Goal: Task Accomplishment & Management: Use online tool/utility

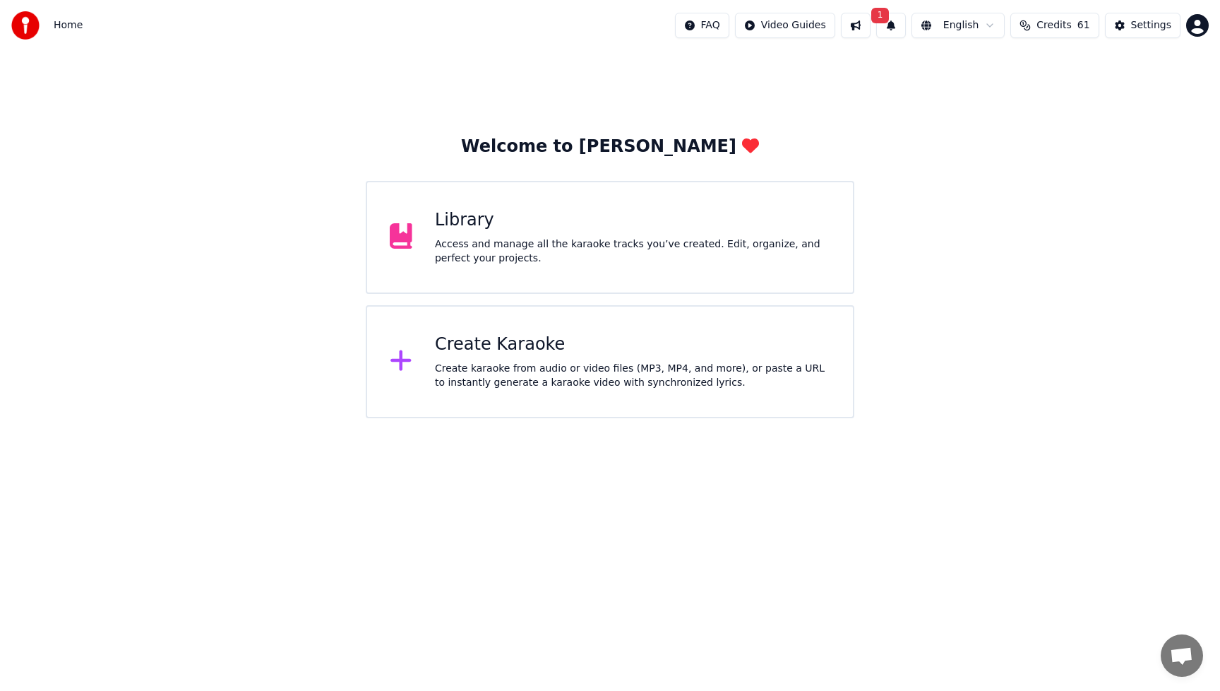
click at [511, 355] on div "Create Karaoke" at bounding box center [632, 344] width 395 height 23
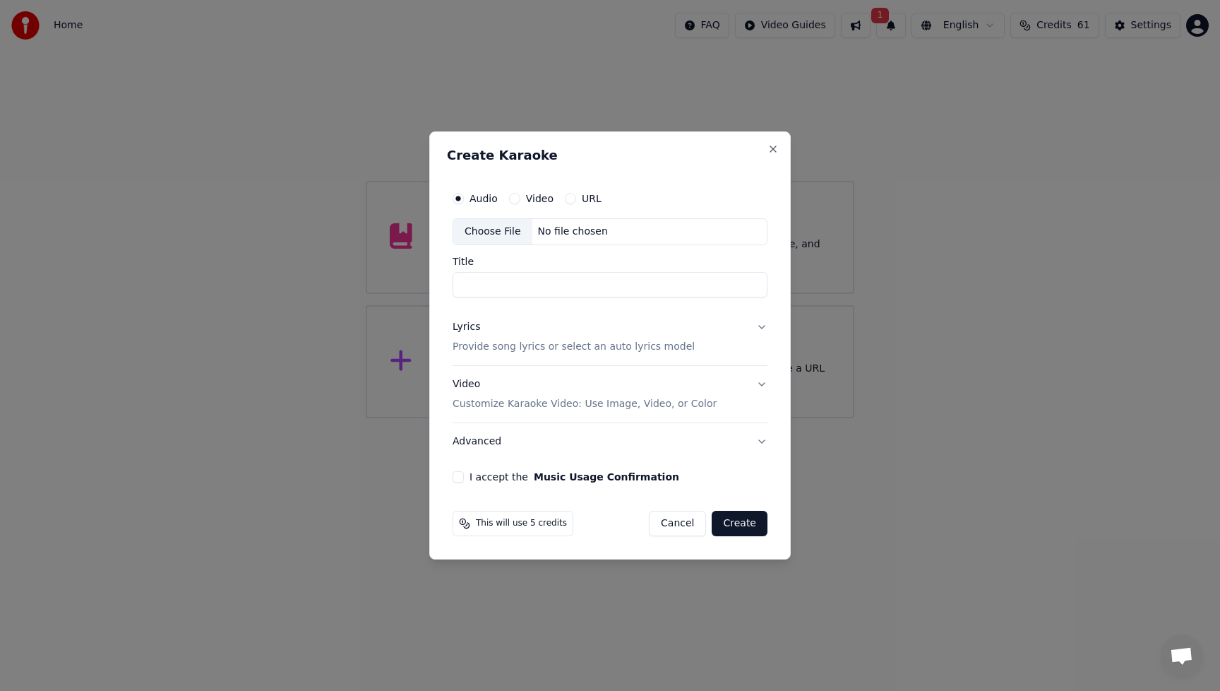
click at [495, 234] on div "Choose File" at bounding box center [492, 231] width 79 height 25
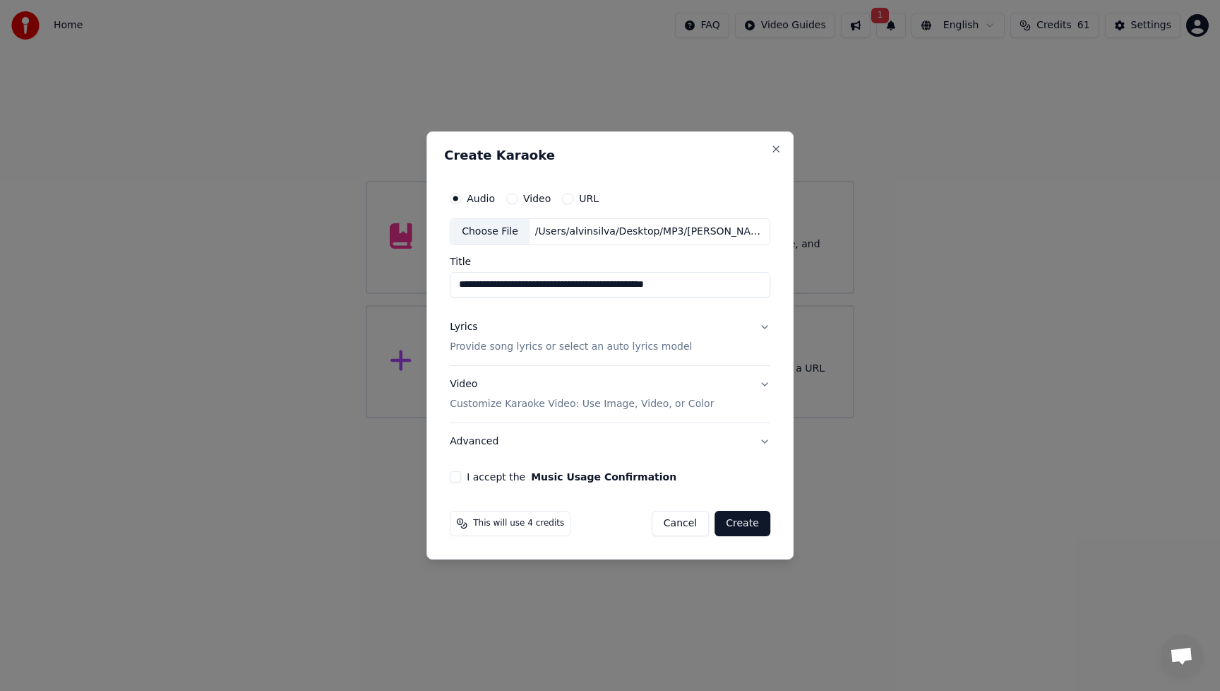
drag, startPoint x: 525, startPoint y: 285, endPoint x: 454, endPoint y: 285, distance: 71.3
click at [454, 285] on input "**********" at bounding box center [610, 284] width 321 height 25
drag, startPoint x: 521, startPoint y: 287, endPoint x: 741, endPoint y: 285, distance: 219.6
click at [741, 285] on input "**********" at bounding box center [610, 284] width 321 height 25
type input "**********"
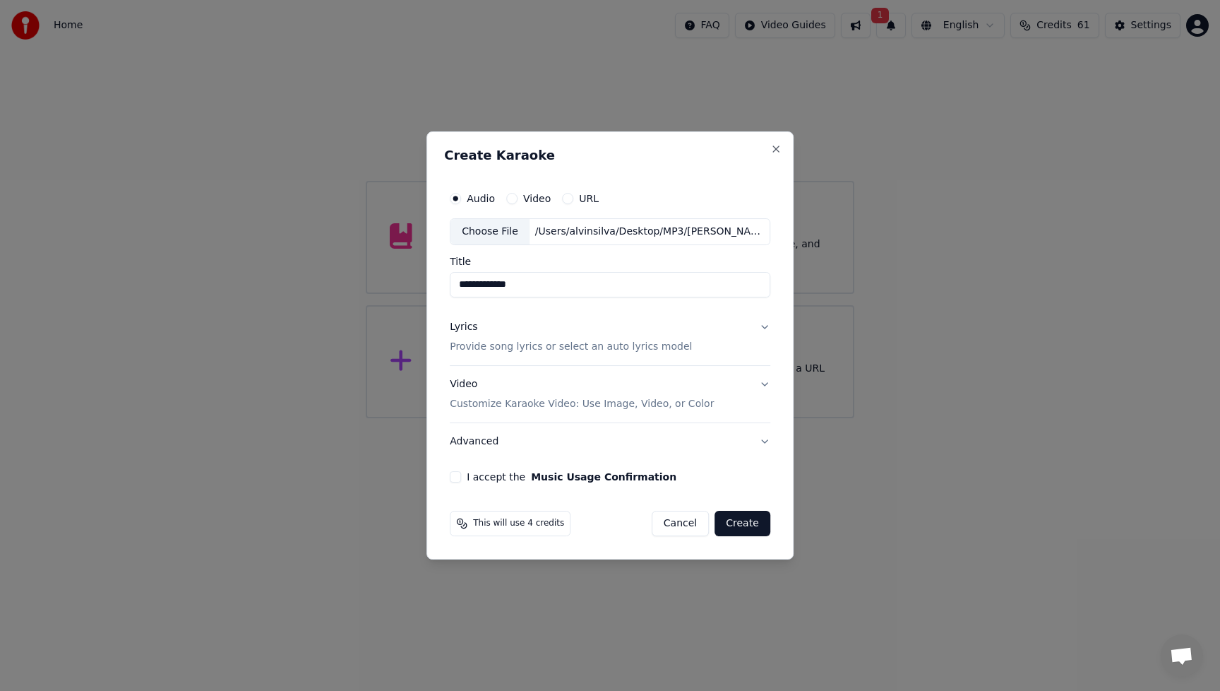
click at [465, 332] on div "Lyrics" at bounding box center [464, 327] width 28 height 14
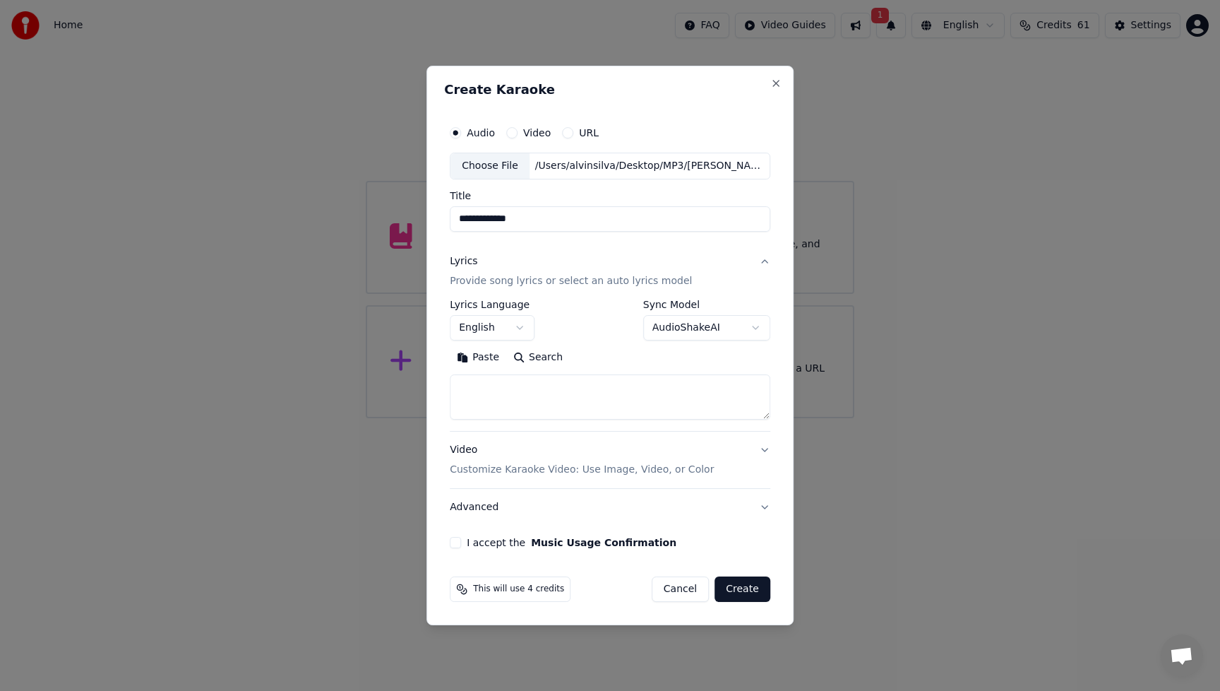
click at [490, 384] on textarea at bounding box center [610, 396] width 321 height 45
paste textarea "**********"
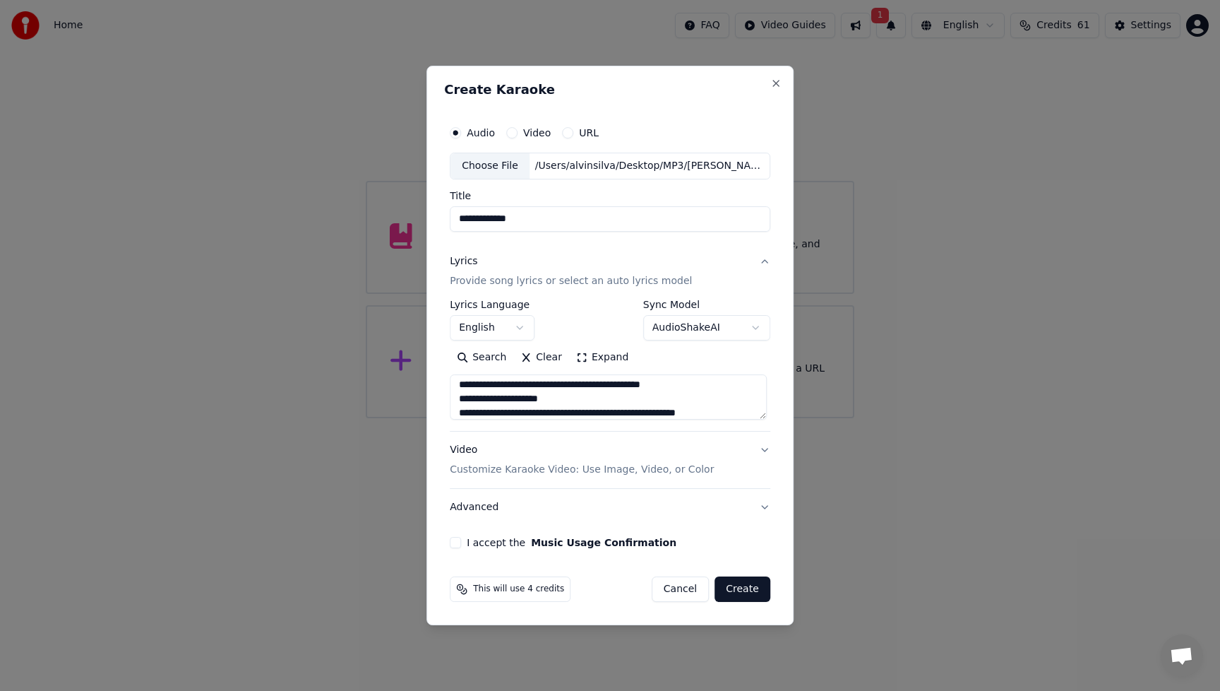
type textarea "**********"
click at [603, 329] on div "**********" at bounding box center [610, 319] width 321 height 41
click at [466, 452] on div "Video Customize Karaoke Video: Use Image, Video, or Color" at bounding box center [582, 460] width 264 height 34
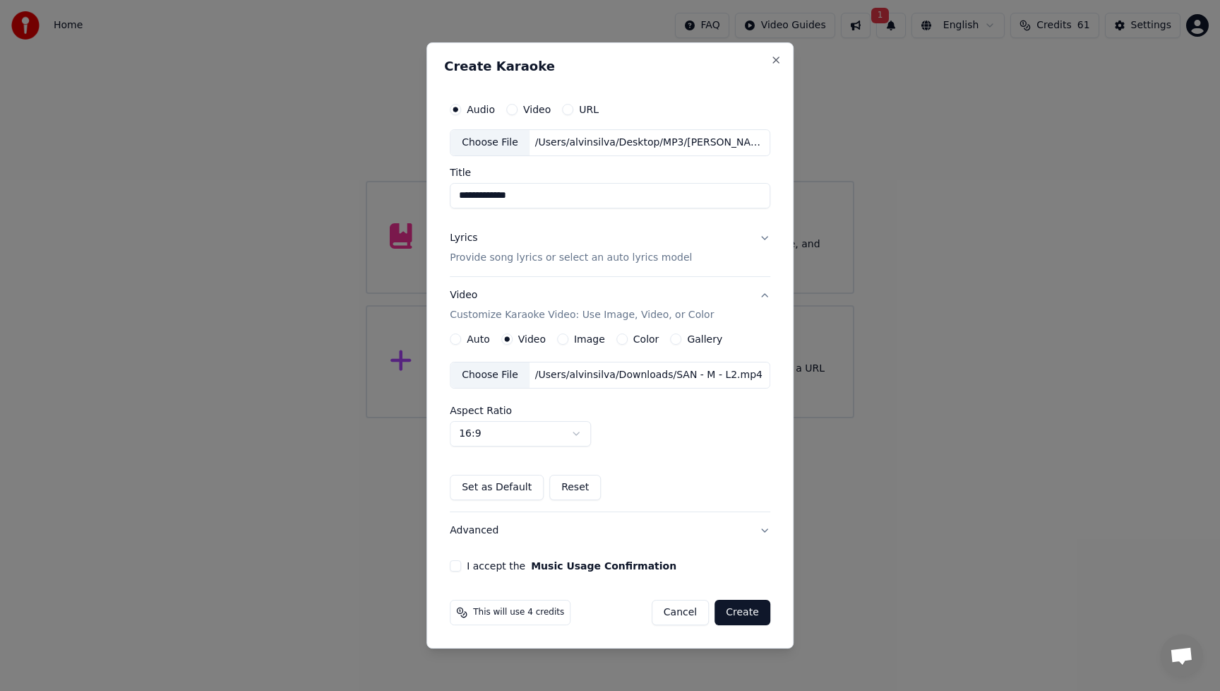
click at [504, 376] on div "Choose File" at bounding box center [490, 374] width 79 height 25
click at [459, 569] on button "I accept the Music Usage Confirmation" at bounding box center [455, 565] width 11 height 11
click at [756, 617] on button "Create" at bounding box center [743, 612] width 56 height 25
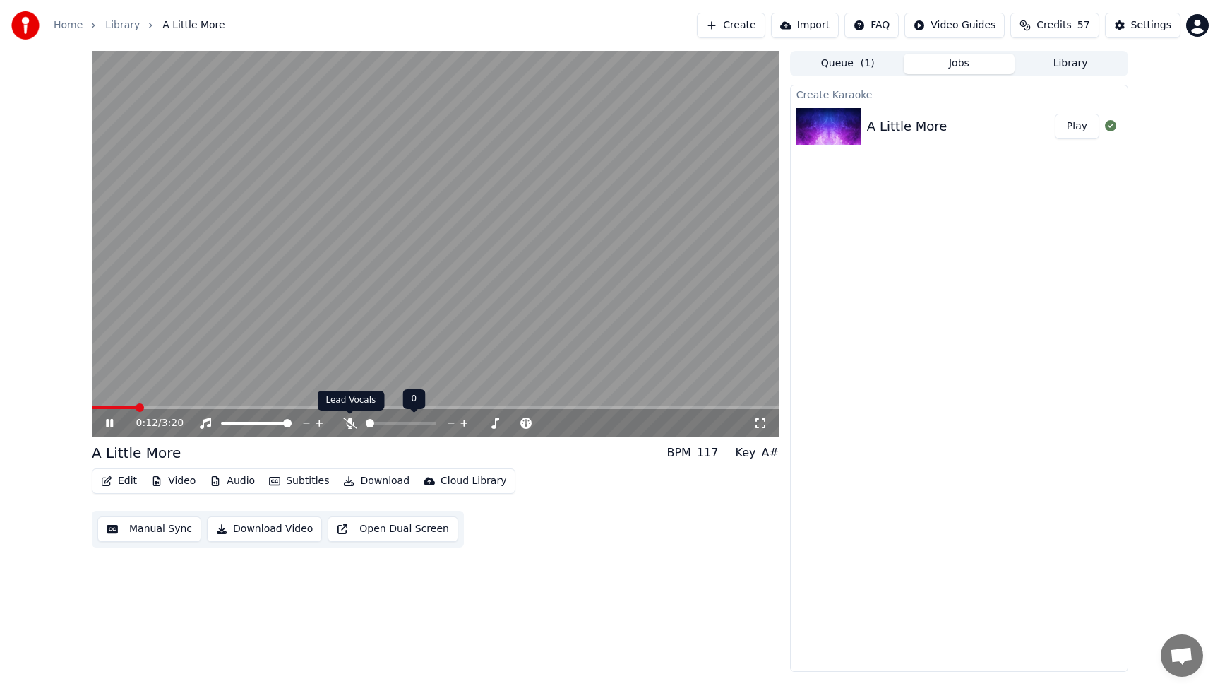
click at [343, 423] on icon at bounding box center [350, 422] width 14 height 11
click at [92, 412] on span at bounding box center [96, 407] width 8 height 8
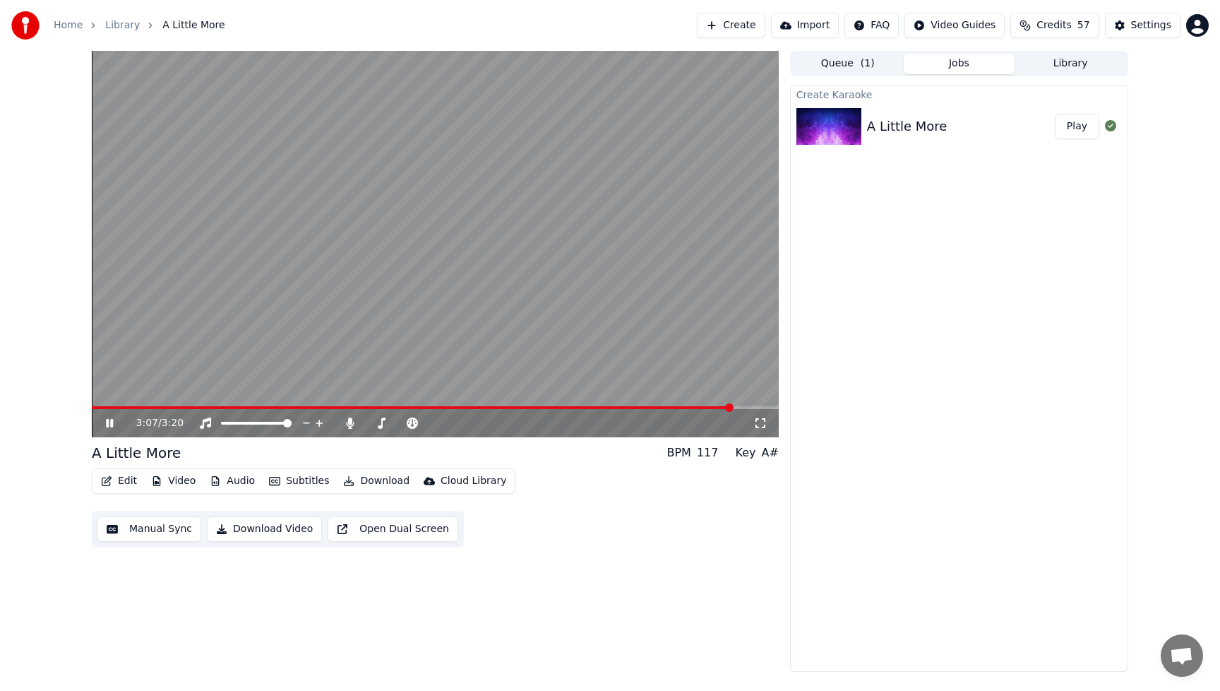
click at [110, 426] on icon at bounding box center [119, 422] width 33 height 11
click at [130, 484] on button "Edit" at bounding box center [118, 481] width 47 height 20
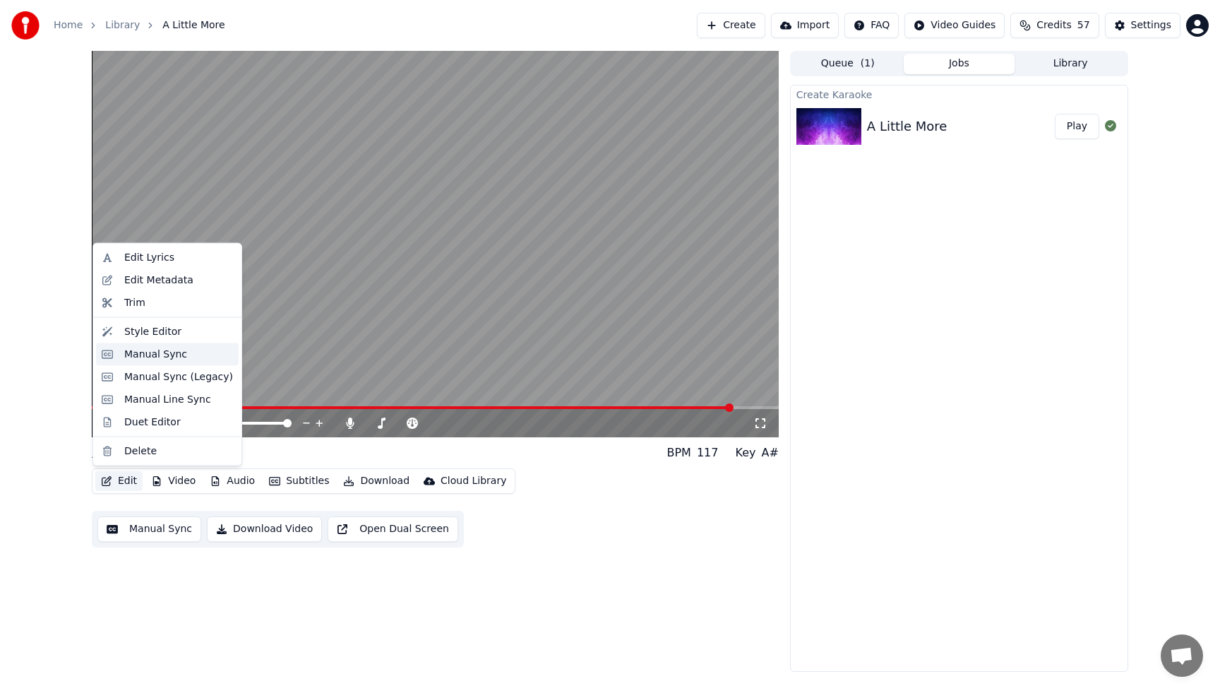
click at [133, 357] on div "Manual Sync" at bounding box center [155, 354] width 63 height 14
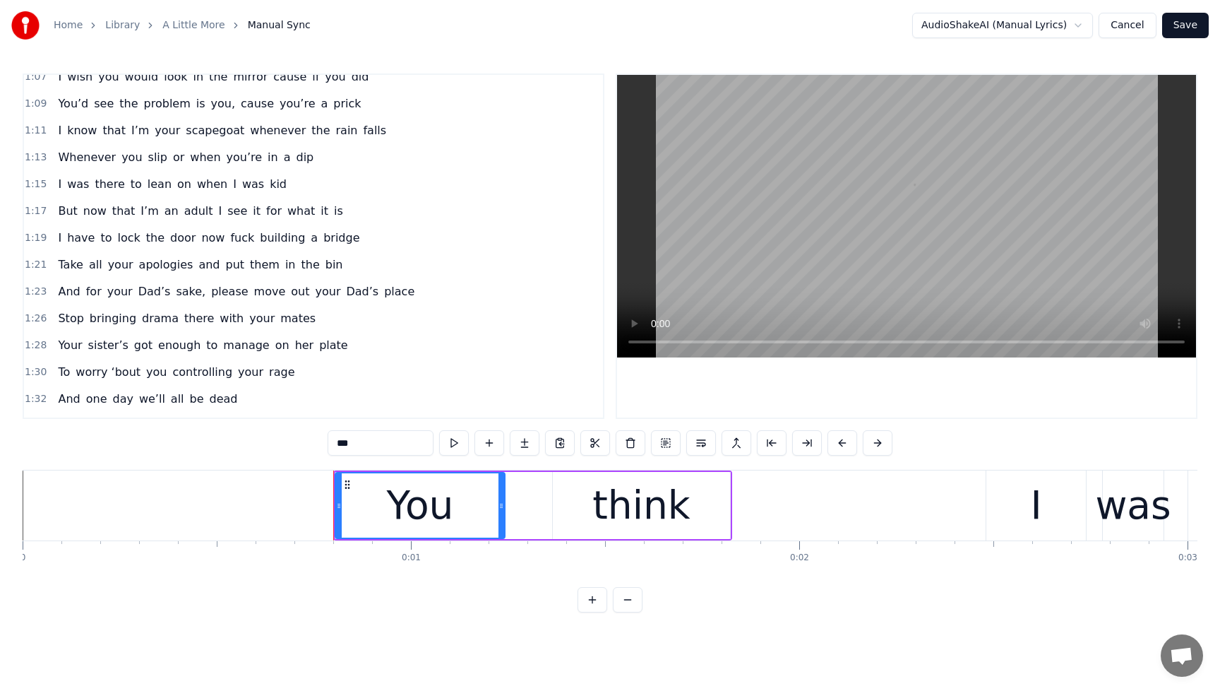
scroll to position [1348, 0]
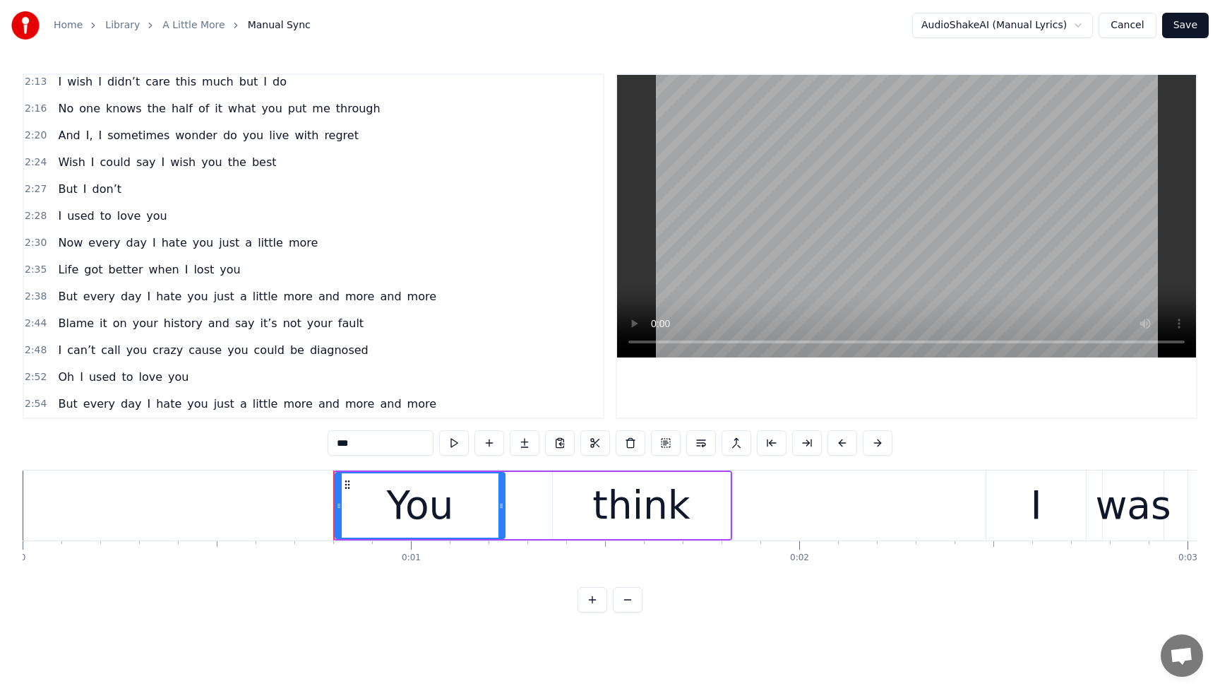
click at [379, 404] on span "and" at bounding box center [391, 403] width 24 height 16
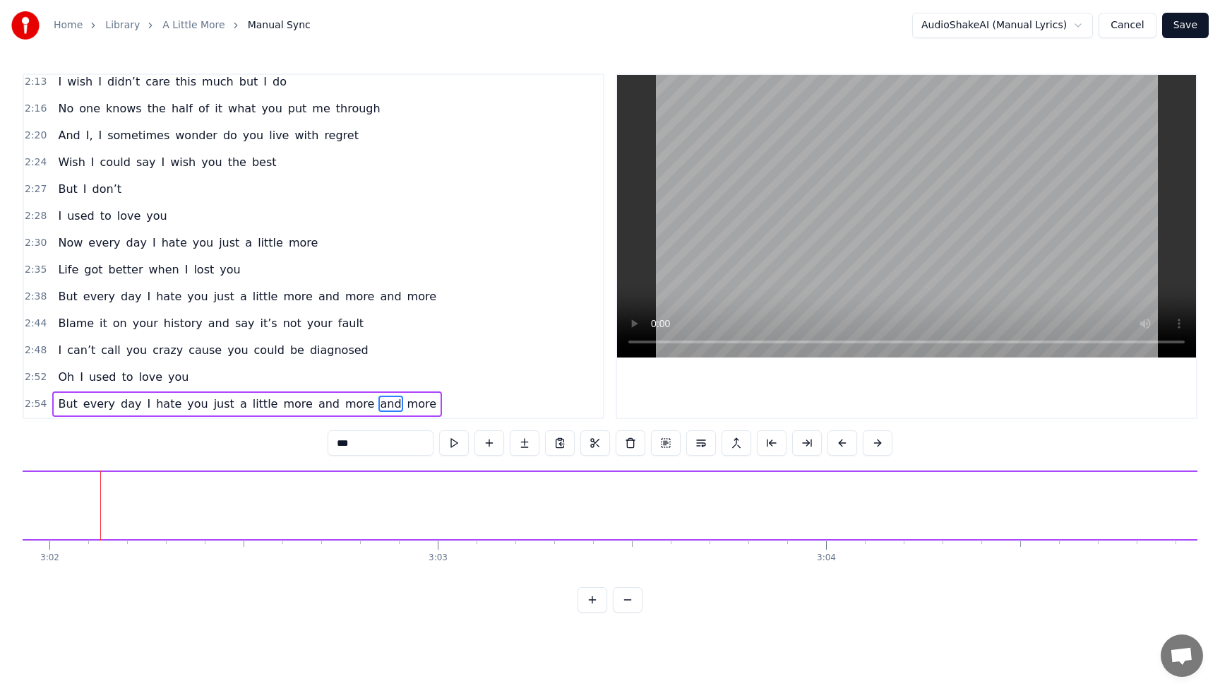
scroll to position [0, 70673]
click at [406, 406] on span "more" at bounding box center [422, 403] width 32 height 16
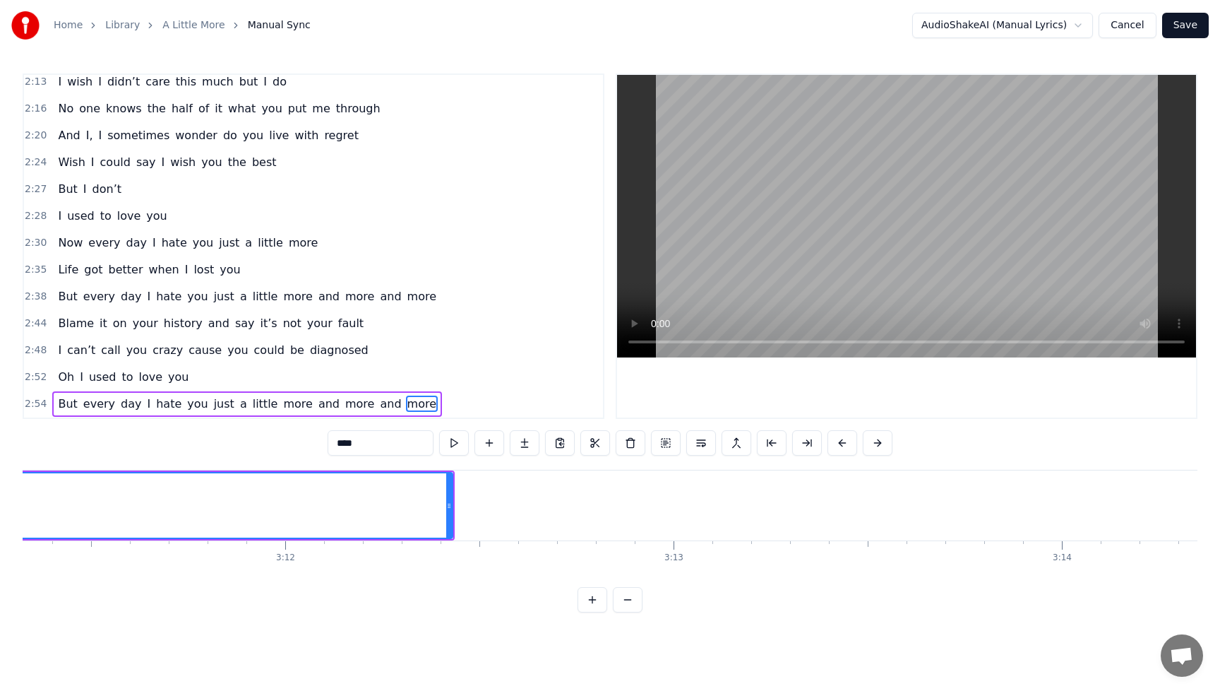
scroll to position [0, 74220]
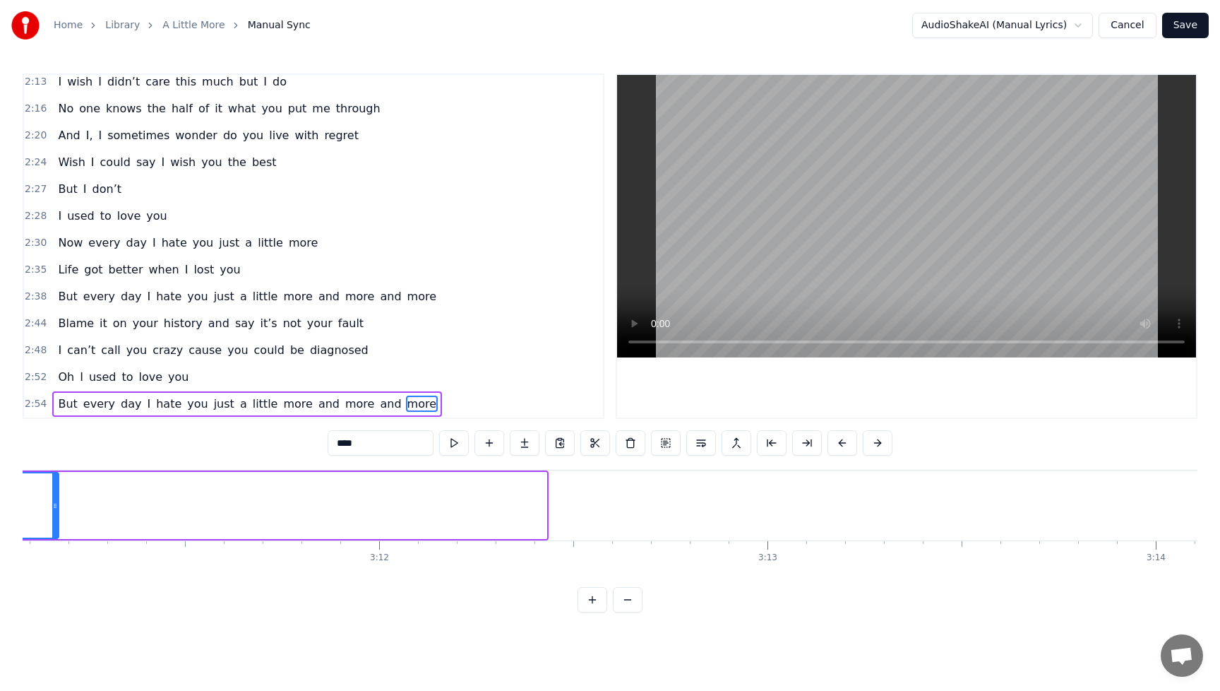
drag, startPoint x: 544, startPoint y: 510, endPoint x: 35, endPoint y: 545, distance: 511.1
click at [35, 545] on div "You think I was born to ruin your life But you did Most of that before I arrive…" at bounding box center [610, 523] width 1175 height 106
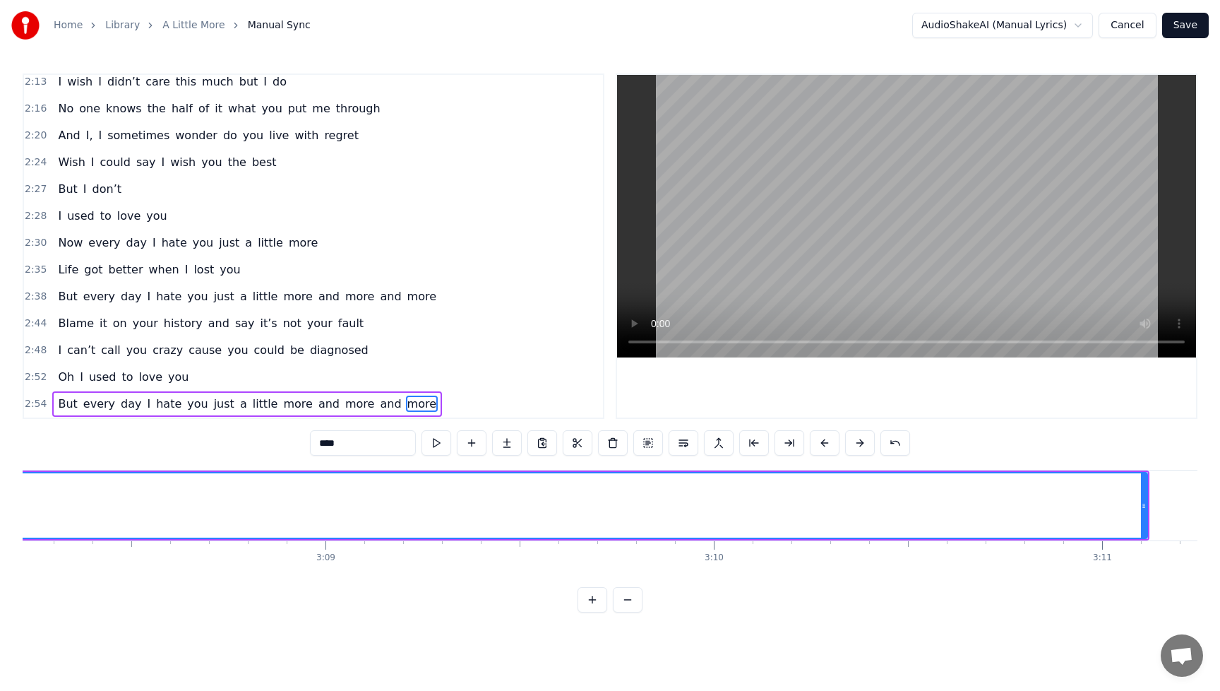
scroll to position [0, 73062]
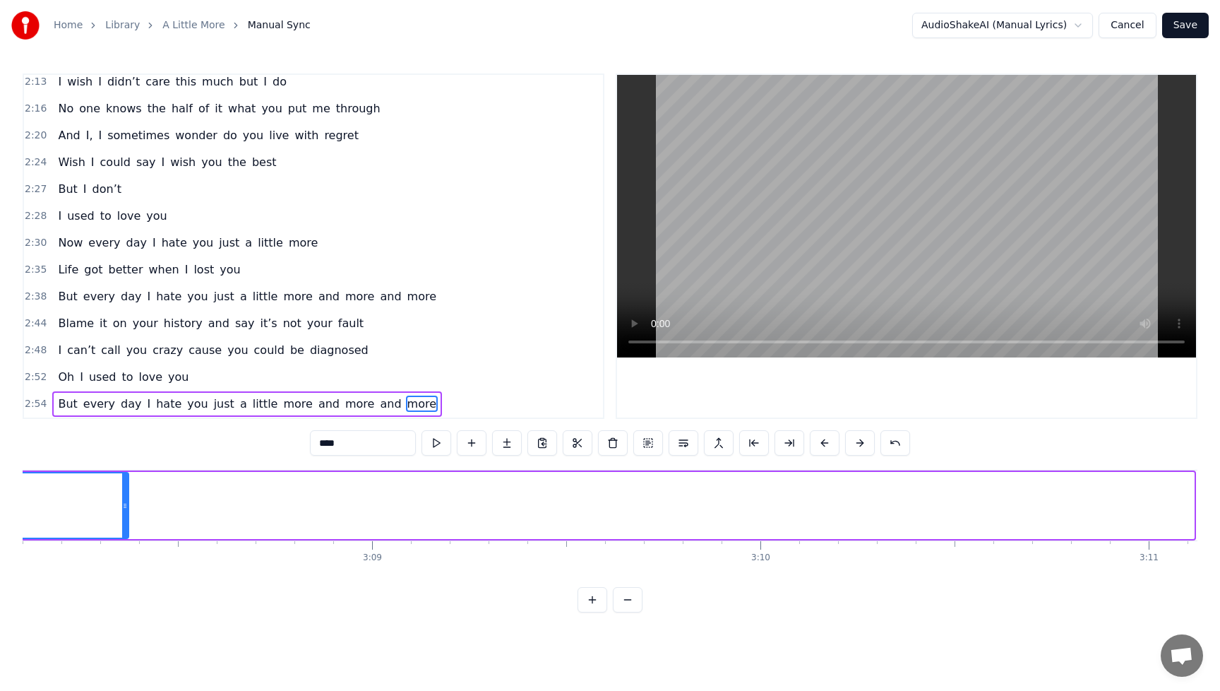
drag, startPoint x: 1191, startPoint y: 506, endPoint x: 119, endPoint y: 537, distance: 1072.5
click at [122, 537] on div at bounding box center [125, 505] width 6 height 64
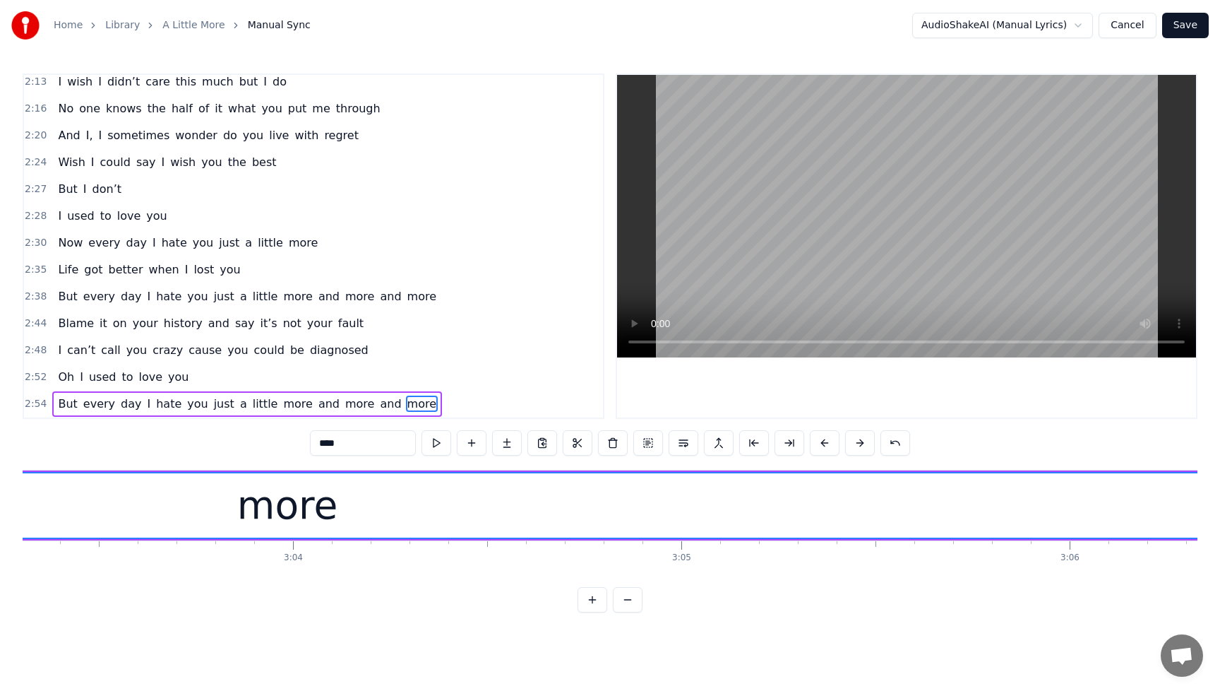
scroll to position [0, 72555]
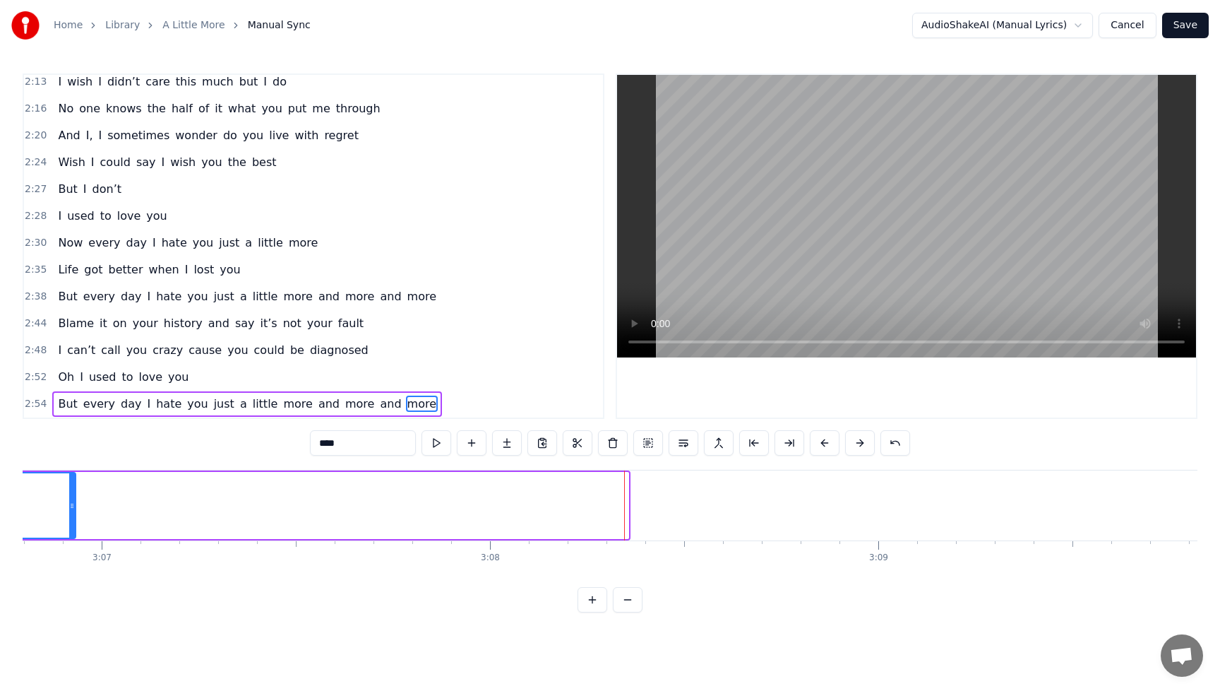
drag, startPoint x: 627, startPoint y: 508, endPoint x: 71, endPoint y: 553, distance: 557.6
click at [71, 554] on div "You think I was born to ruin your life But you did Most of that before I arrive…" at bounding box center [610, 523] width 1175 height 106
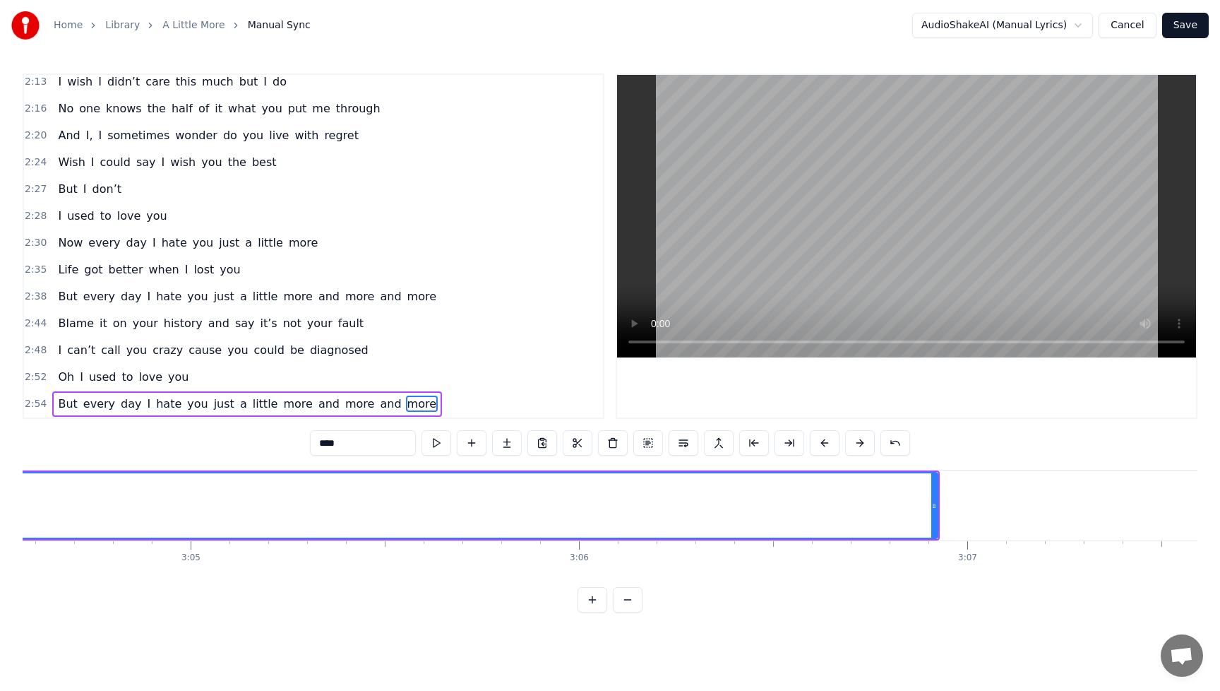
scroll to position [0, 71713]
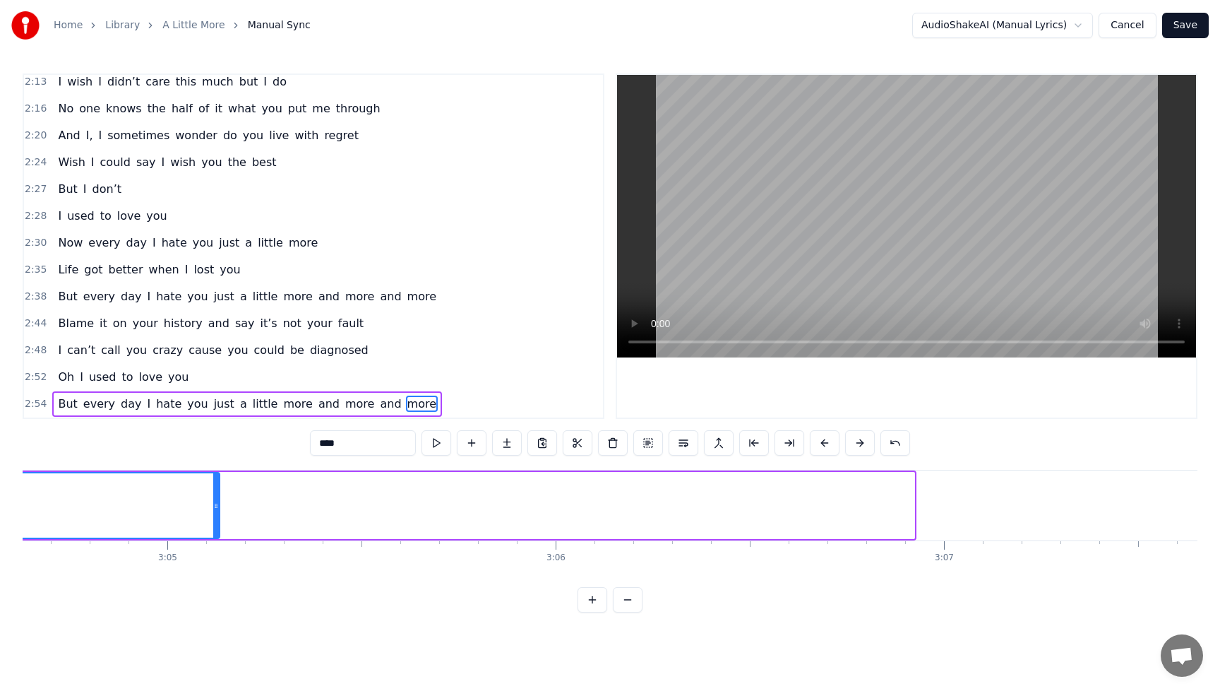
drag, startPoint x: 912, startPoint y: 507, endPoint x: 195, endPoint y: 561, distance: 719.5
click at [195, 561] on div "You think I was born to ruin your life But you did Most of that before I arrive…" at bounding box center [610, 523] width 1175 height 106
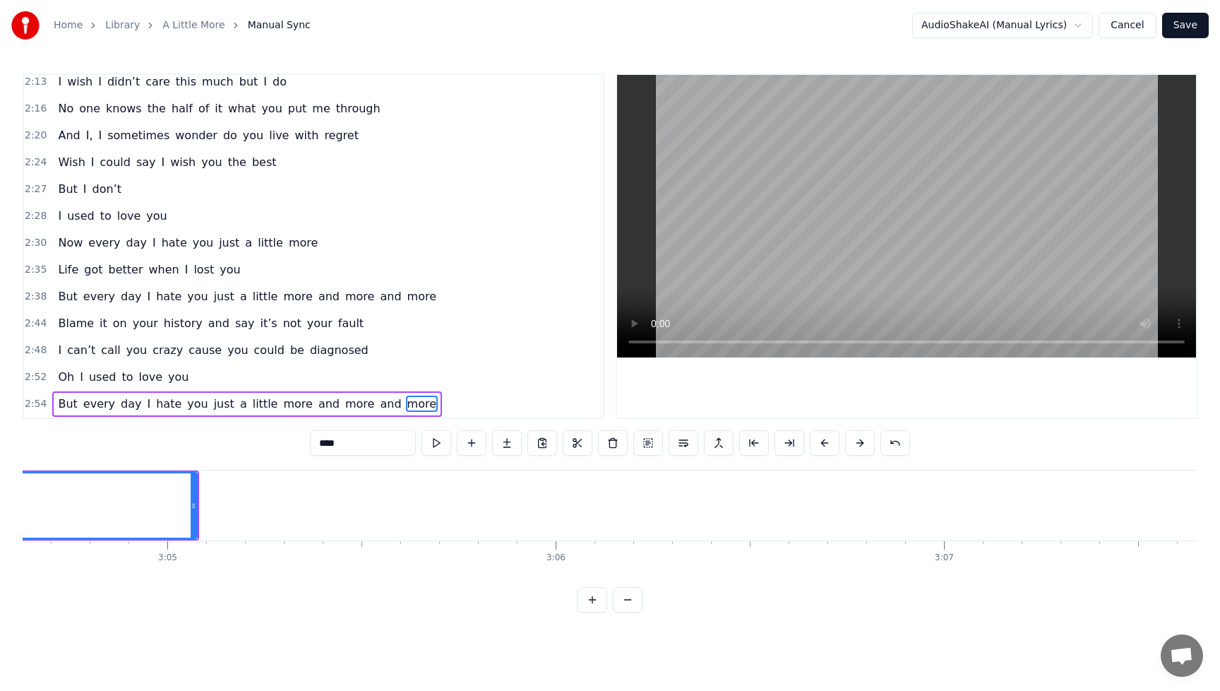
click at [58, 395] on span "But" at bounding box center [67, 403] width 22 height 17
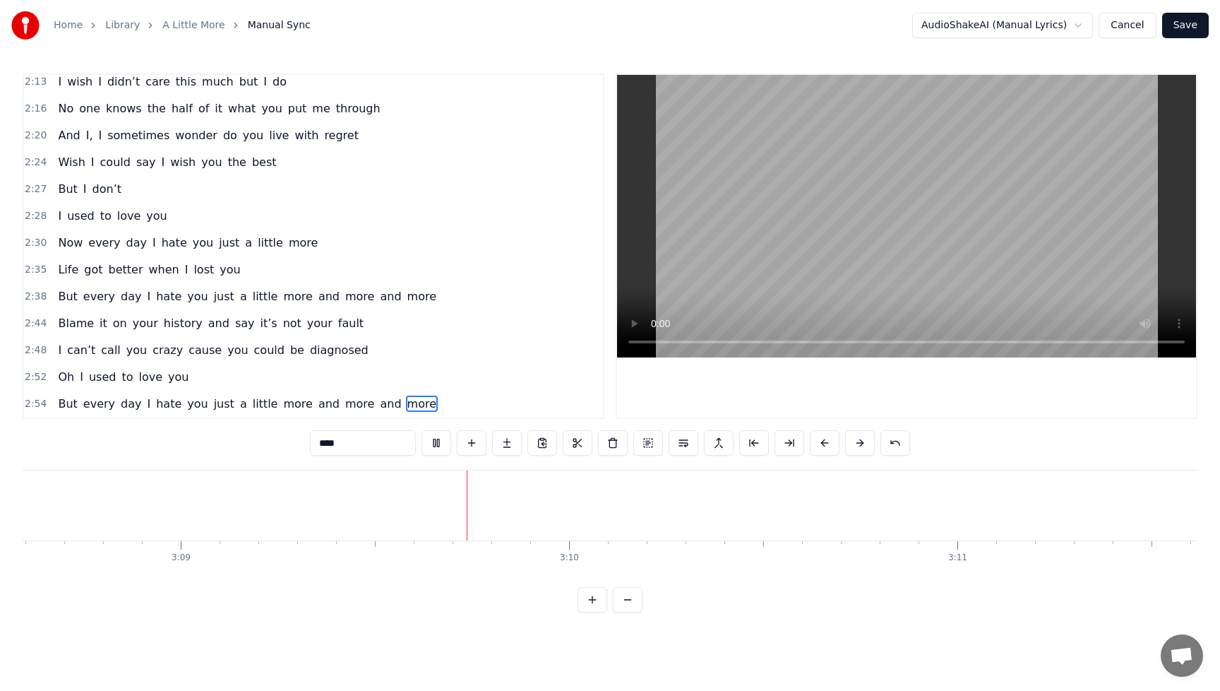
click at [70, 402] on span "But" at bounding box center [67, 403] width 22 height 16
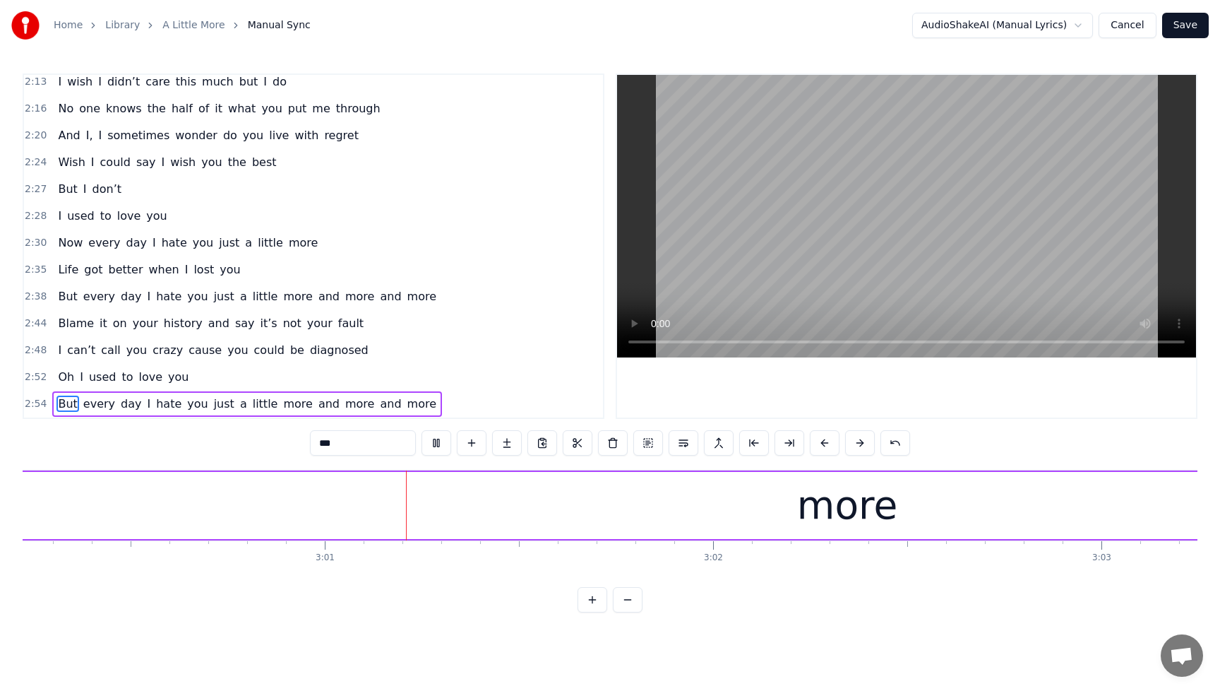
scroll to position [0, 70075]
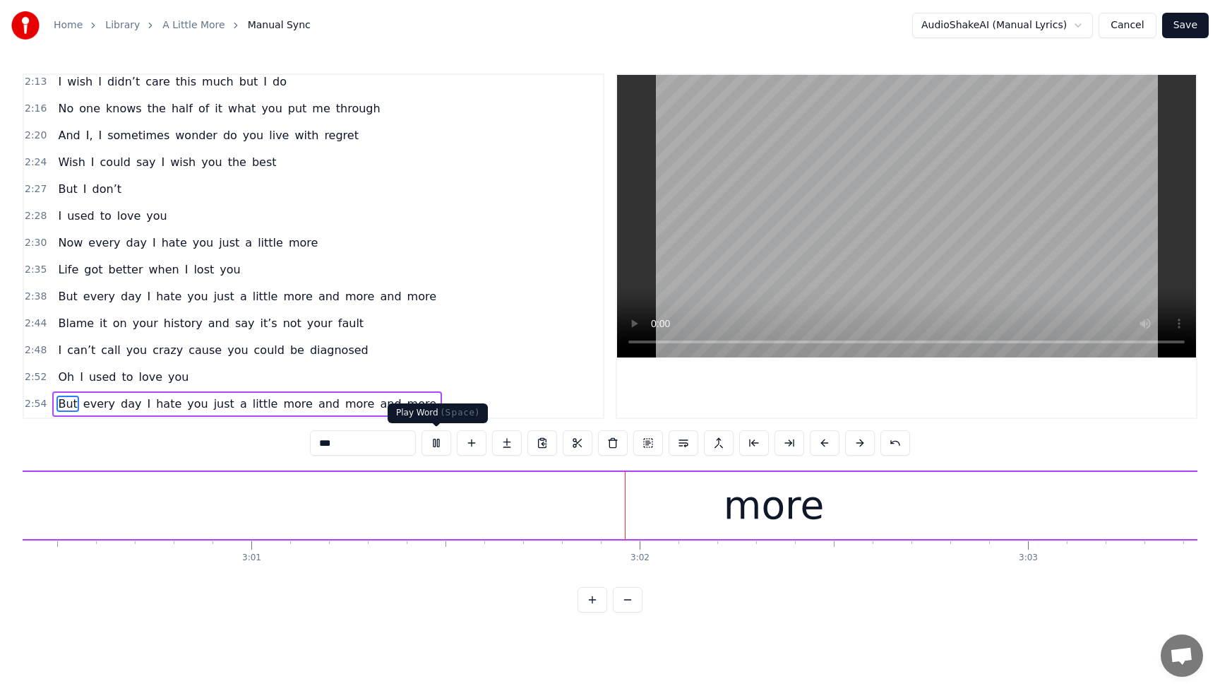
click at [435, 441] on button at bounding box center [437, 442] width 30 height 25
click at [827, 508] on div "more" at bounding box center [773, 505] width 2121 height 67
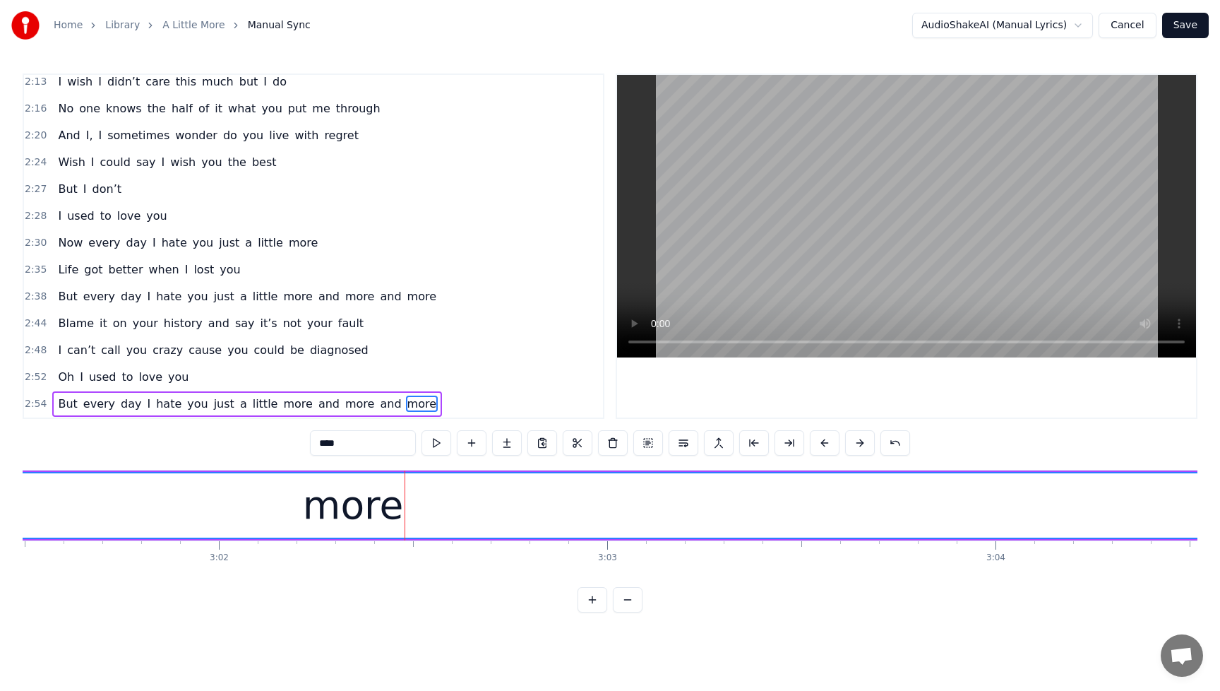
scroll to position [0, 71151]
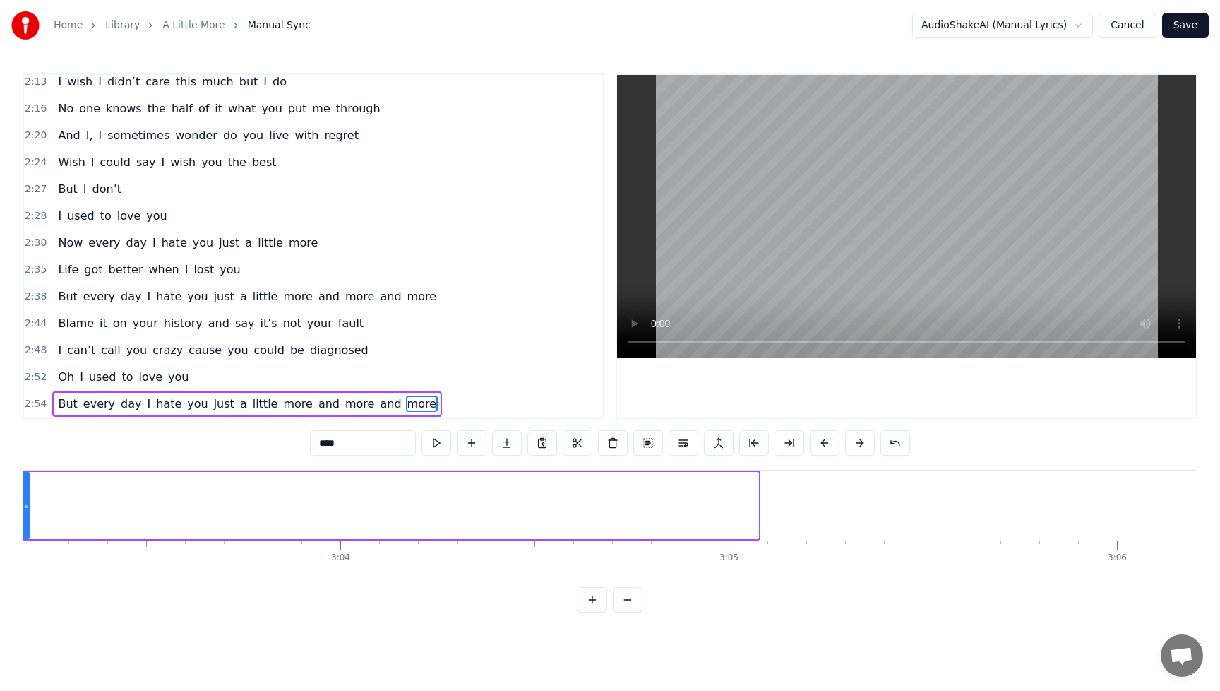
drag, startPoint x: 755, startPoint y: 507, endPoint x: 26, endPoint y: 521, distance: 729.0
click at [26, 521] on div at bounding box center [26, 505] width 6 height 64
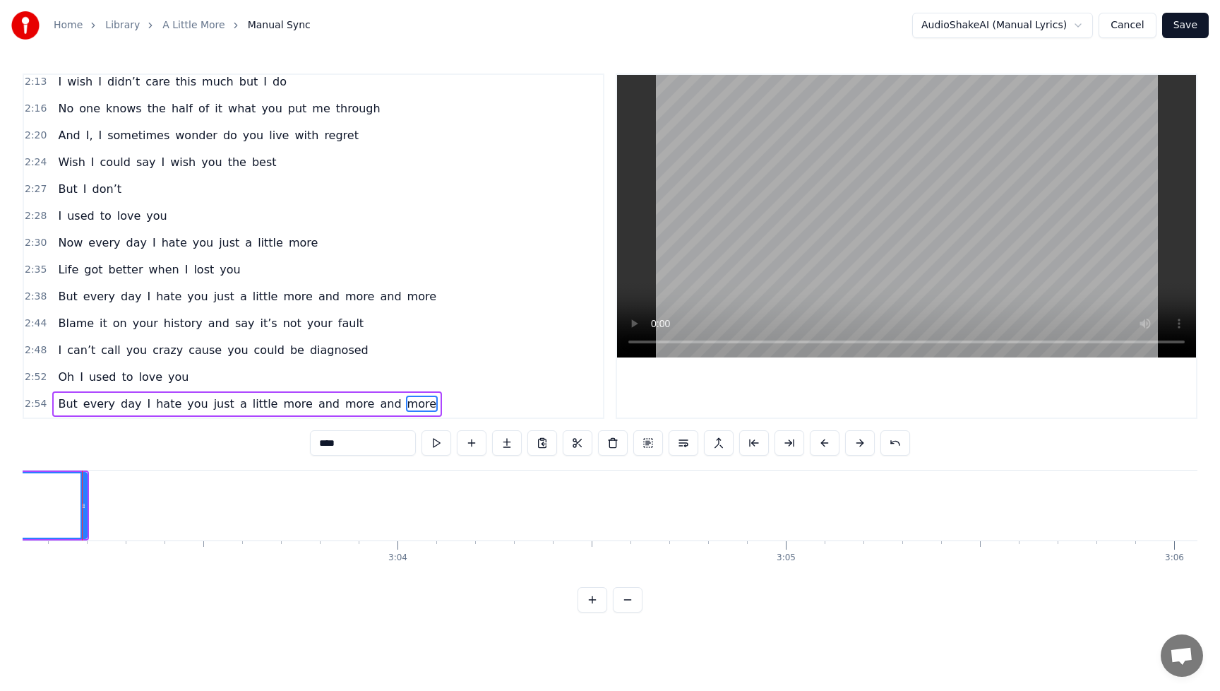
scroll to position [0, 71083]
drag, startPoint x: 94, startPoint y: 508, endPoint x: 12, endPoint y: 525, distance: 83.8
click at [0, 522] on div "Home Library A Little More Manual Sync AudioShakeAI (Manual Lyrics) Cancel Save…" at bounding box center [610, 306] width 1220 height 612
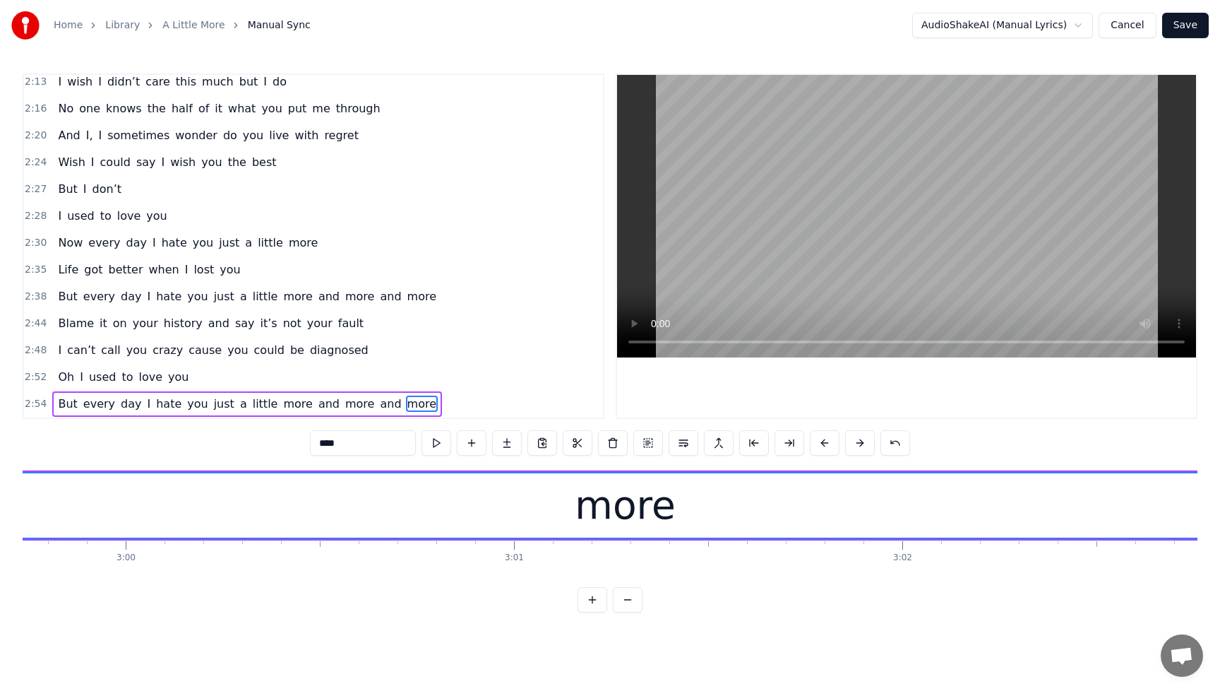
scroll to position [0, 70163]
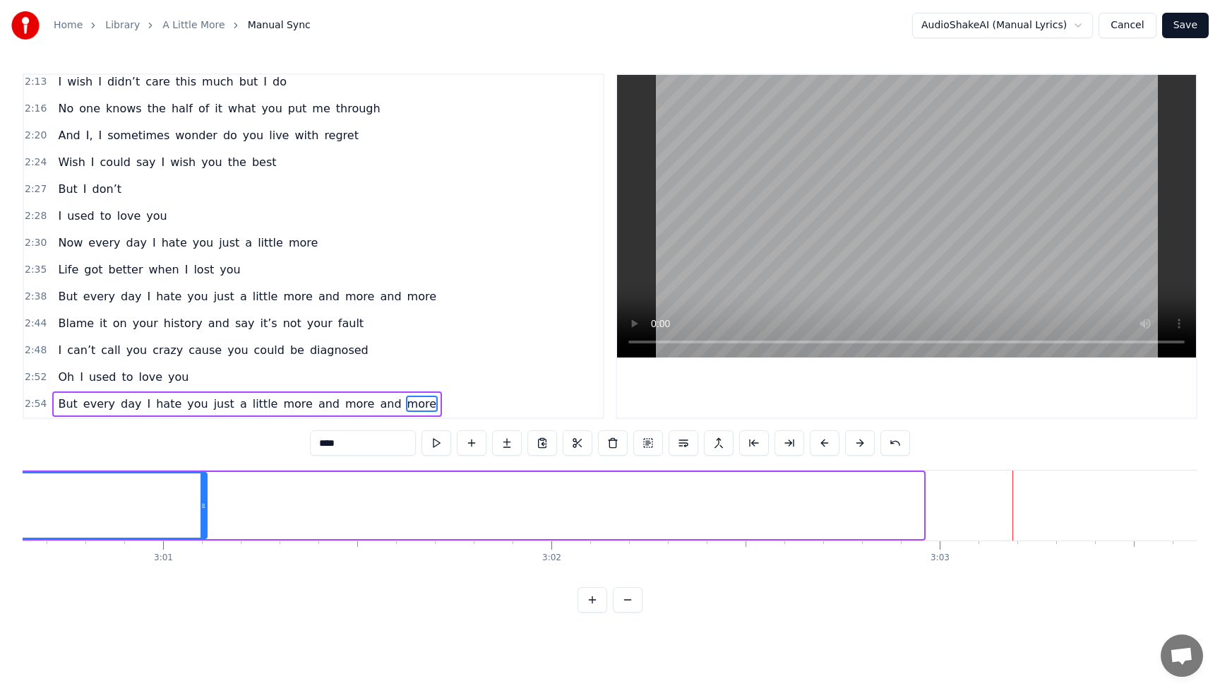
drag, startPoint x: 922, startPoint y: 511, endPoint x: 188, endPoint y: 511, distance: 734.5
click at [201, 511] on div at bounding box center [204, 505] width 6 height 64
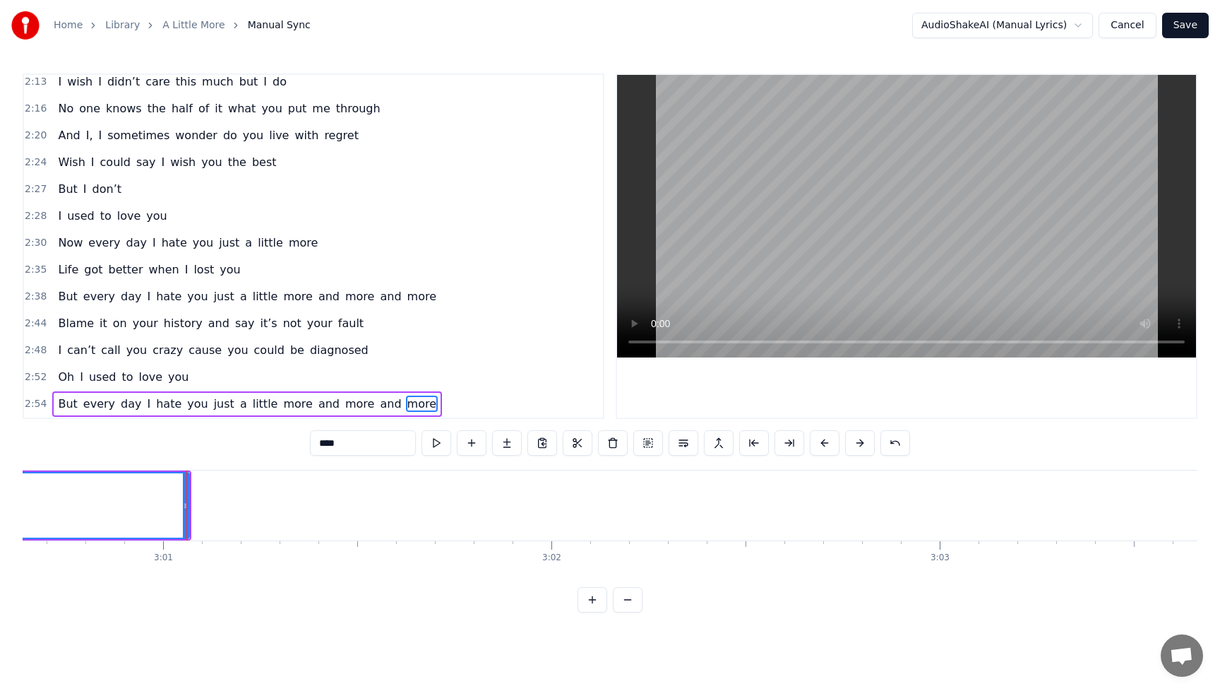
click at [59, 402] on span "But" at bounding box center [67, 403] width 22 height 16
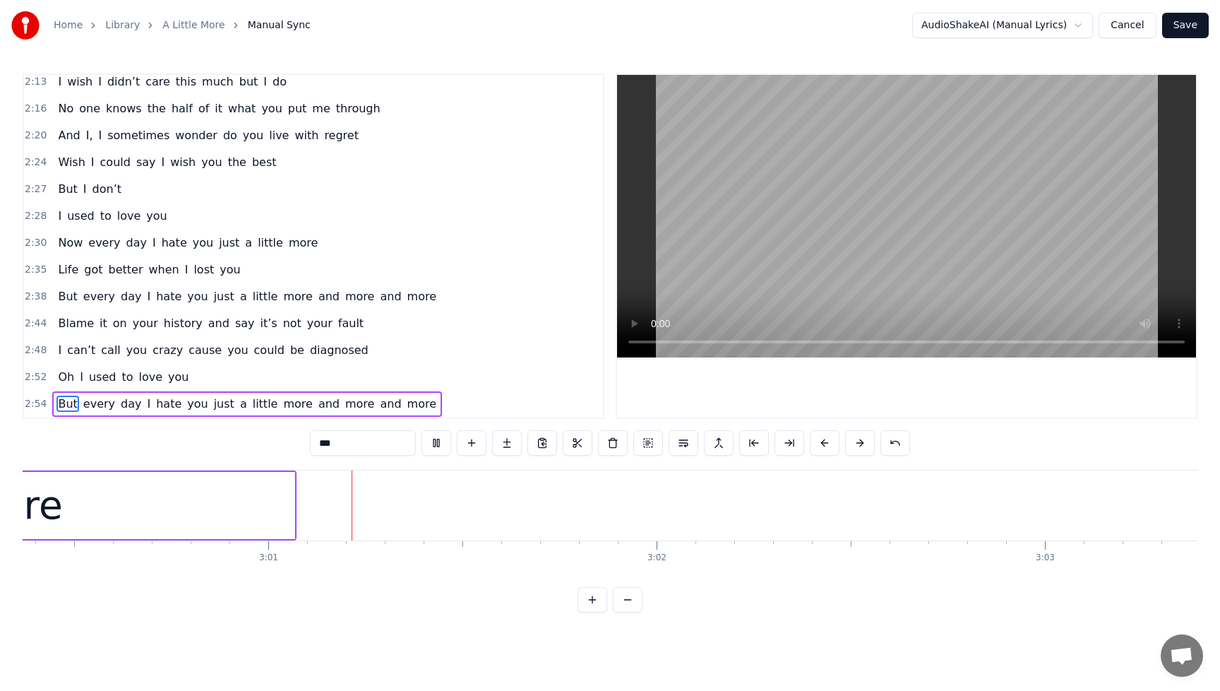
scroll to position [0, 70070]
click at [430, 445] on button at bounding box center [437, 442] width 30 height 25
drag, startPoint x: 221, startPoint y: 520, endPoint x: 239, endPoint y: 520, distance: 17.7
click at [221, 520] on div "more" at bounding box center [1, 505] width 564 height 67
type input "****"
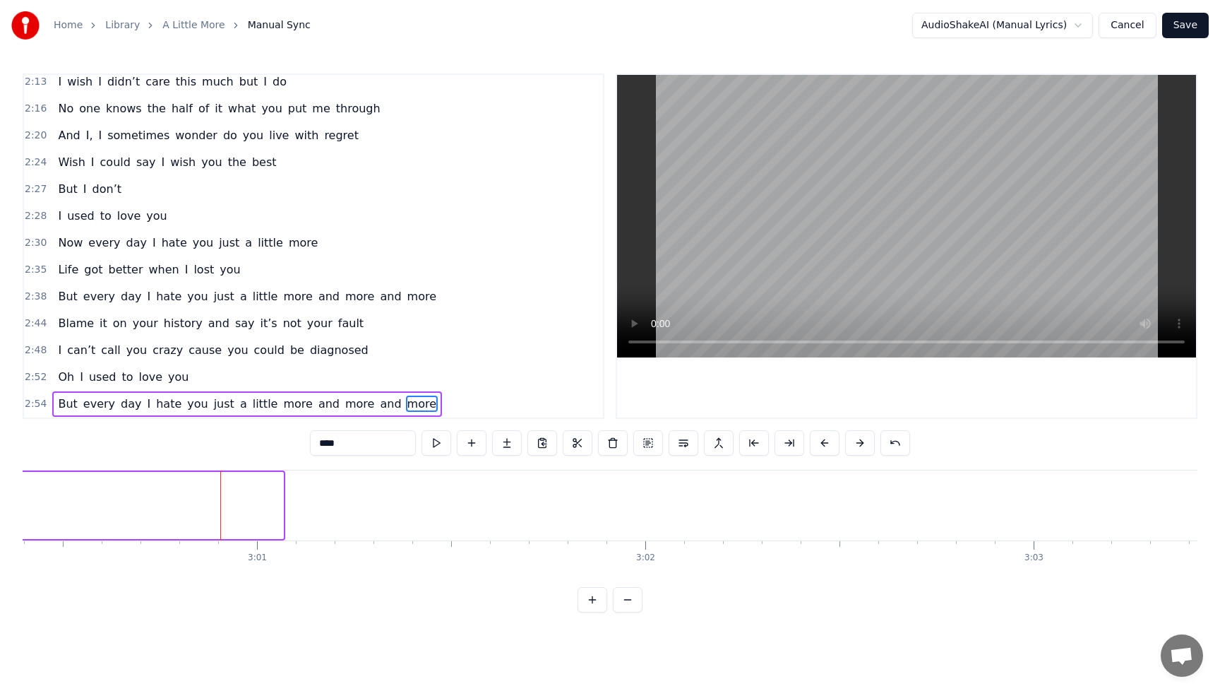
drag, startPoint x: 281, startPoint y: 508, endPoint x: 0, endPoint y: 517, distance: 281.2
click at [0, 517] on div "Home Library A Little More Manual Sync AudioShakeAI (Manual Lyrics) Cancel Save…" at bounding box center [610, 306] width 1220 height 612
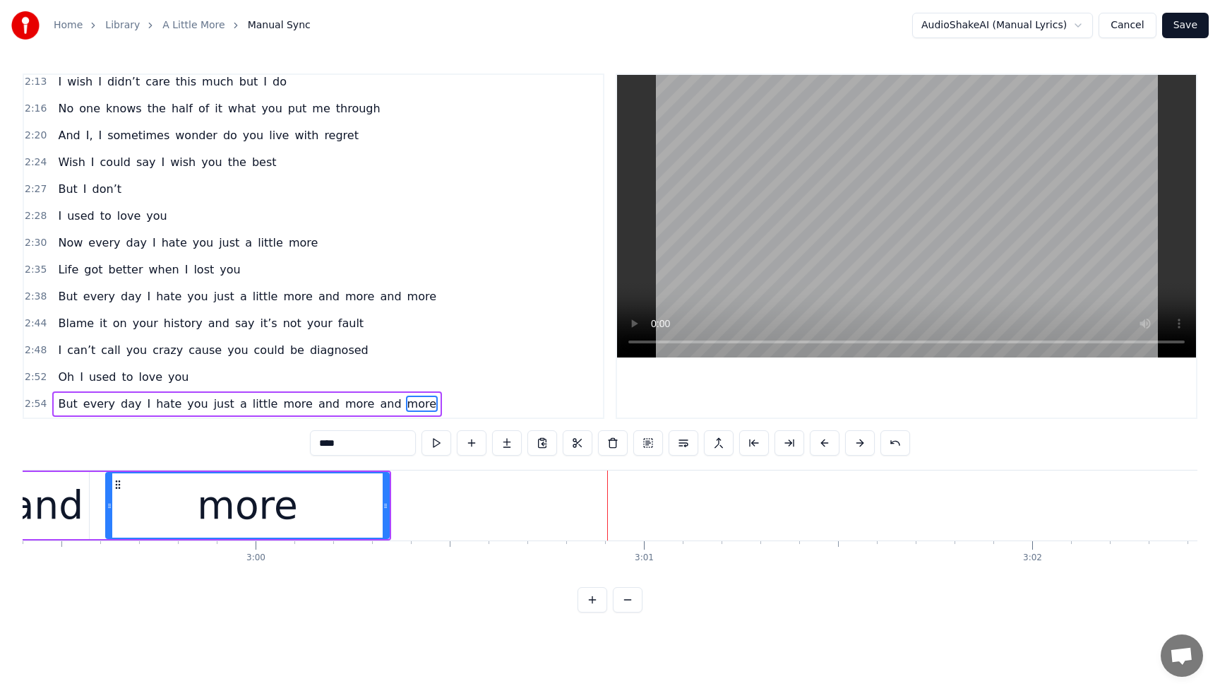
scroll to position [0, 69425]
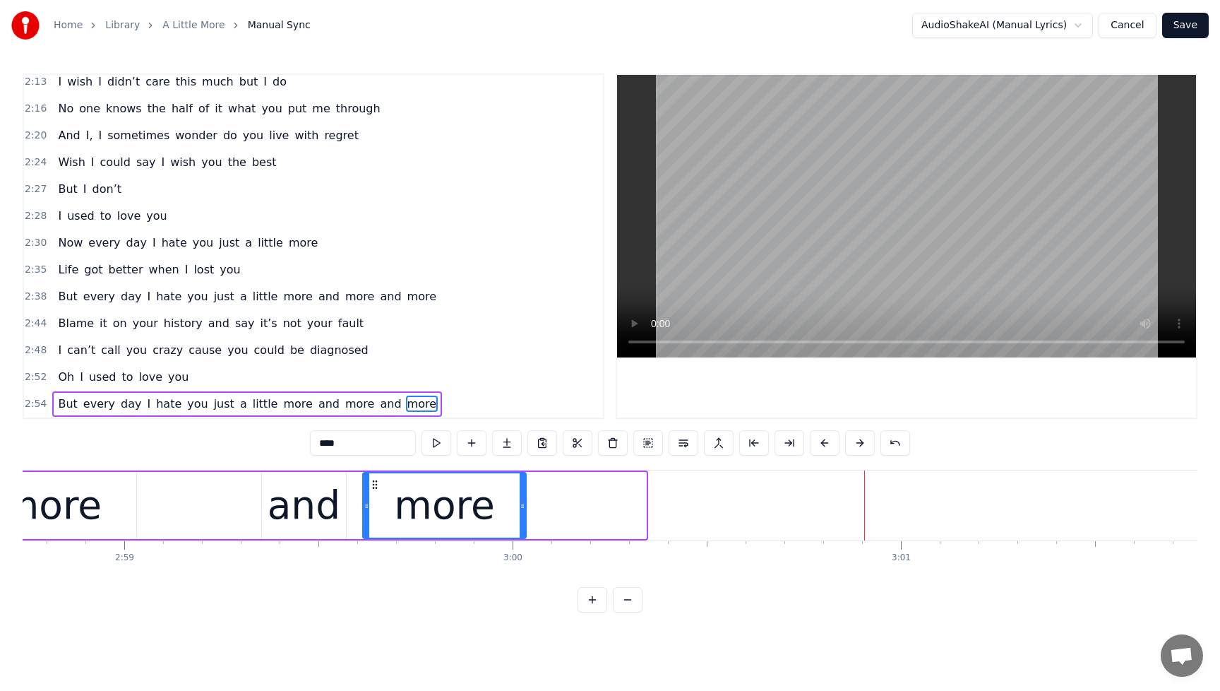
drag, startPoint x: 644, startPoint y: 507, endPoint x: 524, endPoint y: 510, distance: 120.1
click at [524, 510] on icon at bounding box center [523, 505] width 6 height 11
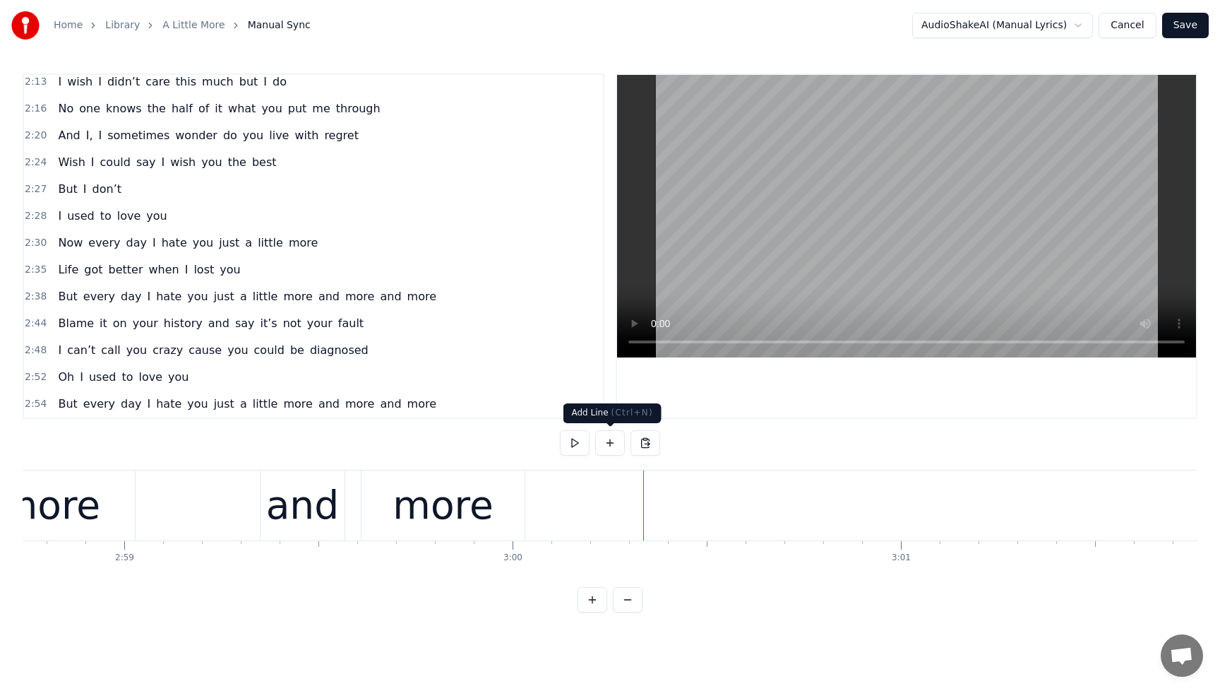
click at [613, 445] on button at bounding box center [610, 442] width 30 height 25
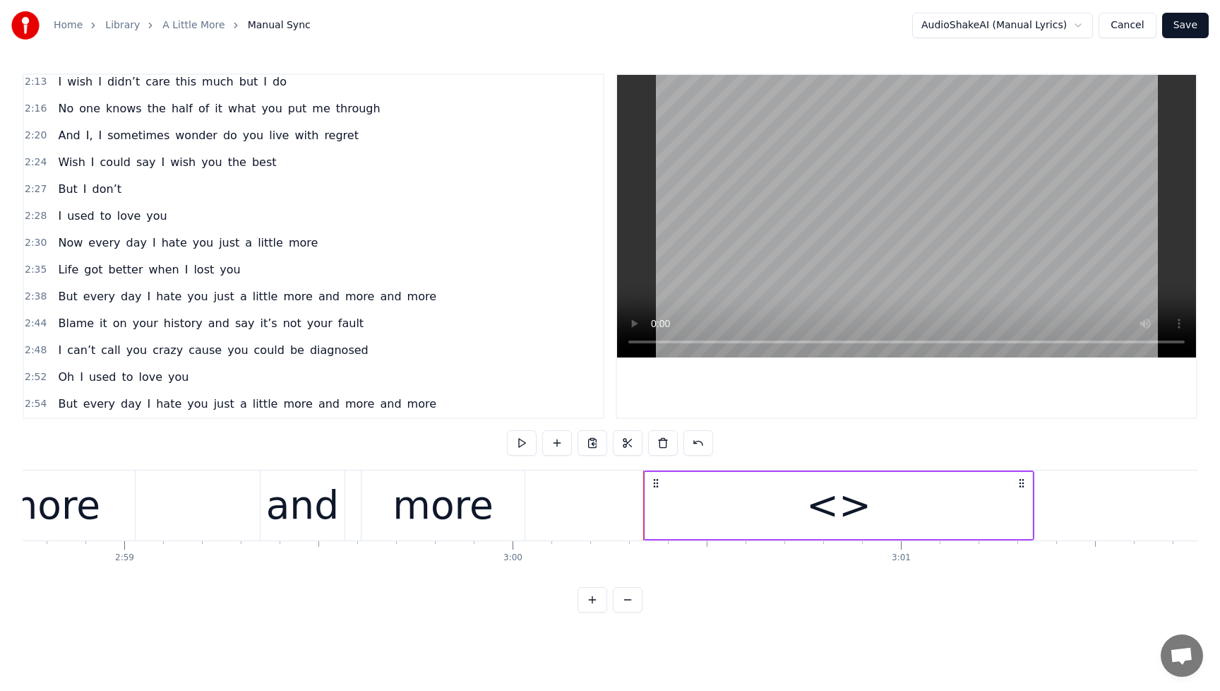
click at [842, 517] on div "<>" at bounding box center [839, 505] width 65 height 59
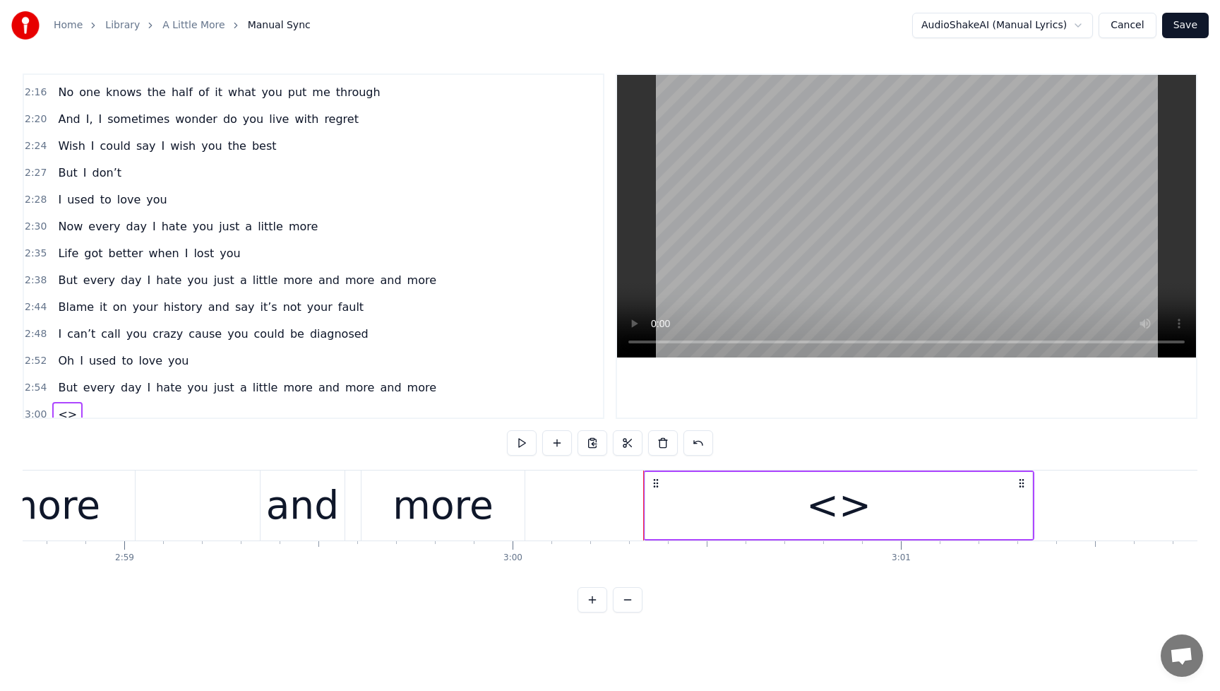
scroll to position [1375, 0]
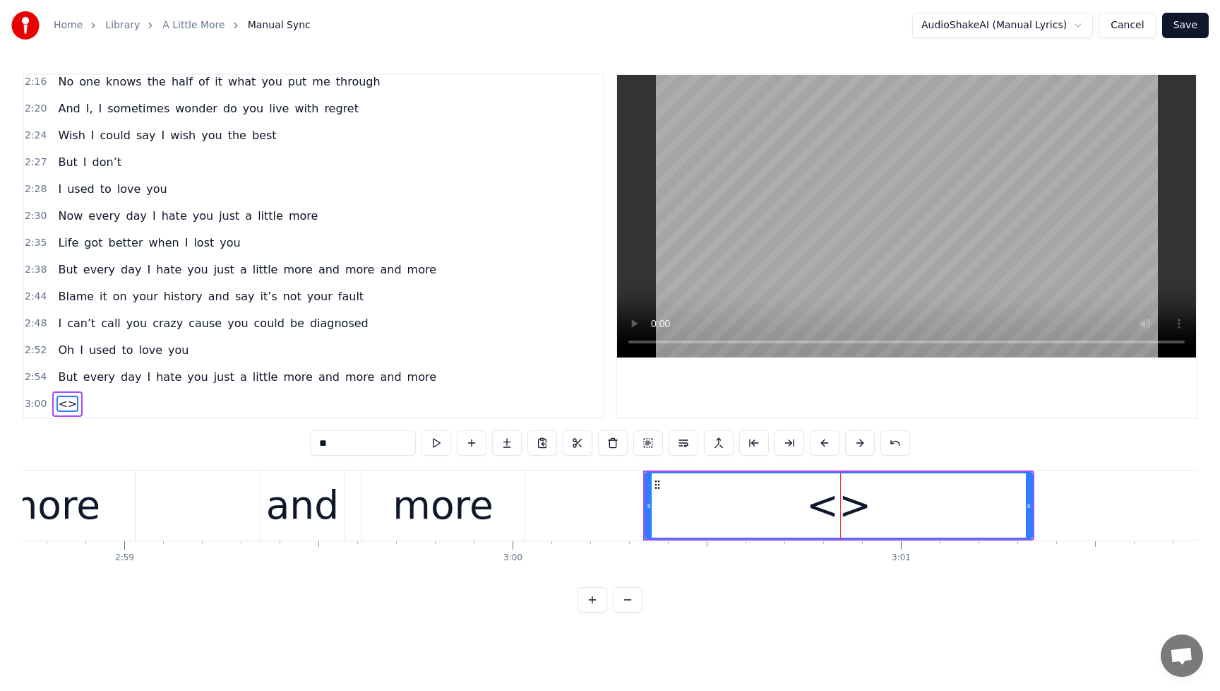
drag, startPoint x: 368, startPoint y: 445, endPoint x: 276, endPoint y: 450, distance: 91.9
click at [276, 450] on div "0:00 You think 0:02 I was born to ruin your life 0:04 But you did 0:06 Most of …" at bounding box center [610, 342] width 1175 height 539
type input "*"
click at [59, 369] on span "But" at bounding box center [67, 377] width 22 height 16
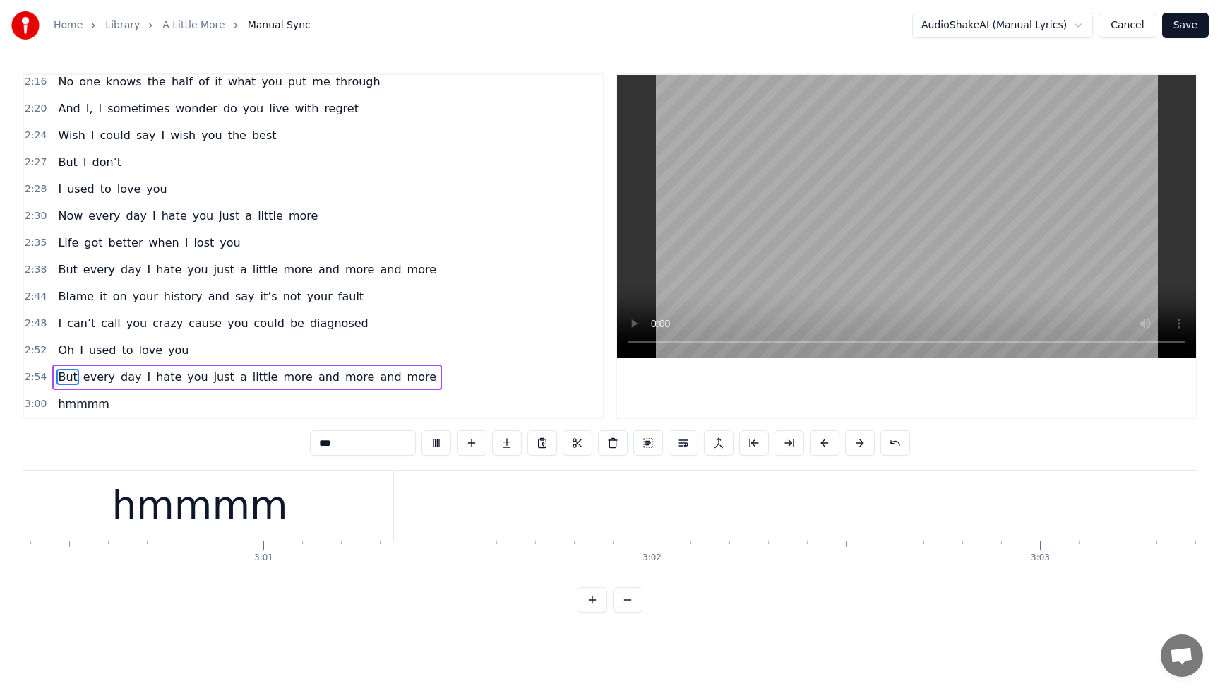
scroll to position [0, 70071]
click at [438, 444] on button at bounding box center [437, 442] width 30 height 25
click at [278, 507] on div "hmmmm" at bounding box center [192, 505] width 387 height 70
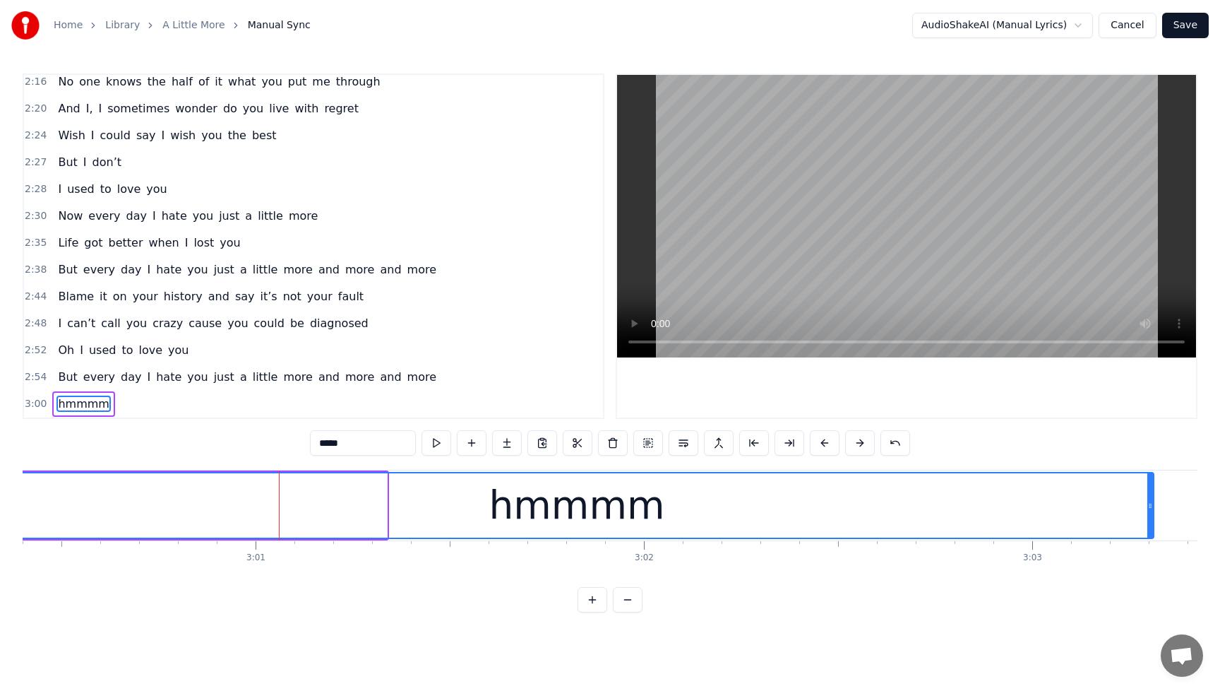
drag, startPoint x: 384, startPoint y: 506, endPoint x: 951, endPoint y: 477, distance: 567.9
click at [1151, 490] on div at bounding box center [1151, 505] width 6 height 64
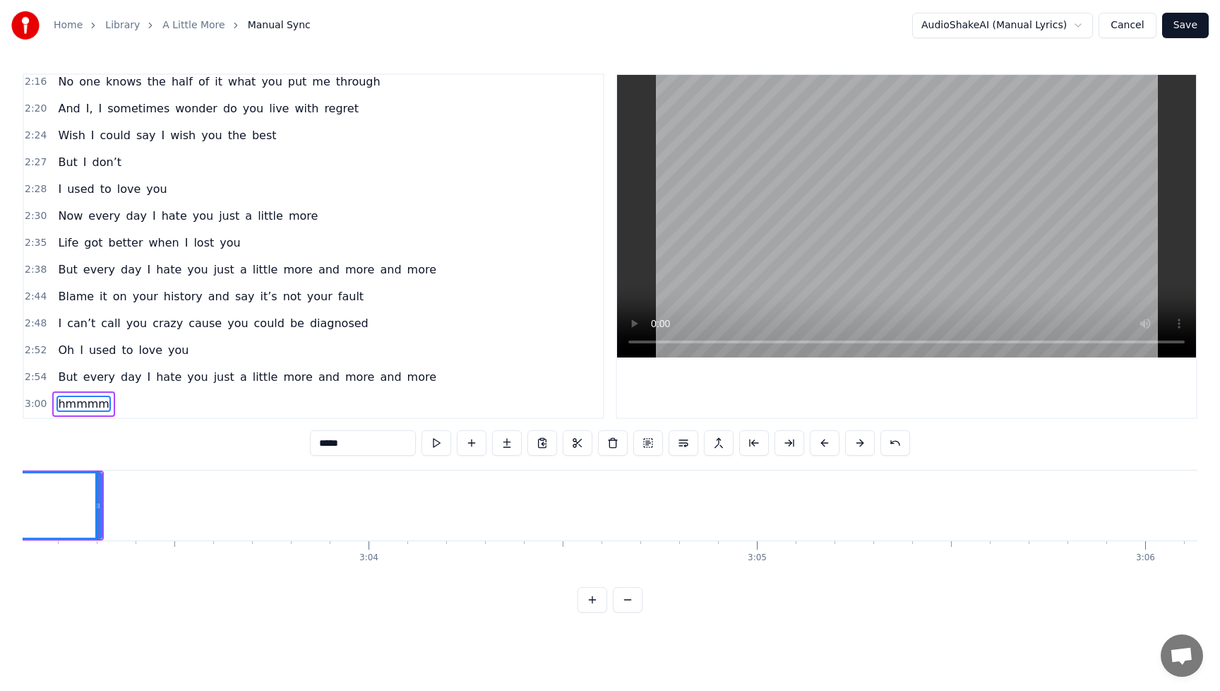
scroll to position [0, 71127]
click at [64, 370] on span "But" at bounding box center [67, 377] width 22 height 16
type input "***"
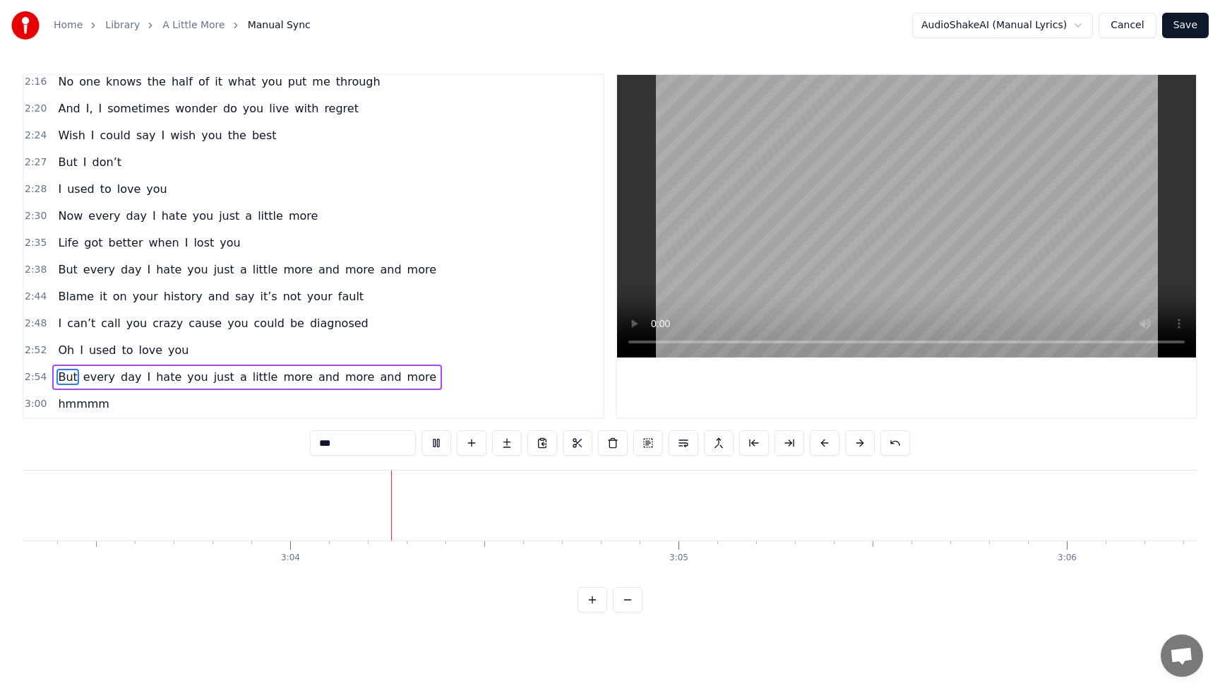
scroll to position [0, 71213]
click at [433, 446] on button at bounding box center [437, 442] width 30 height 25
click at [1180, 22] on button "Save" at bounding box center [1185, 25] width 47 height 25
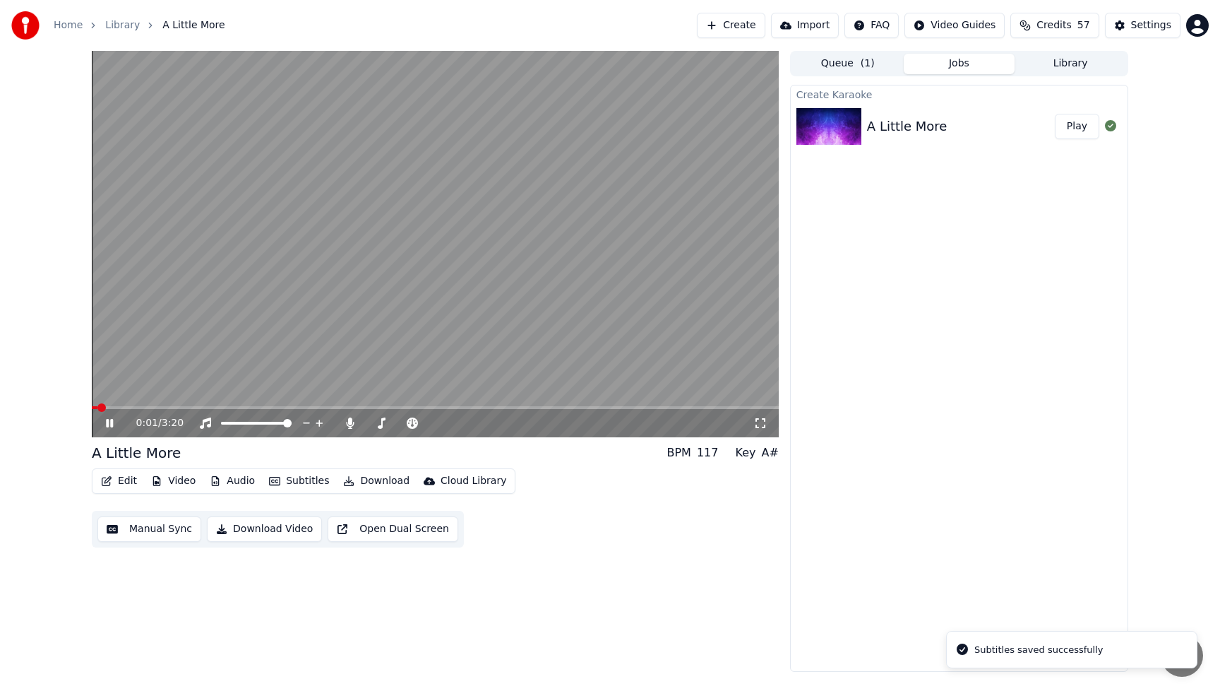
click at [112, 424] on icon at bounding box center [109, 423] width 7 height 8
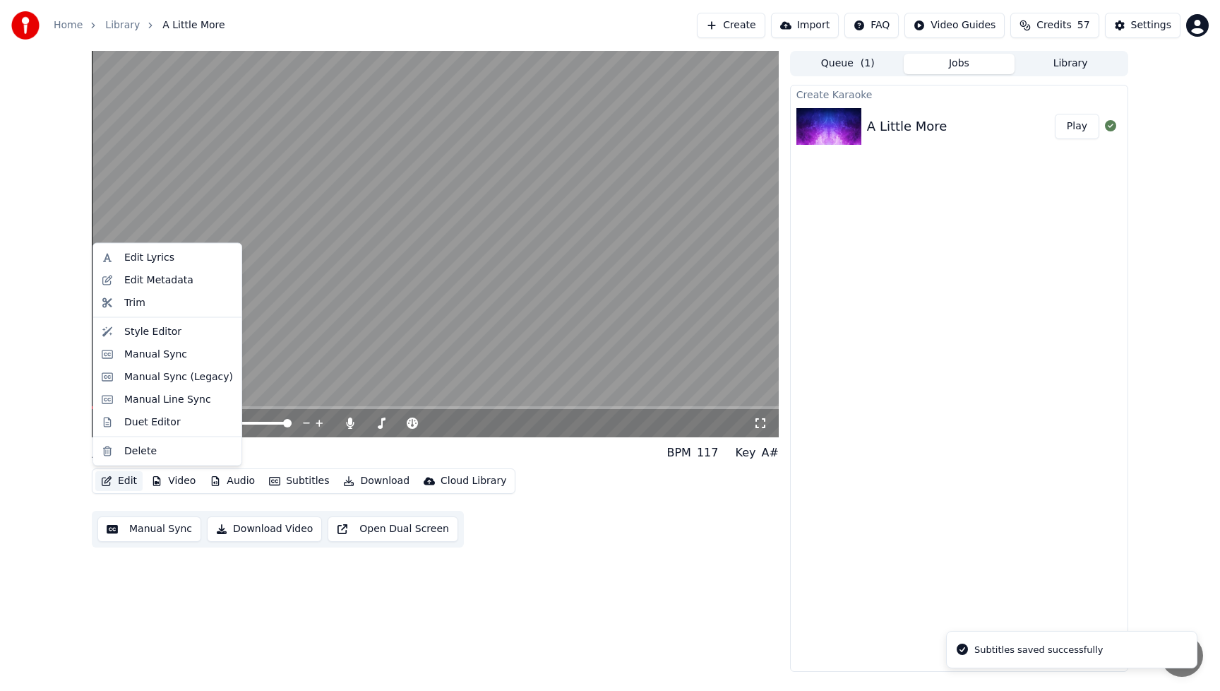
click at [119, 482] on button "Edit" at bounding box center [118, 481] width 47 height 20
click at [128, 329] on div "Style Editor" at bounding box center [152, 331] width 57 height 14
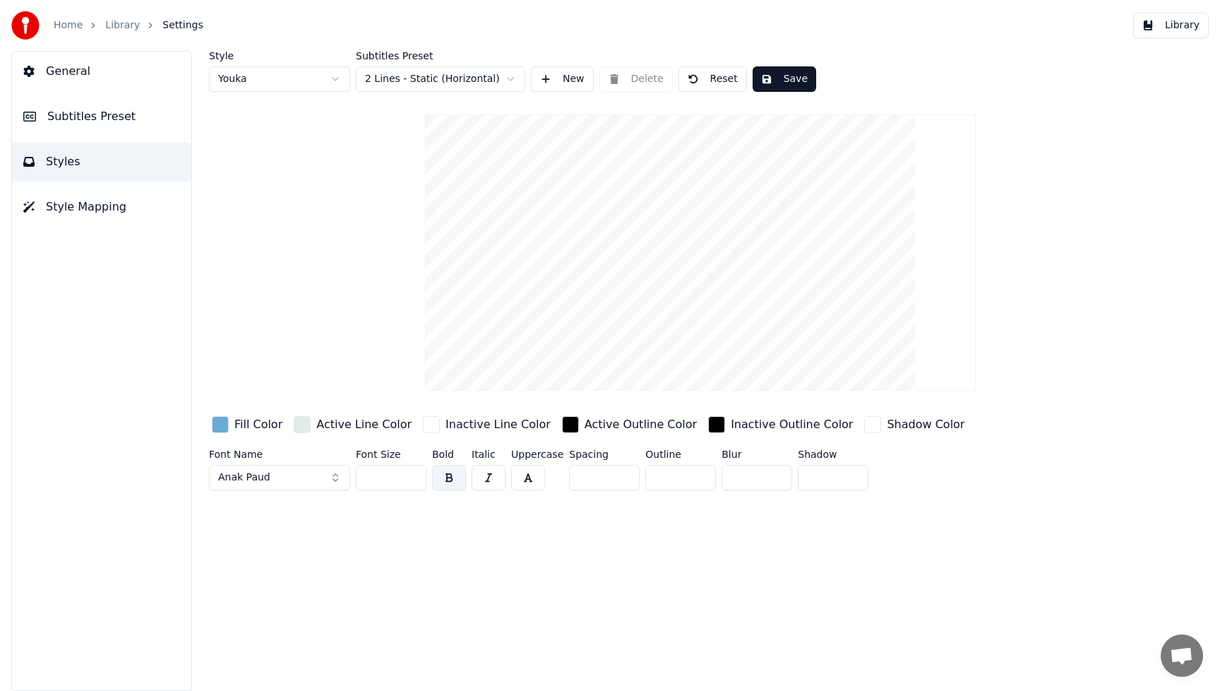
click at [244, 423] on div "Fill Color" at bounding box center [258, 424] width 48 height 17
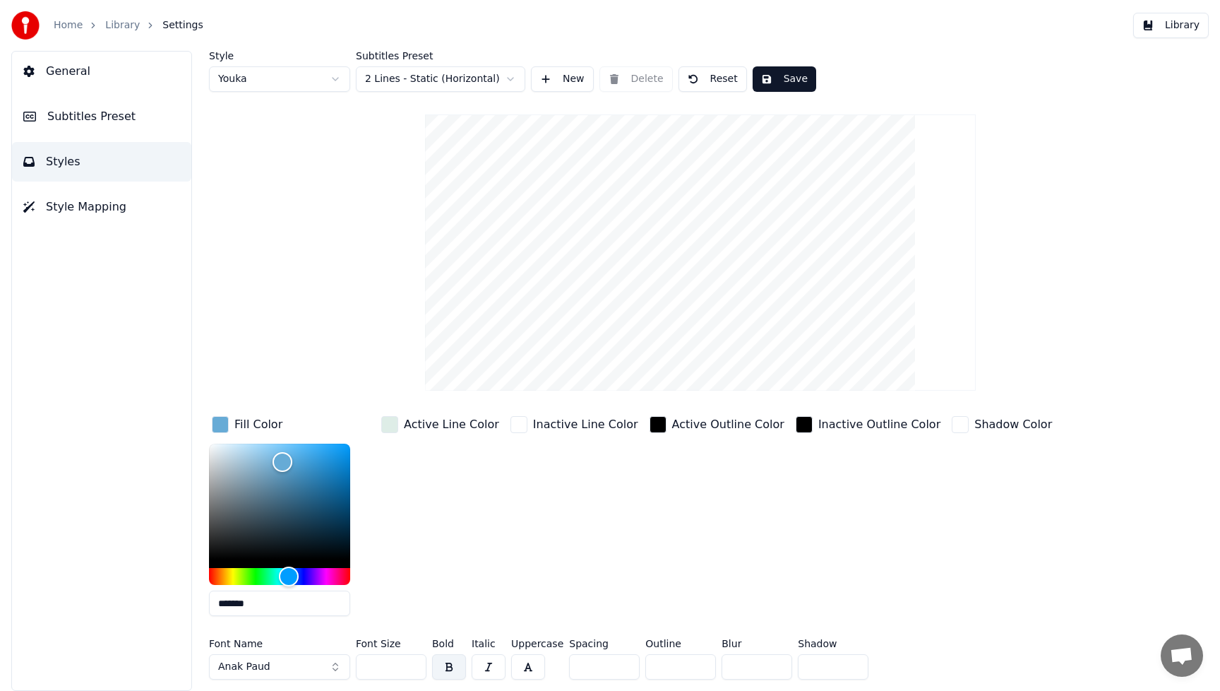
click at [331, 660] on button "Anak Paud" at bounding box center [279, 666] width 141 height 25
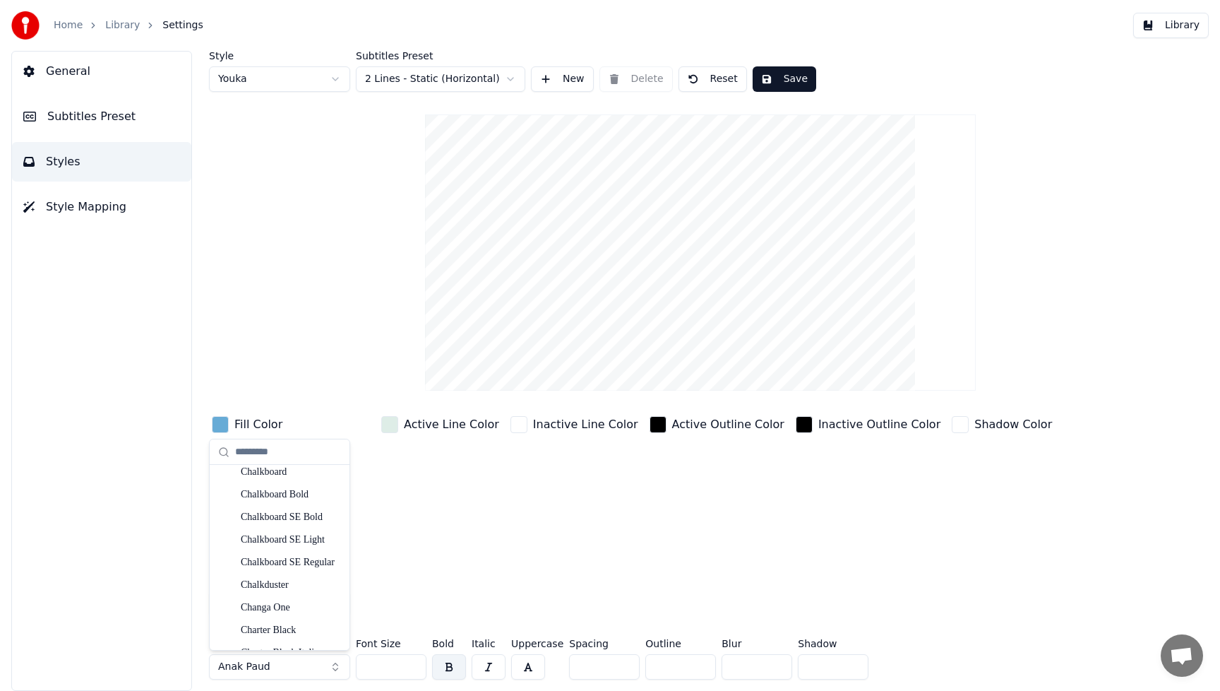
scroll to position [3105, 0]
click at [278, 473] on div "Cherish Moment" at bounding box center [291, 469] width 100 height 14
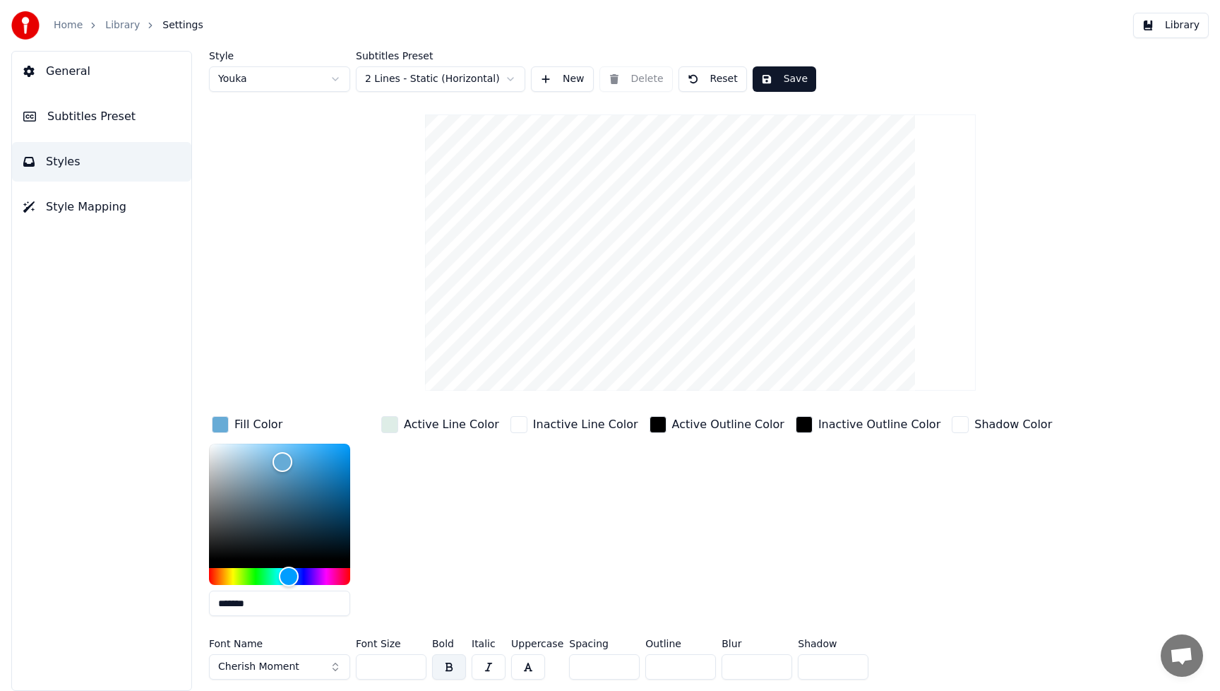
click at [491, 552] on div "Active Line Color" at bounding box center [441, 520] width 124 height 214
drag, startPoint x: 398, startPoint y: 665, endPoint x: 348, endPoint y: 665, distance: 50.1
click at [348, 665] on div "Font Name Cherish Moment Font Size *** Bold Italic Uppercase Spacing * Outline …" at bounding box center [636, 661] width 855 height 47
type input "***"
click at [677, 559] on div "Active Outline Color" at bounding box center [717, 520] width 141 height 214
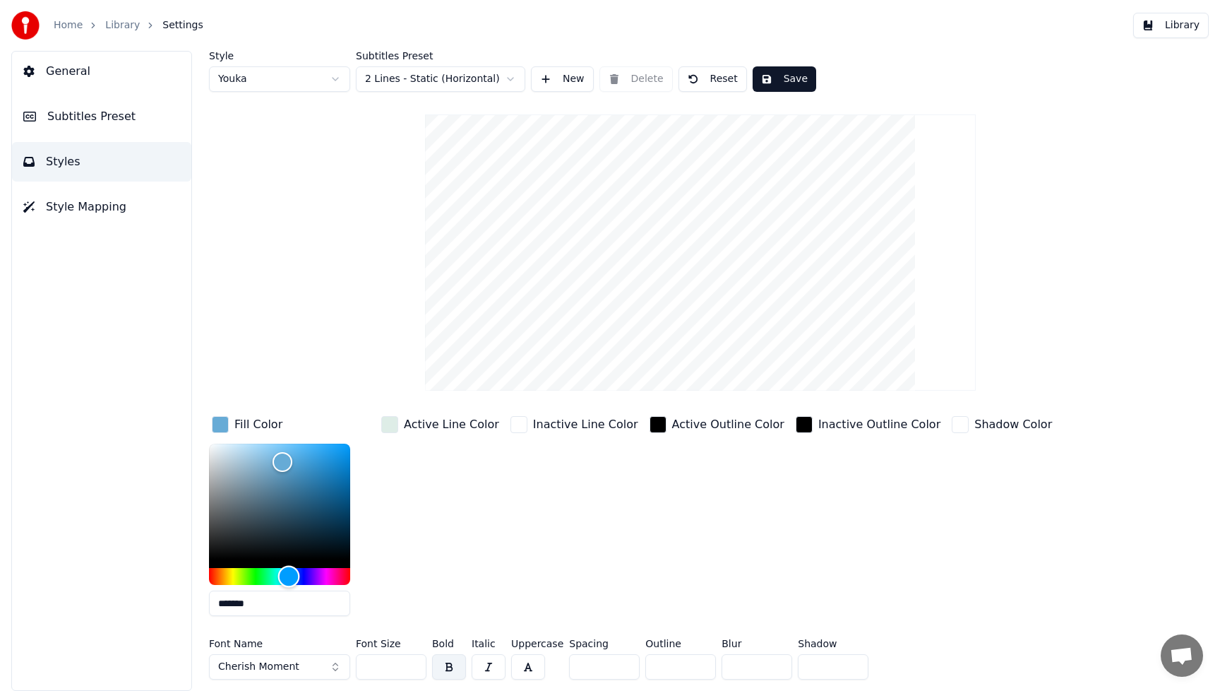
type input "*******"
click at [222, 574] on div "Hue" at bounding box center [279, 576] width 141 height 17
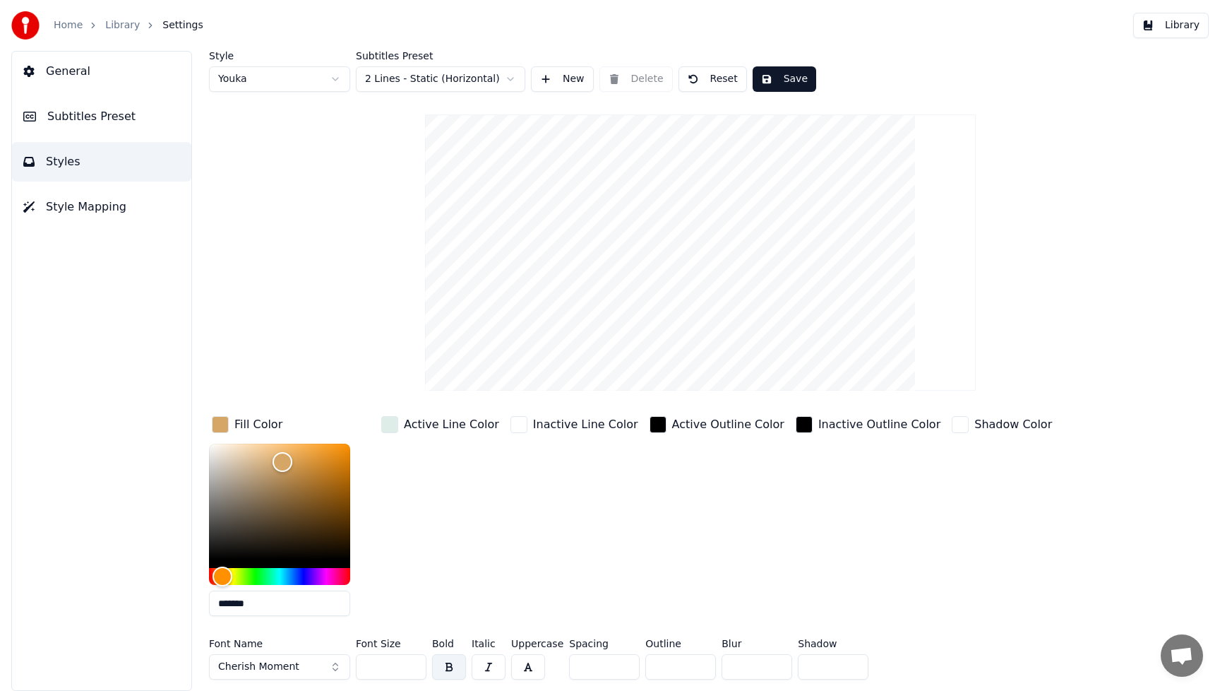
click at [792, 83] on button "Save" at bounding box center [785, 78] width 64 height 25
click at [1199, 25] on button "Library" at bounding box center [1171, 25] width 76 height 25
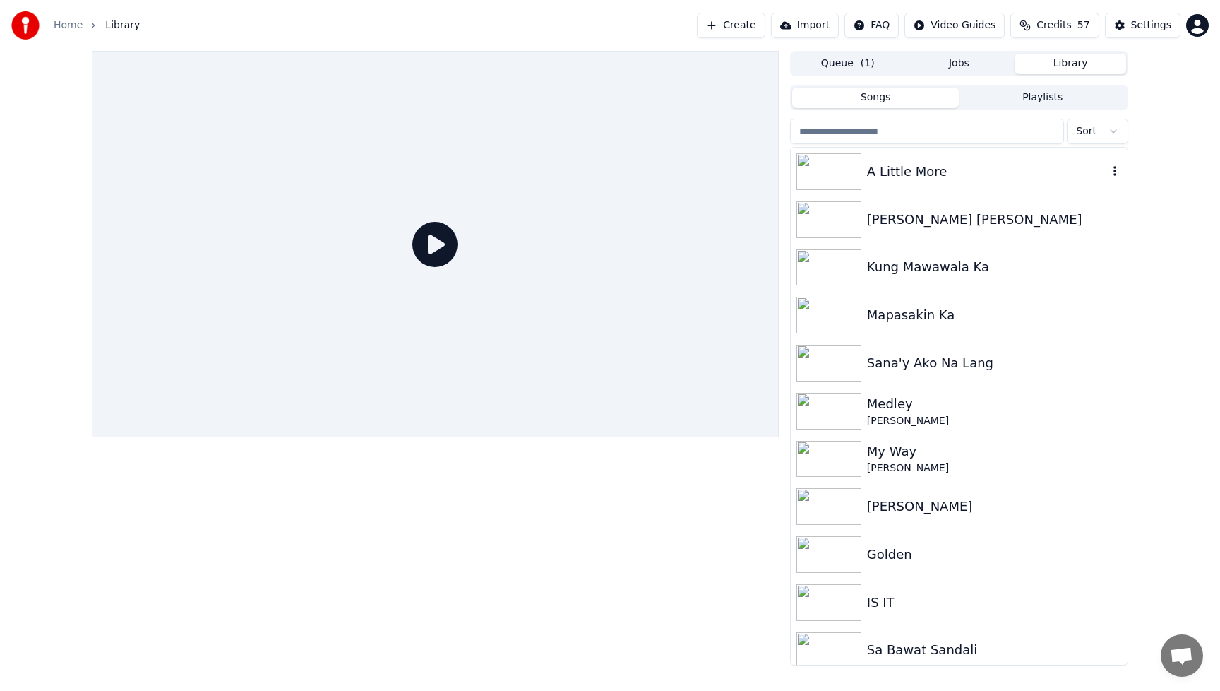
click at [895, 167] on div "A Little More" at bounding box center [987, 172] width 241 height 20
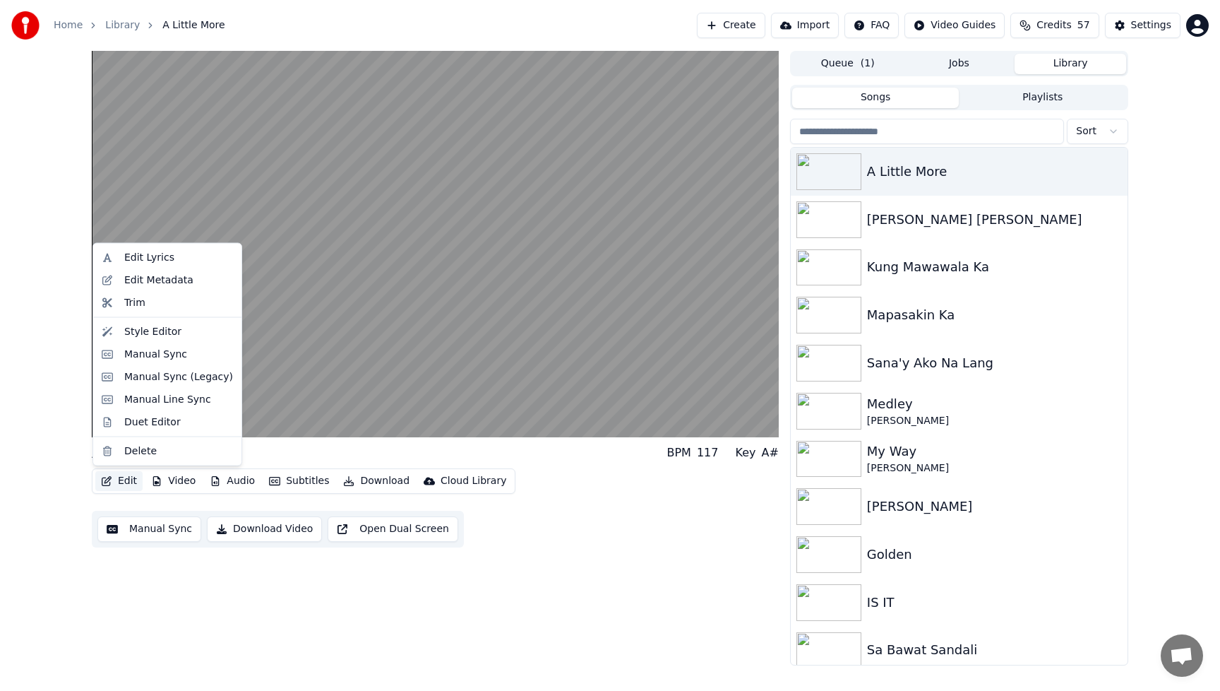
click at [132, 487] on button "Edit" at bounding box center [118, 481] width 47 height 20
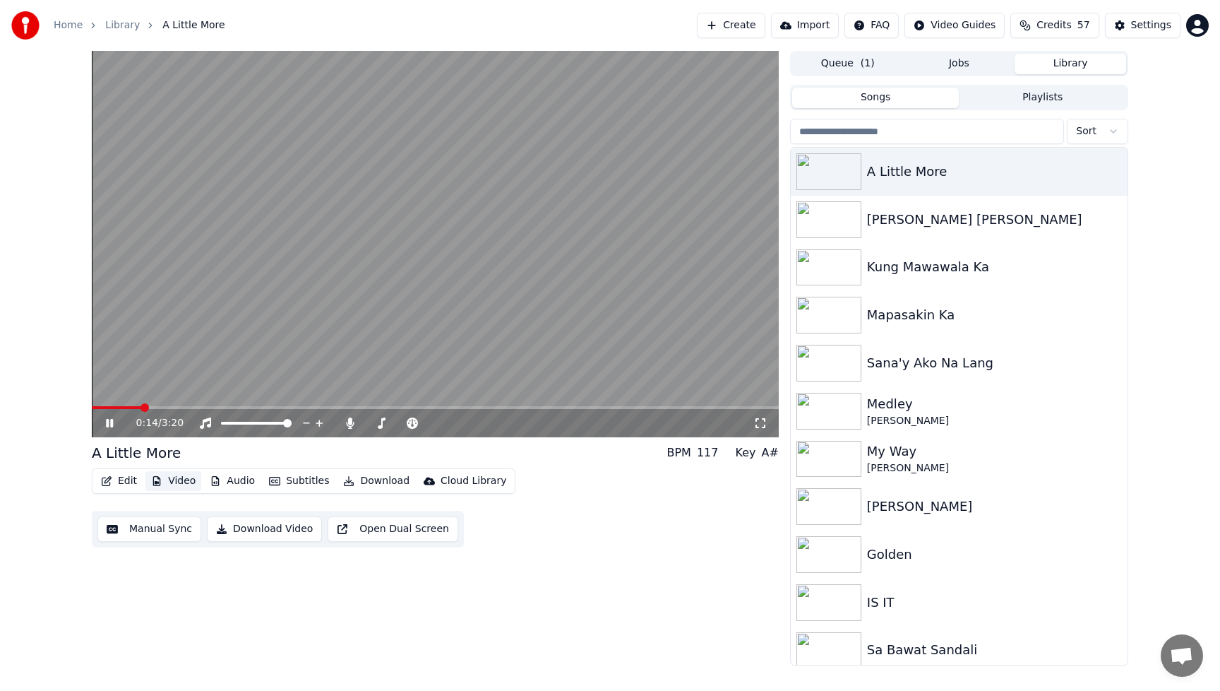
click at [186, 480] on button "Video" at bounding box center [173, 481] width 56 height 20
click at [187, 480] on button "Video" at bounding box center [173, 481] width 56 height 20
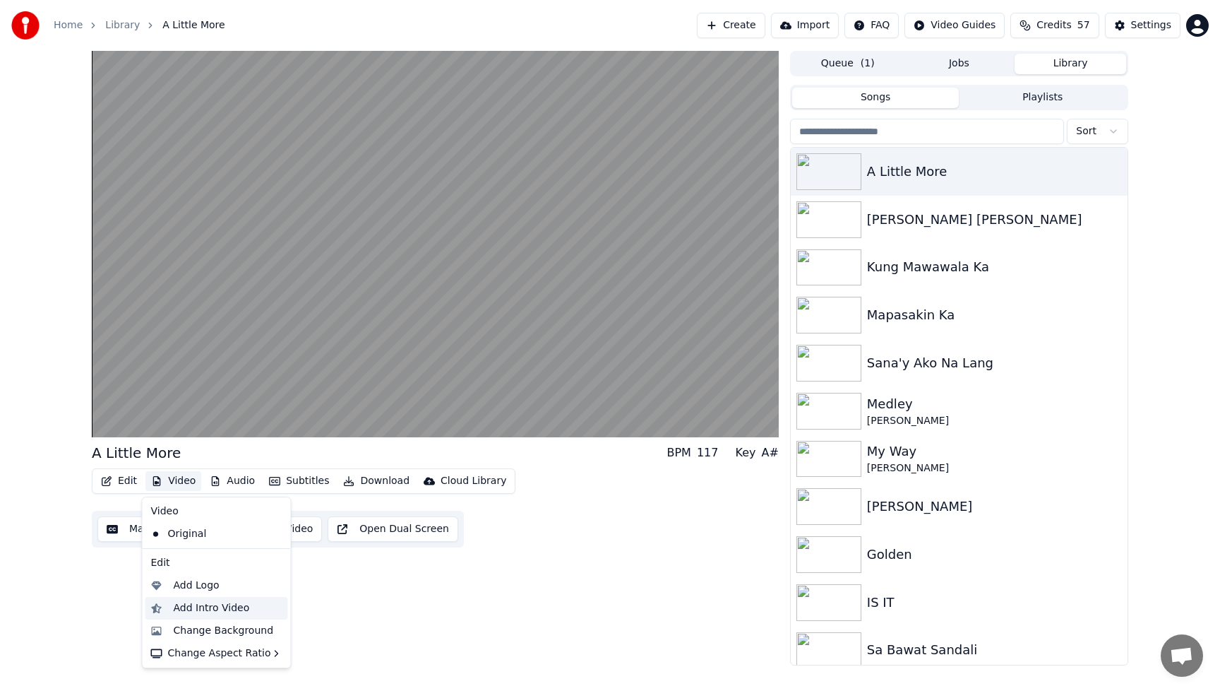
click at [179, 609] on div "Add Intro Video" at bounding box center [212, 608] width 76 height 14
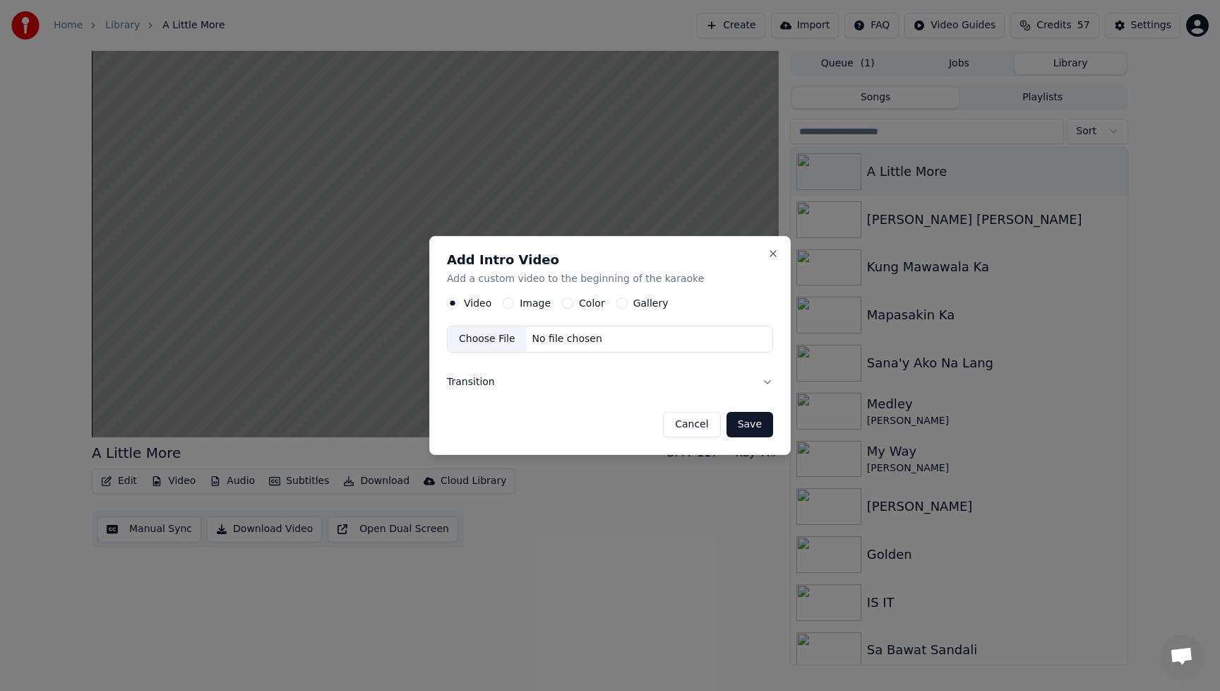
click at [508, 305] on button "Image" at bounding box center [508, 302] width 11 height 11
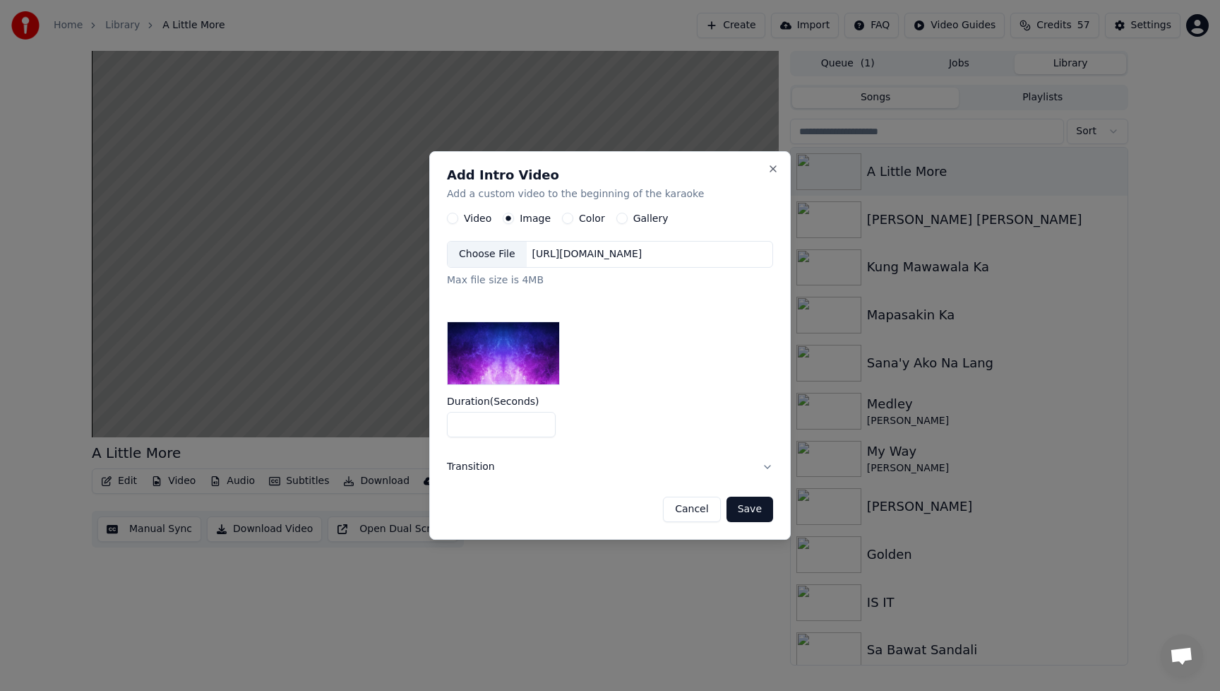
drag, startPoint x: 451, startPoint y: 424, endPoint x: 437, endPoint y: 424, distance: 13.4
click at [437, 424] on div "Add Intro Video Add a custom video to the beginning of the karaoke Video Image …" at bounding box center [610, 345] width 362 height 388
type input "*"
click at [631, 400] on label "Duration ( Seconds )" at bounding box center [610, 401] width 326 height 10
click at [556, 412] on input "*" at bounding box center [501, 424] width 109 height 25
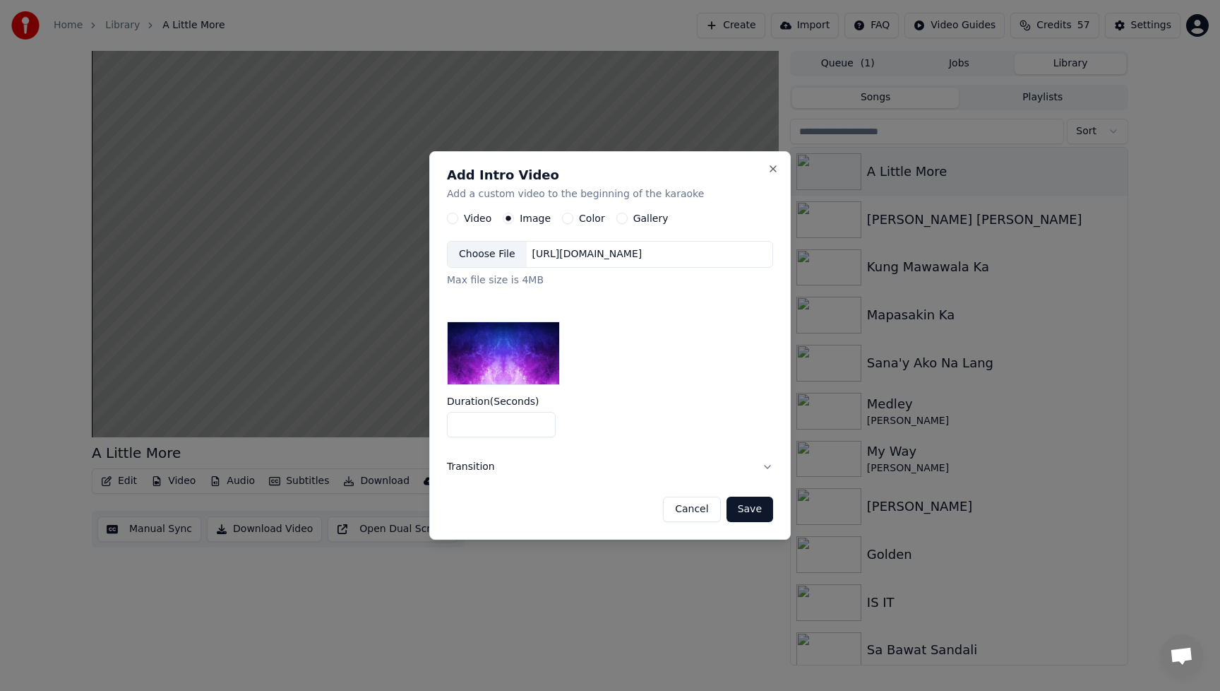
click at [499, 259] on div "Choose File" at bounding box center [487, 254] width 79 height 25
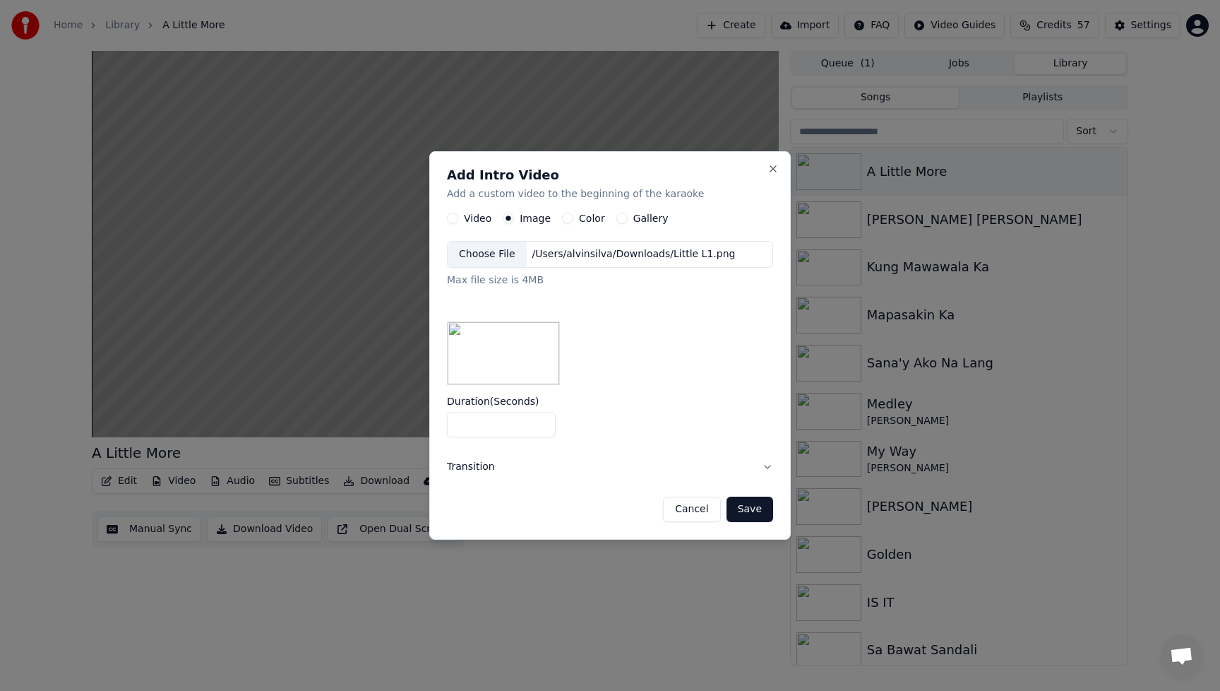
click at [757, 515] on button "Save" at bounding box center [750, 508] width 47 height 25
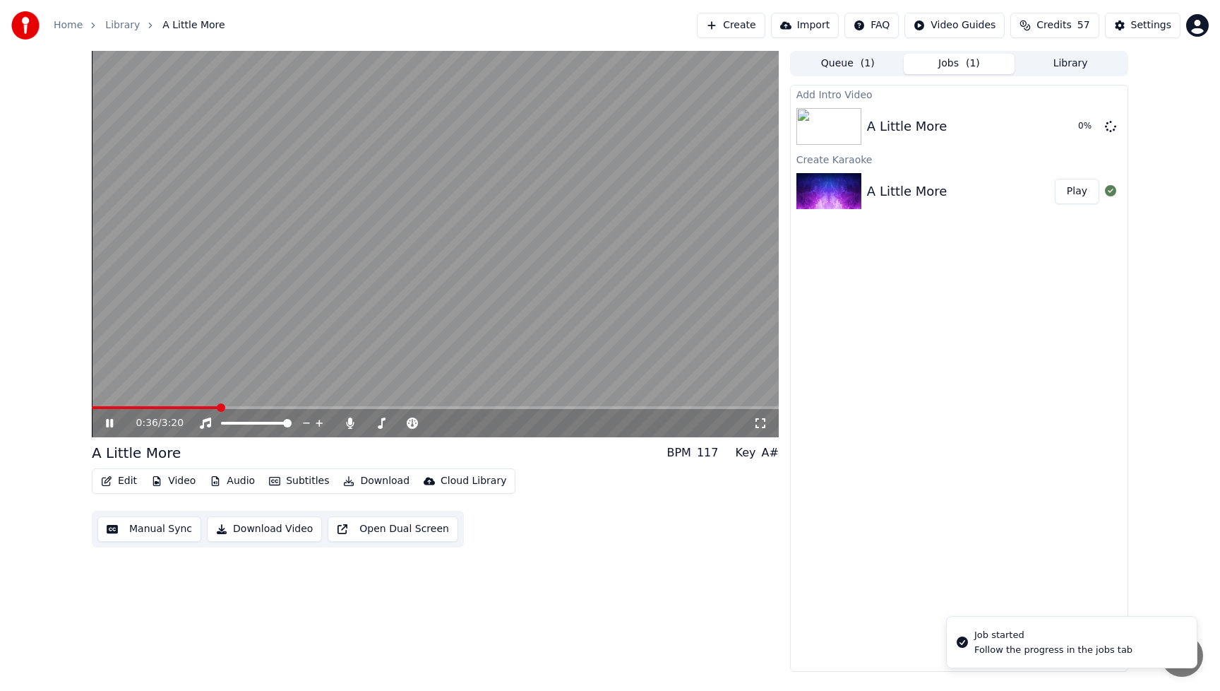
click at [112, 419] on icon at bounding box center [119, 422] width 33 height 11
click at [1079, 134] on button "Play" at bounding box center [1077, 126] width 44 height 25
click at [112, 421] on icon at bounding box center [109, 423] width 7 height 8
drag, startPoint x: 686, startPoint y: 541, endPoint x: 668, endPoint y: 538, distance: 17.9
click at [686, 540] on div "Edit Video Audio Subtitles Download Cloud Library Manual Sync Download Video Op…" at bounding box center [435, 507] width 687 height 79
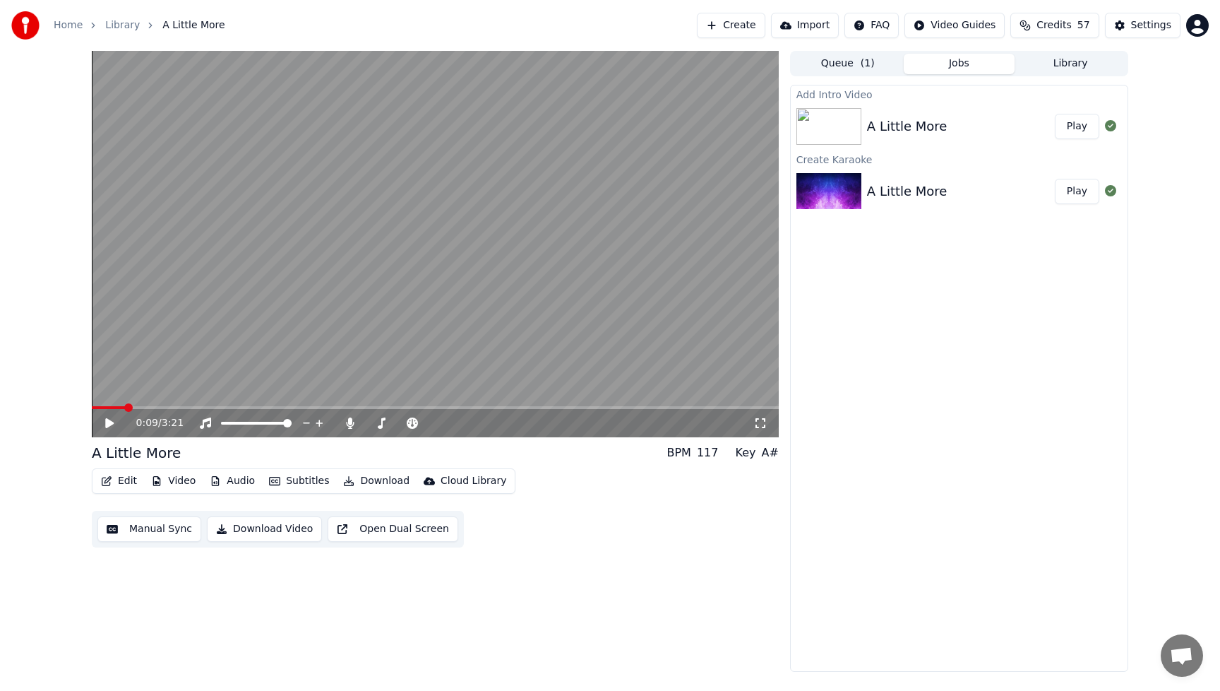
click at [287, 529] on button "Download Video" at bounding box center [264, 528] width 115 height 25
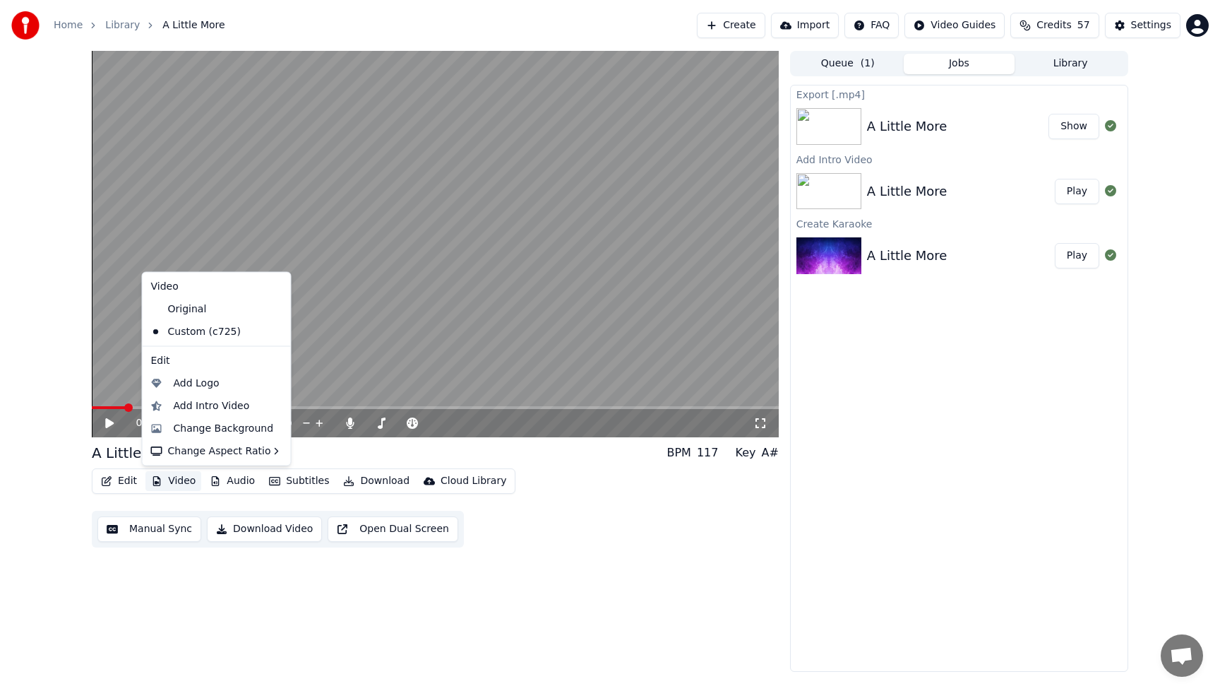
click at [193, 478] on button "Video" at bounding box center [173, 481] width 56 height 20
click at [190, 429] on div "Change Background" at bounding box center [224, 428] width 100 height 14
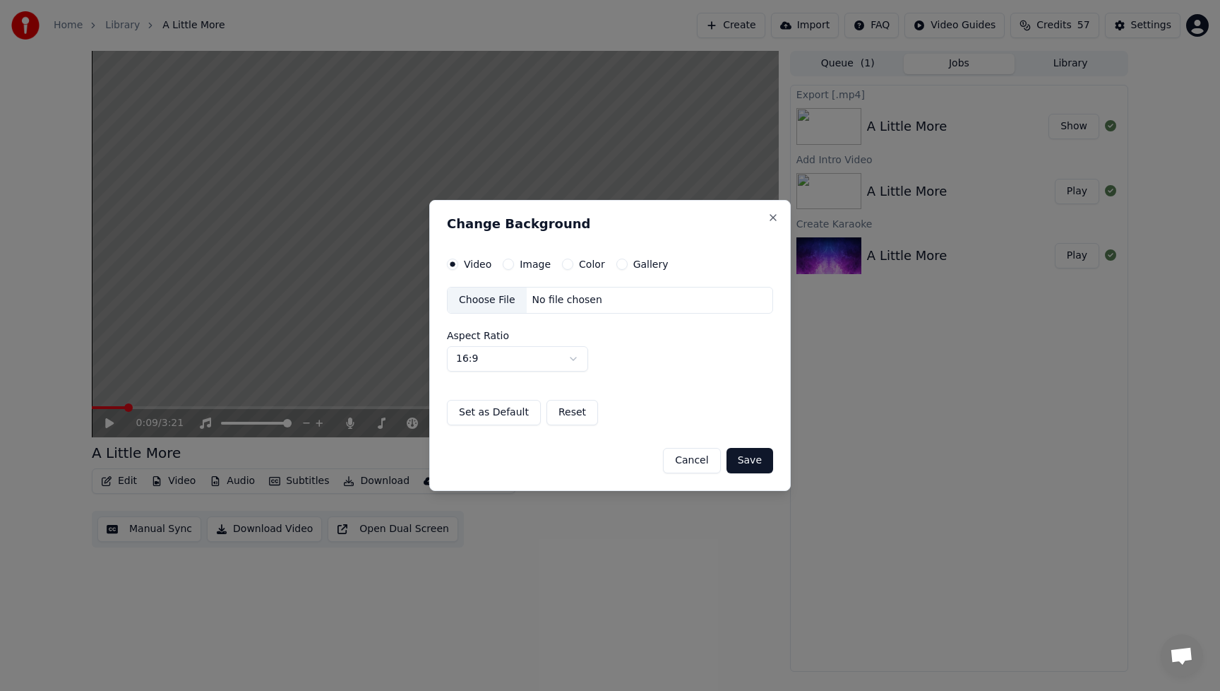
click at [483, 293] on div "Choose File" at bounding box center [487, 299] width 79 height 25
click at [746, 460] on button "Save" at bounding box center [750, 460] width 47 height 25
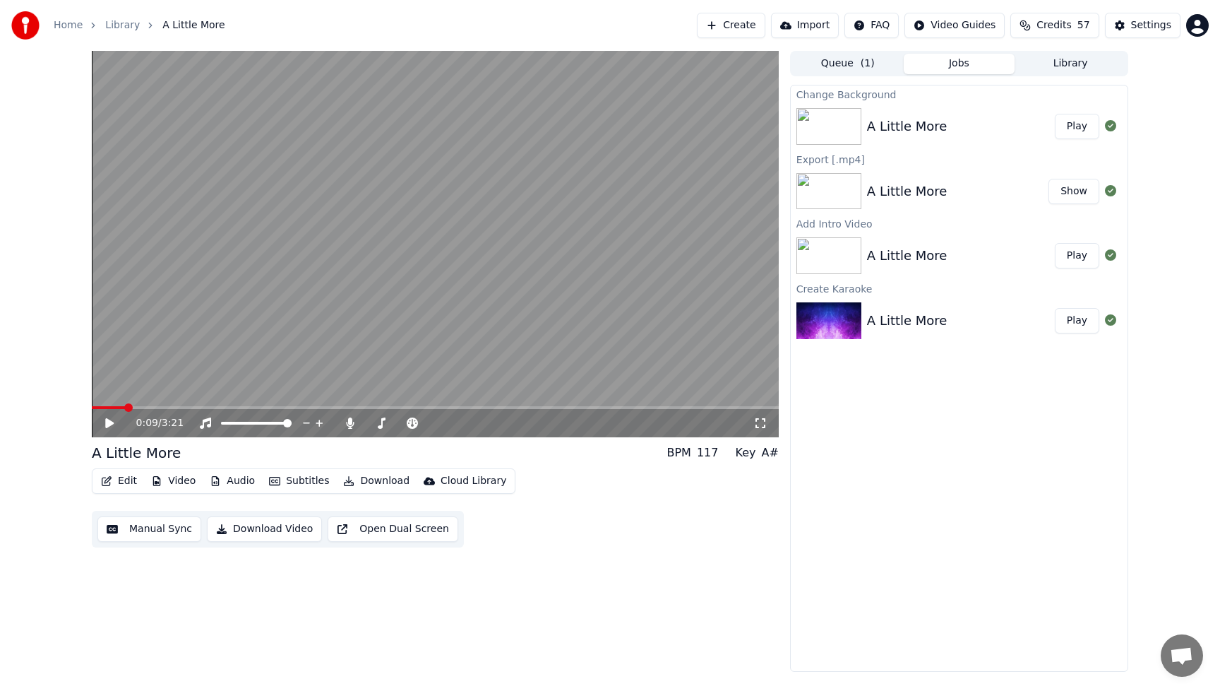
click at [1068, 127] on button "Play" at bounding box center [1077, 126] width 44 height 25
click at [108, 422] on icon at bounding box center [109, 423] width 7 height 8
click at [135, 480] on button "Edit" at bounding box center [118, 481] width 47 height 20
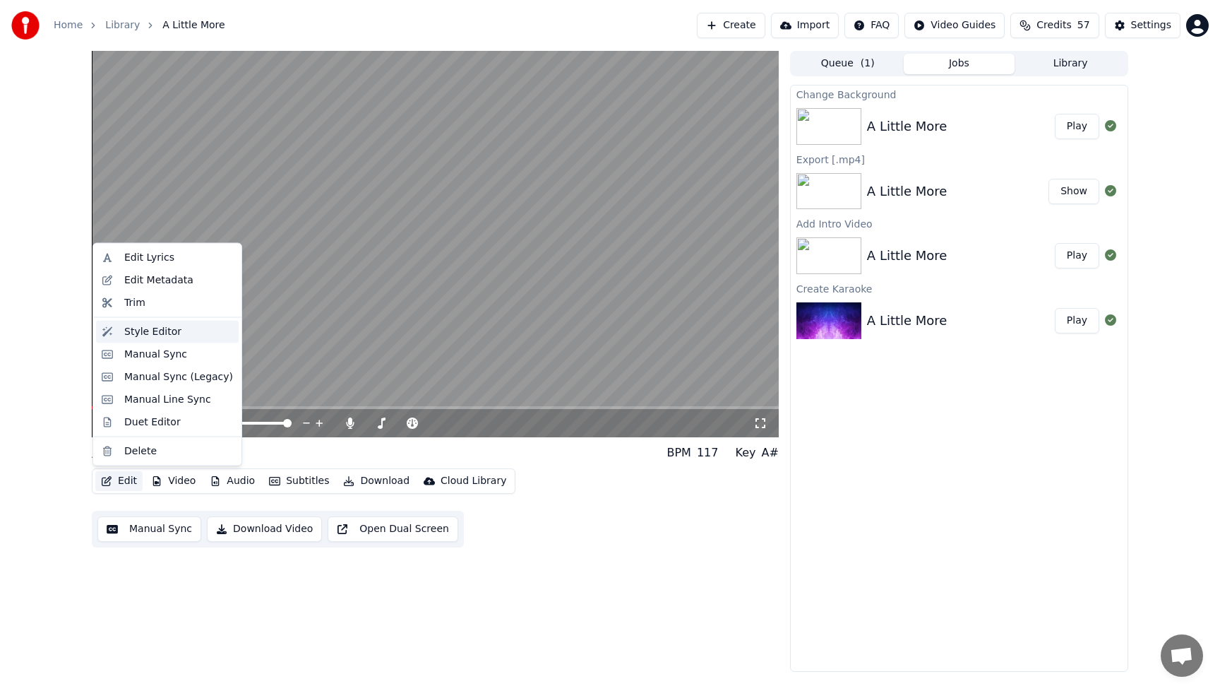
click at [157, 339] on div "Style Editor" at bounding box center [167, 331] width 143 height 23
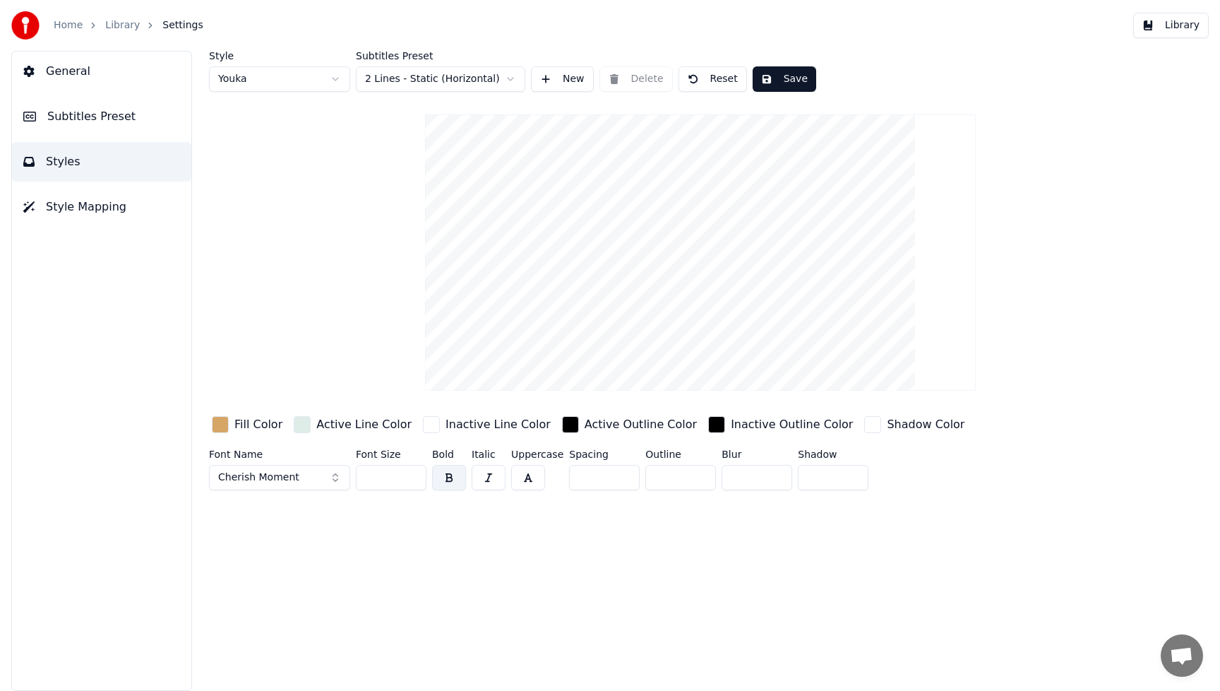
click at [218, 428] on div "button" at bounding box center [220, 424] width 17 height 17
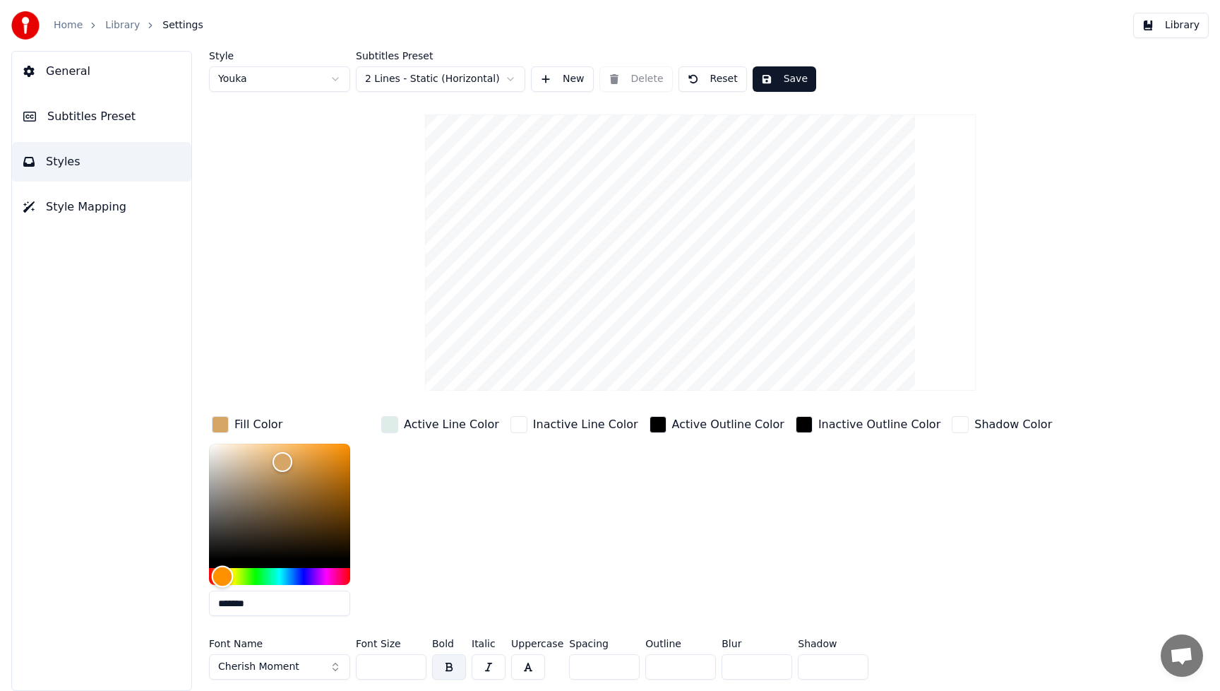
type input "*******"
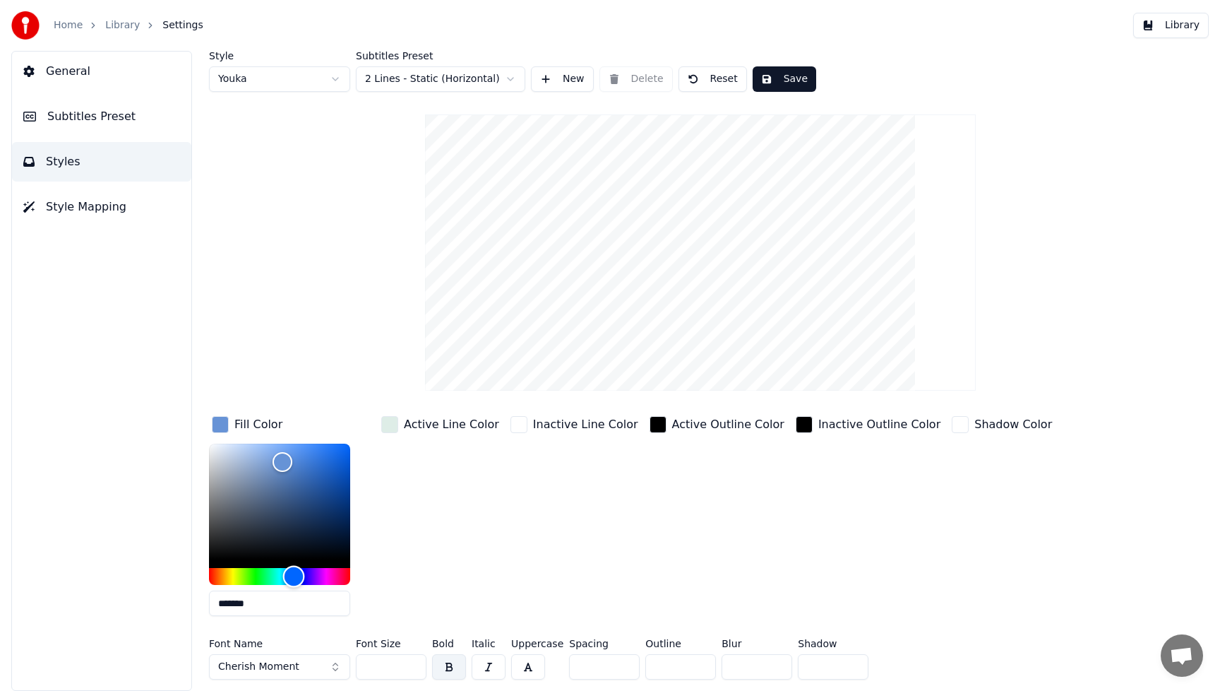
click at [294, 576] on div "Hue" at bounding box center [279, 576] width 141 height 17
click at [516, 493] on div "Inactive Line Color" at bounding box center [574, 520] width 133 height 214
drag, startPoint x: 328, startPoint y: 667, endPoint x: 350, endPoint y: 599, distance: 72.1
click at [328, 667] on button "Cherish Moment" at bounding box center [279, 666] width 141 height 25
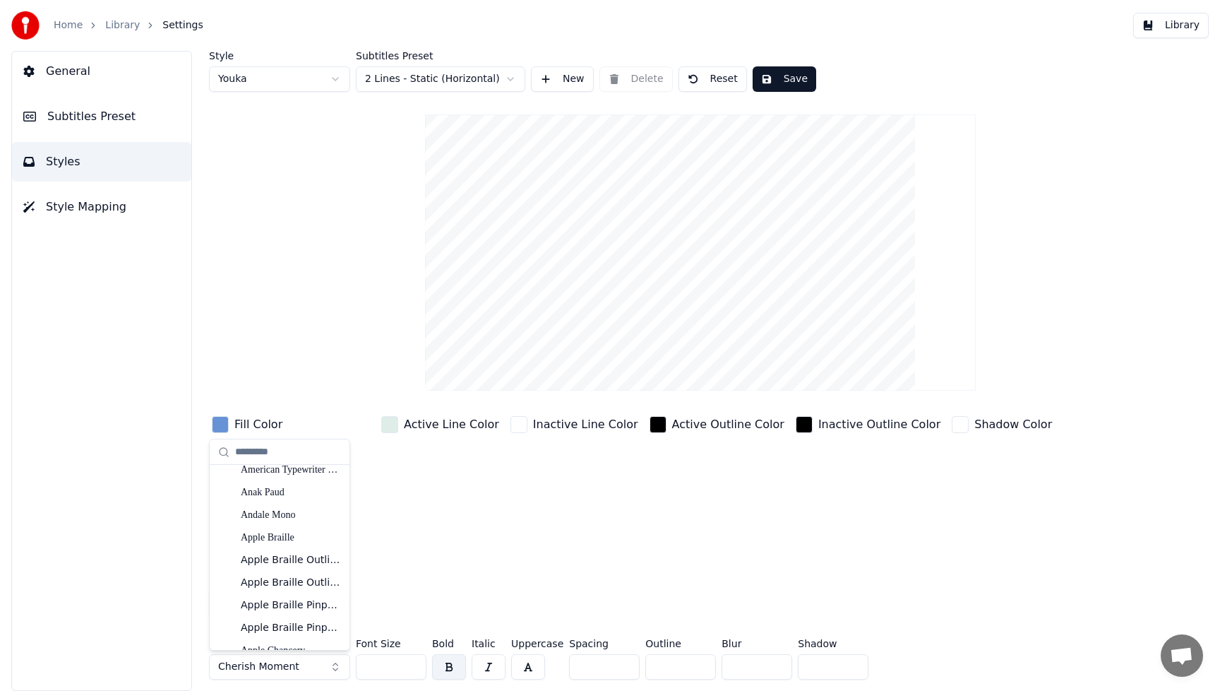
scroll to position [342, 0]
click at [266, 494] on div "Anak Paud" at bounding box center [291, 499] width 100 height 14
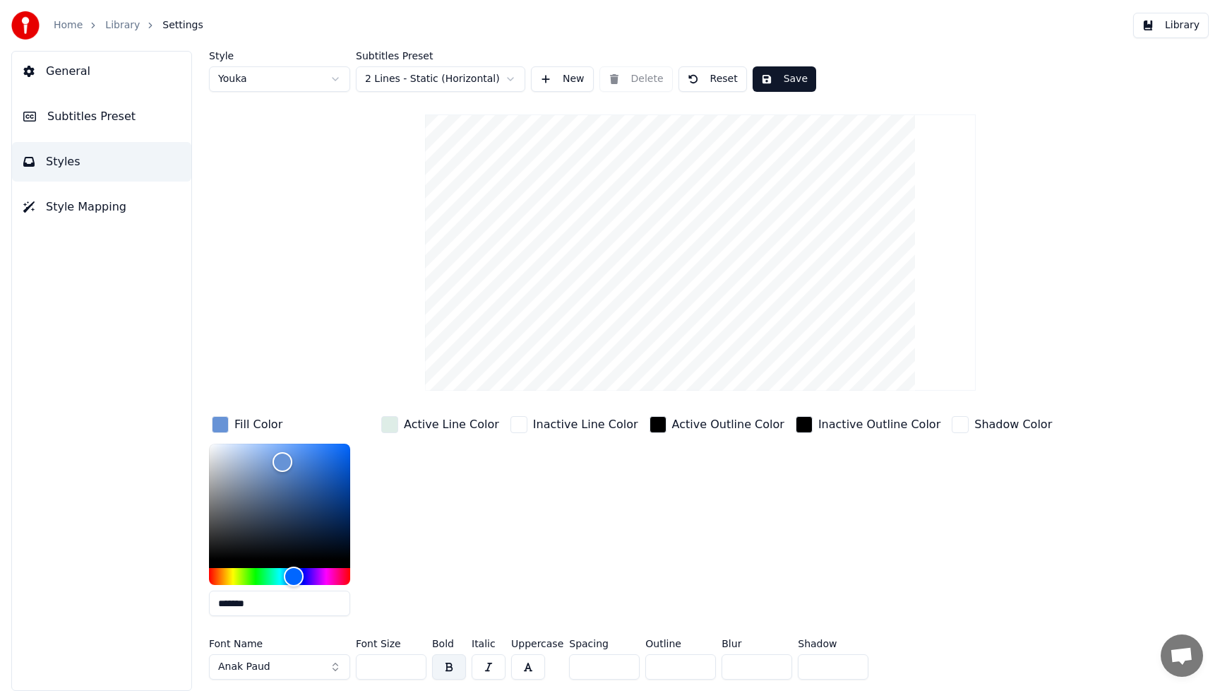
click at [605, 507] on div "Inactive Line Color" at bounding box center [574, 520] width 133 height 214
click at [785, 76] on button "Save" at bounding box center [785, 78] width 64 height 25
click at [1189, 29] on button "Library" at bounding box center [1171, 25] width 76 height 25
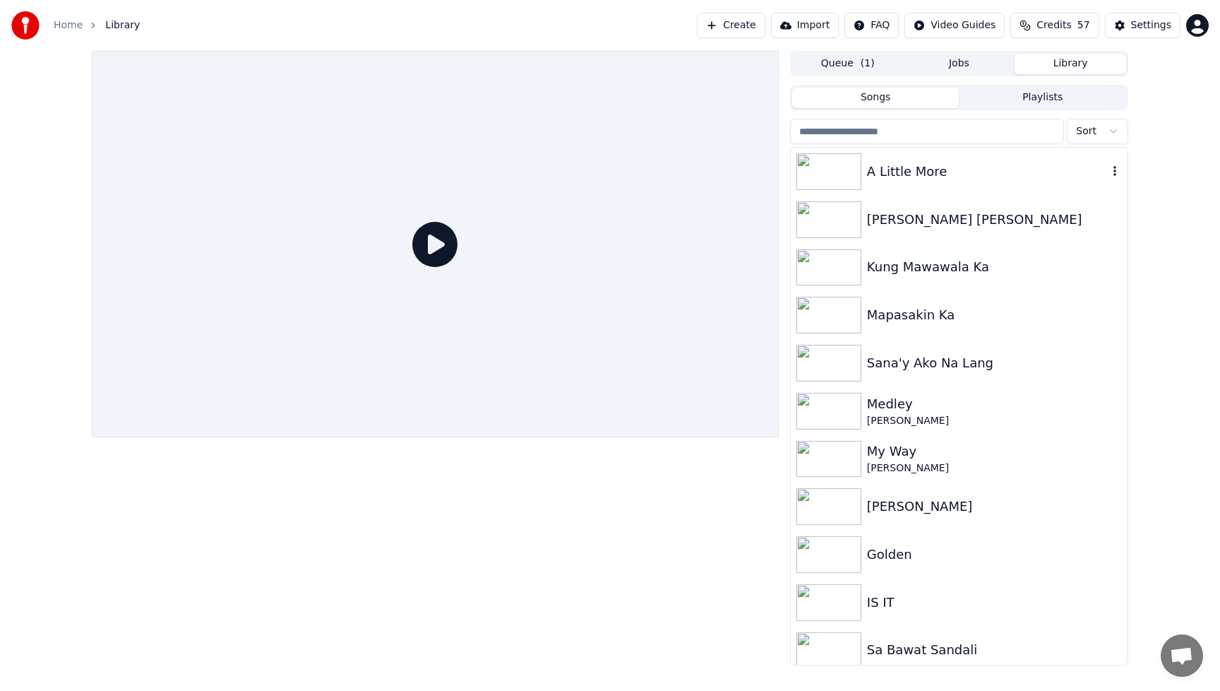
click at [846, 172] on img at bounding box center [829, 171] width 65 height 37
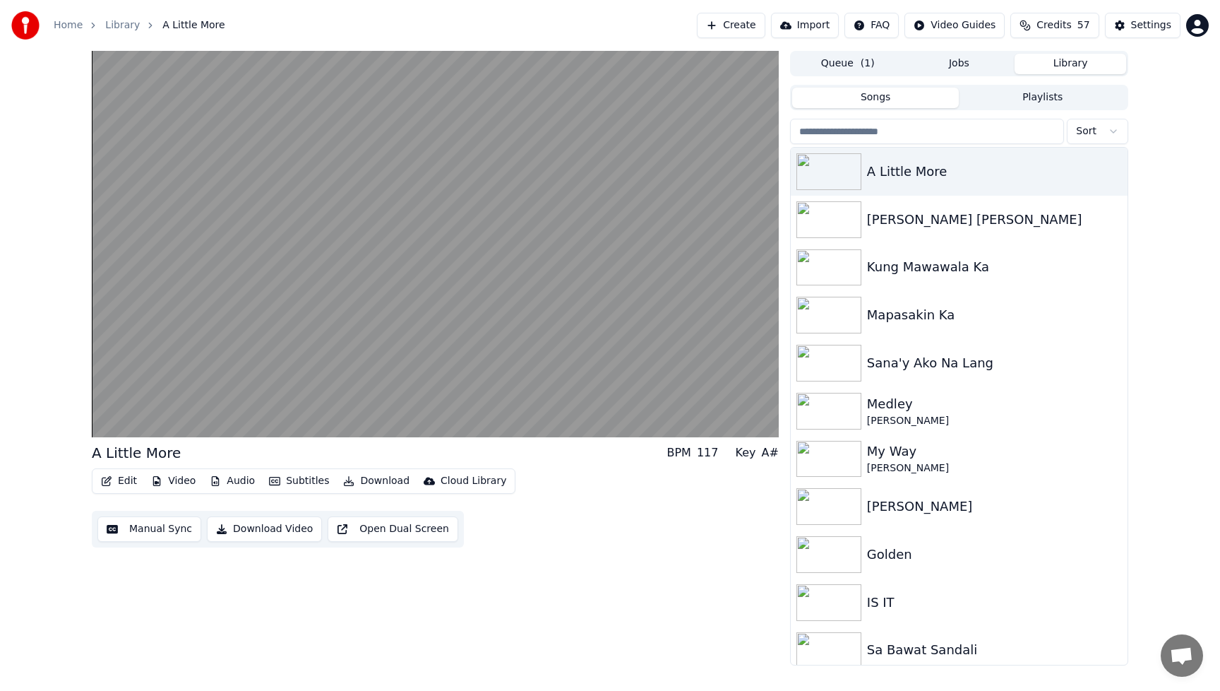
click at [176, 477] on button "Video" at bounding box center [173, 481] width 56 height 20
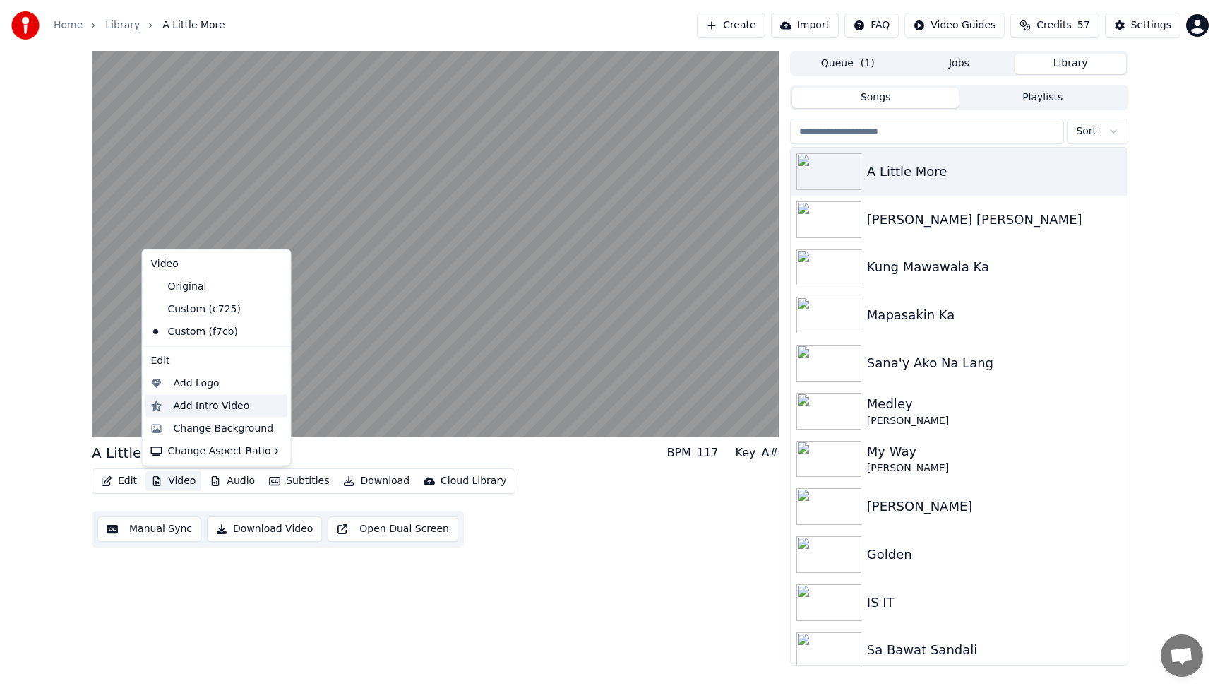
click at [179, 400] on div "Add Intro Video" at bounding box center [212, 405] width 76 height 14
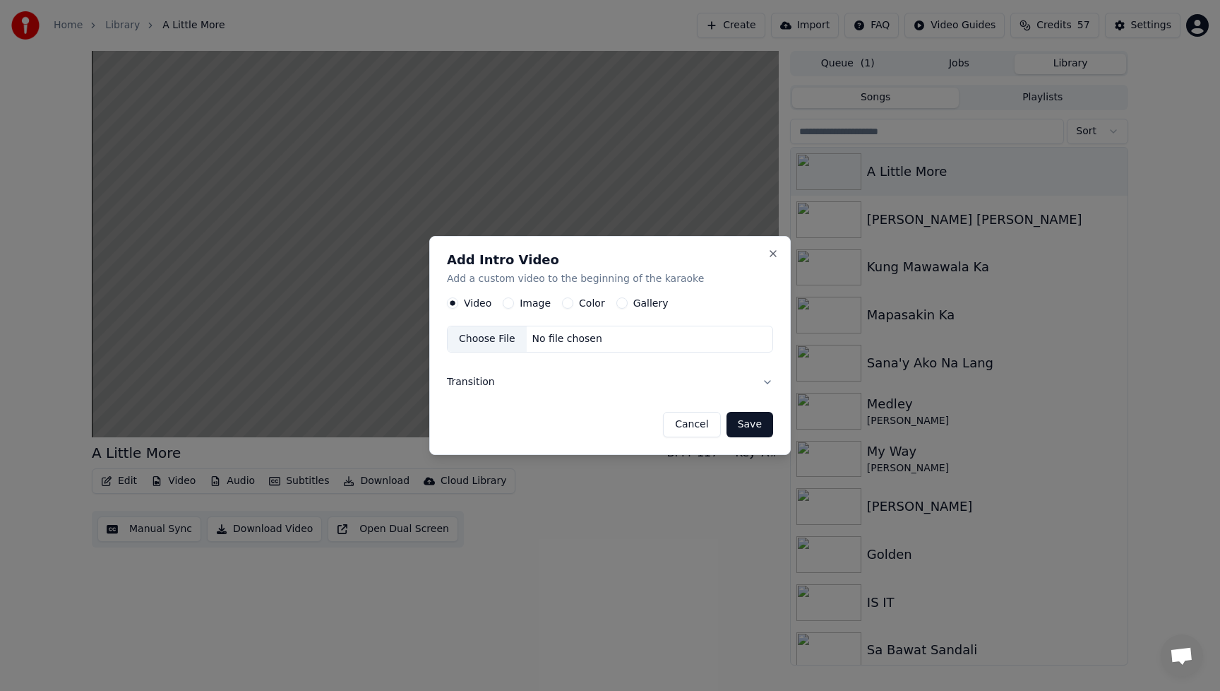
click at [508, 304] on button "Image" at bounding box center [508, 302] width 11 height 11
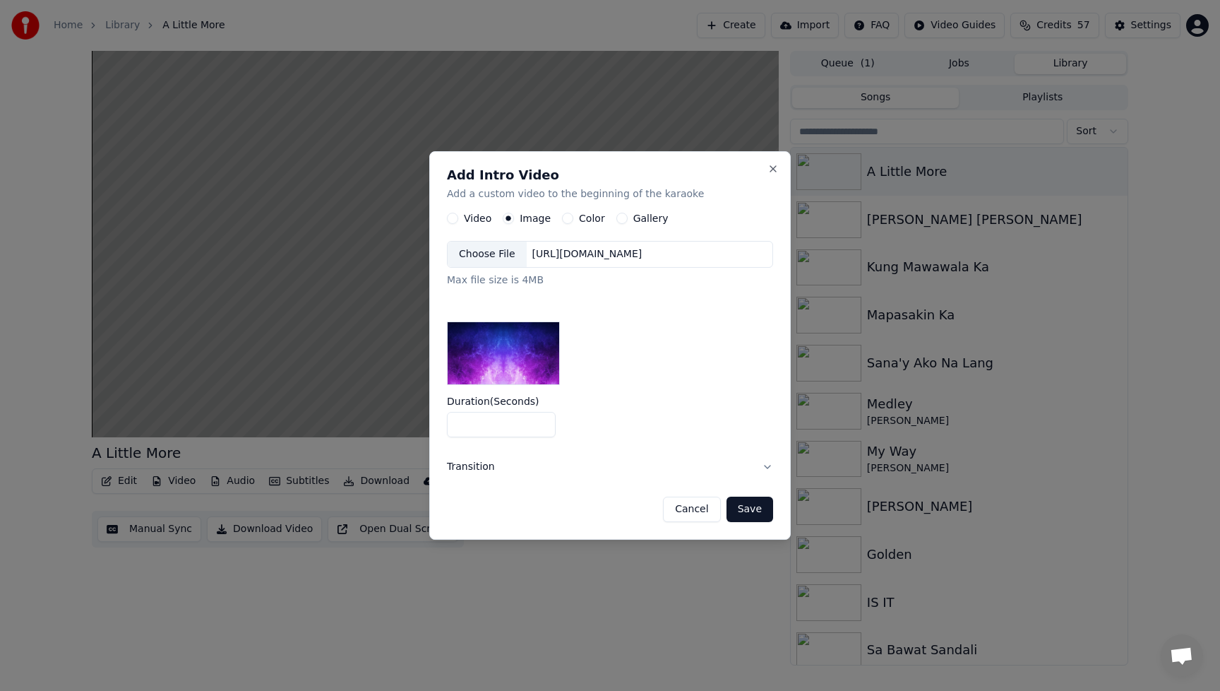
drag, startPoint x: 446, startPoint y: 421, endPoint x: 425, endPoint y: 422, distance: 21.2
click at [425, 422] on body "Home Library A Little More Create Import FAQ Video Guides Credits 57 Settings A…" at bounding box center [610, 345] width 1220 height 691
type input "*"
drag, startPoint x: 626, startPoint y: 444, endPoint x: 627, endPoint y: 392, distance: 51.6
click at [626, 444] on form "Video Image Color Gallery Choose File [URL][DOMAIN_NAME] Max file size is 4MB D…" at bounding box center [610, 367] width 326 height 309
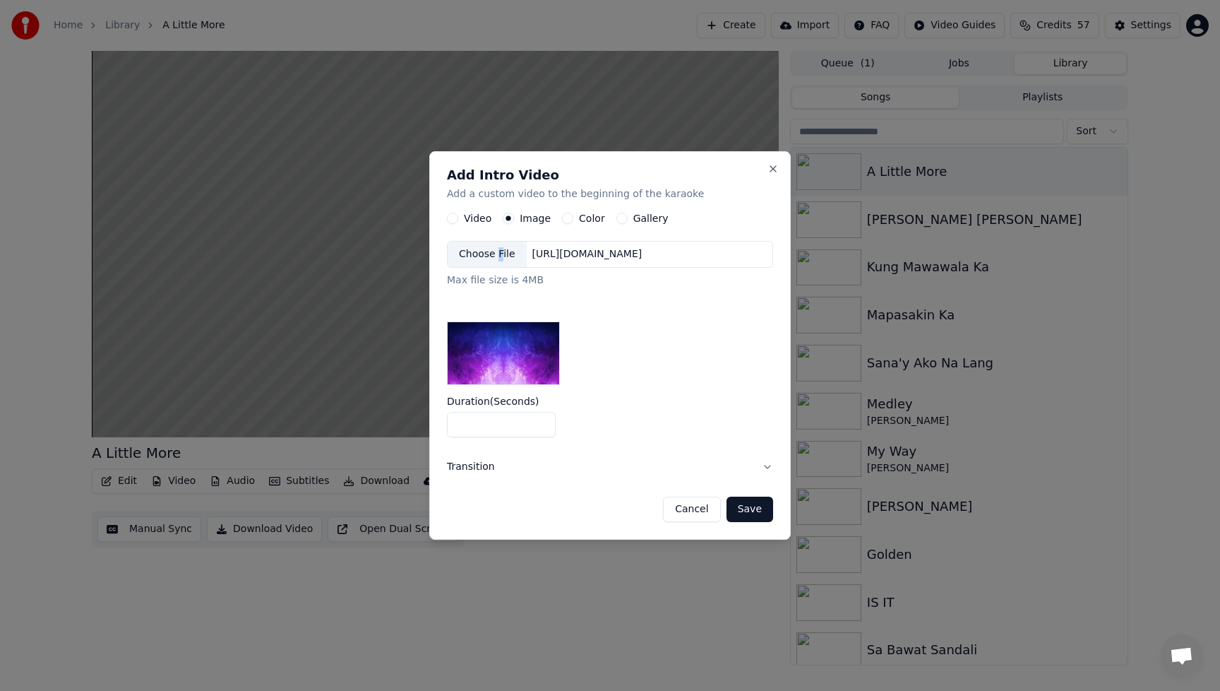
click at [499, 253] on div "Choose File" at bounding box center [487, 254] width 79 height 25
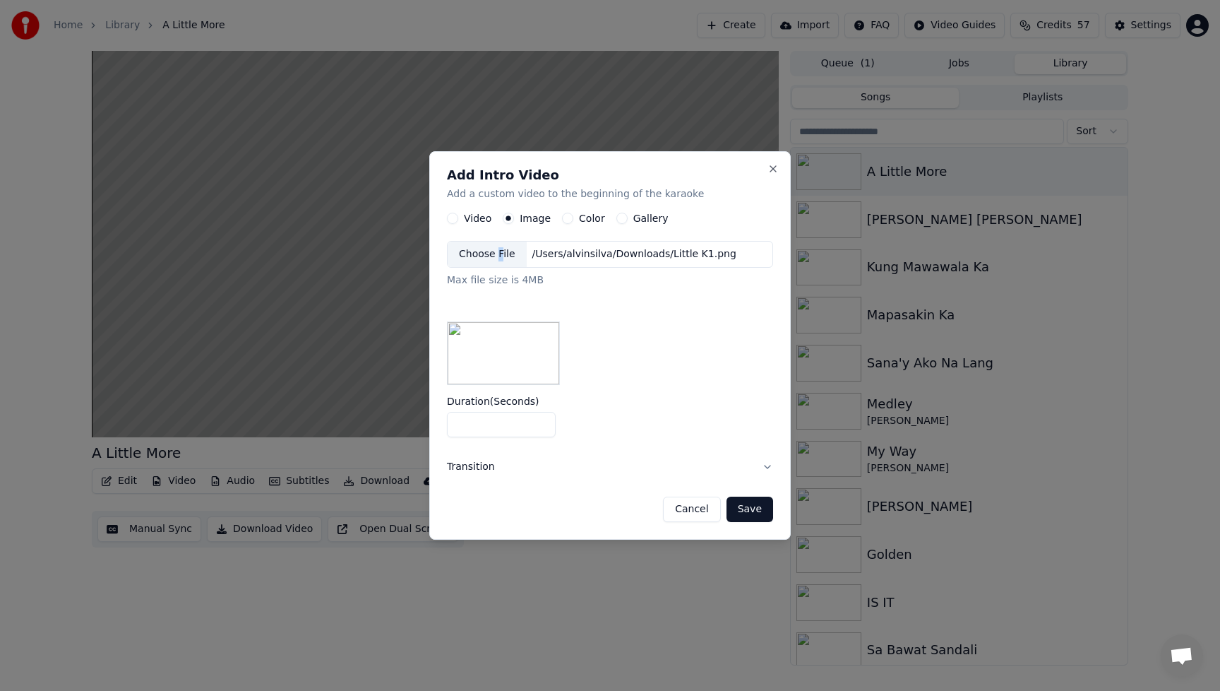
click at [748, 510] on button "Save" at bounding box center [750, 508] width 47 height 25
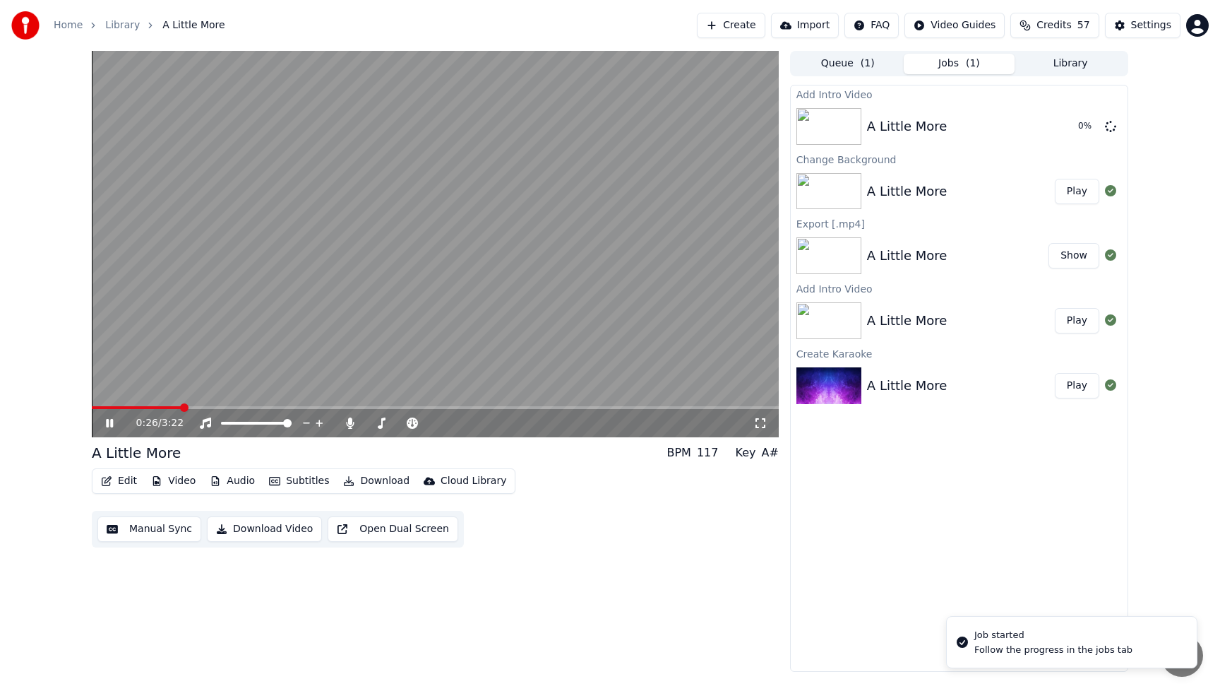
click at [110, 423] on icon at bounding box center [109, 423] width 7 height 8
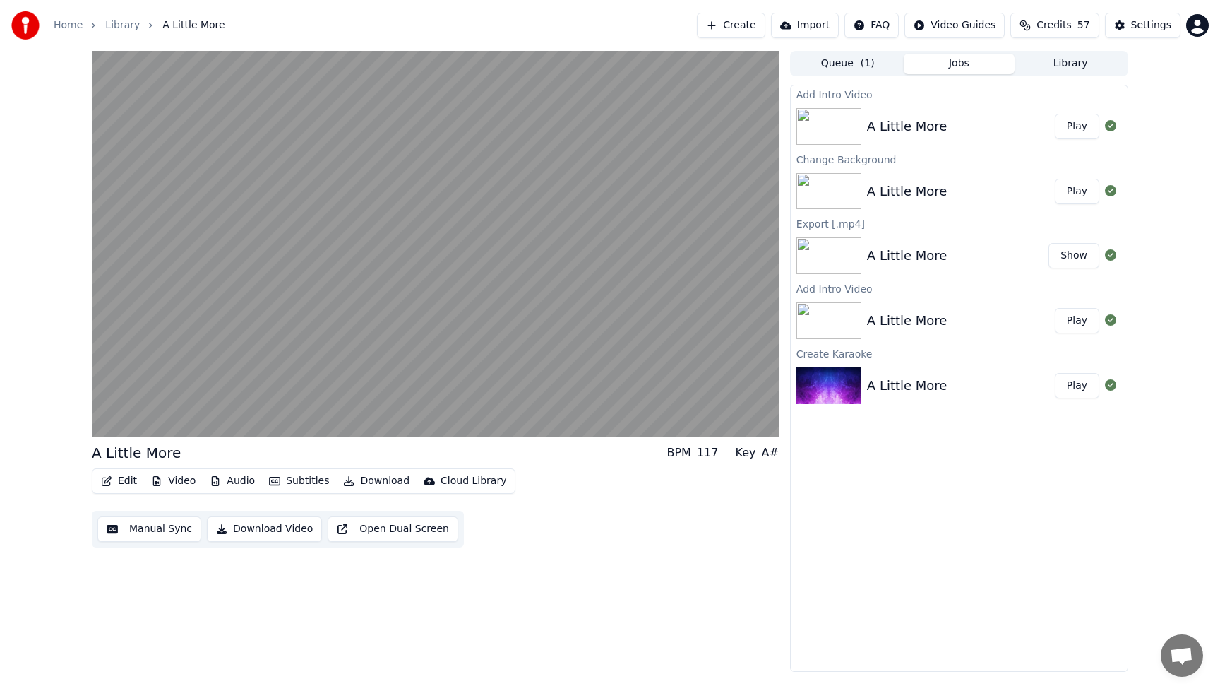
click at [1080, 132] on button "Play" at bounding box center [1077, 126] width 44 height 25
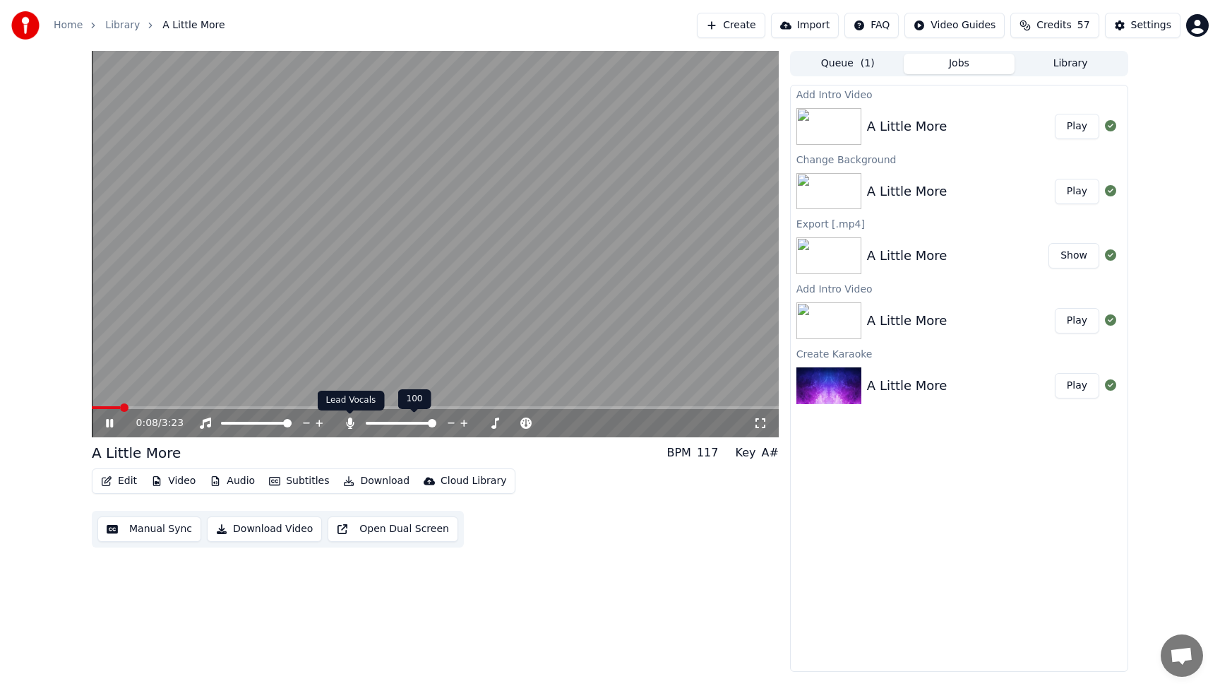
click at [352, 420] on icon at bounding box center [350, 422] width 8 height 11
click at [112, 419] on icon at bounding box center [109, 423] width 7 height 8
click at [266, 530] on button "Download Video" at bounding box center [264, 528] width 115 height 25
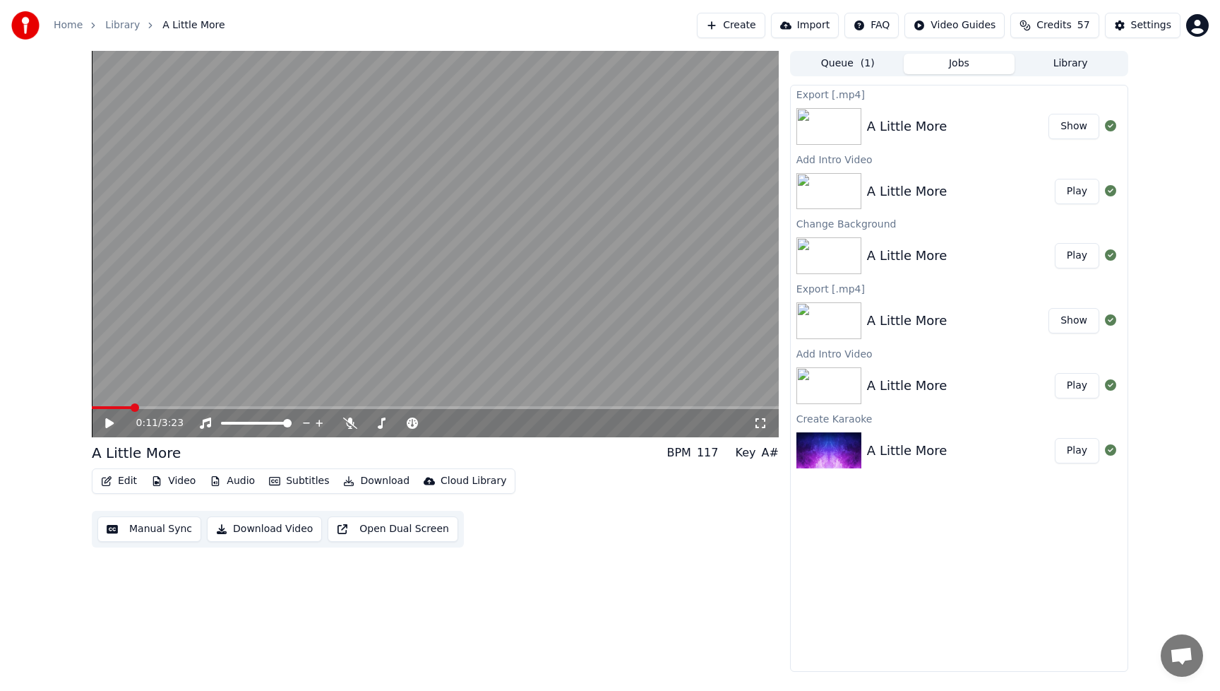
click at [119, 481] on button "Edit" at bounding box center [118, 481] width 47 height 20
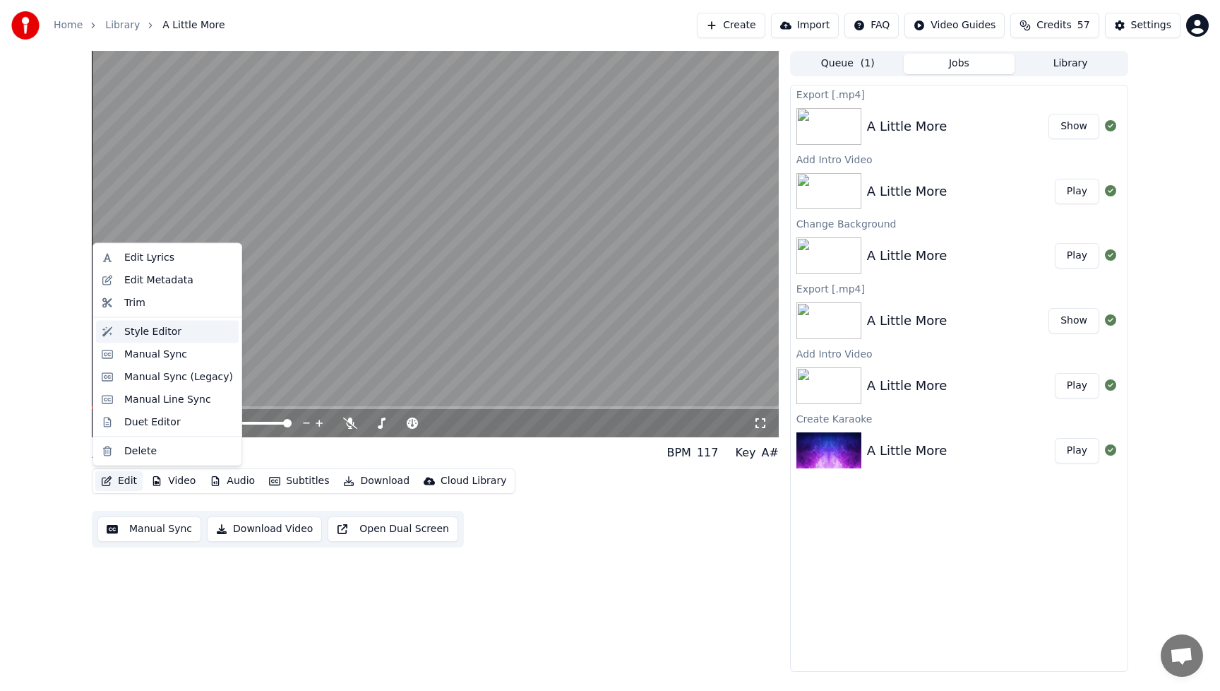
click at [160, 332] on div "Style Editor" at bounding box center [152, 331] width 57 height 14
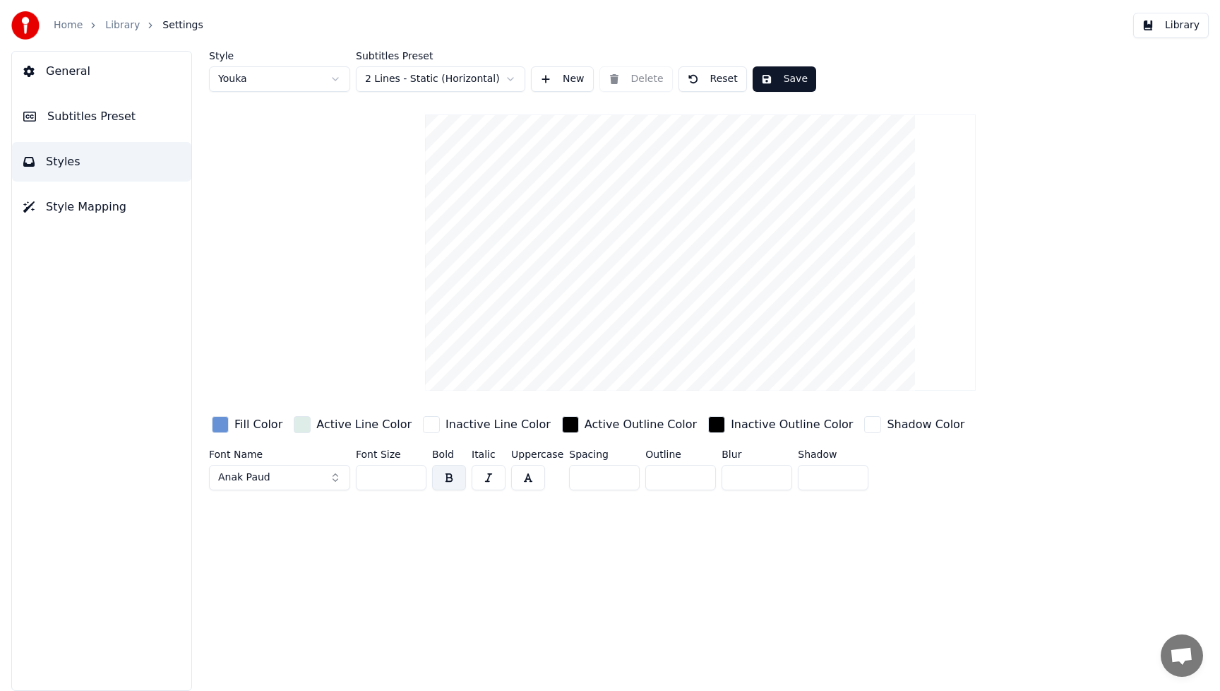
click at [224, 419] on div "button" at bounding box center [220, 424] width 17 height 17
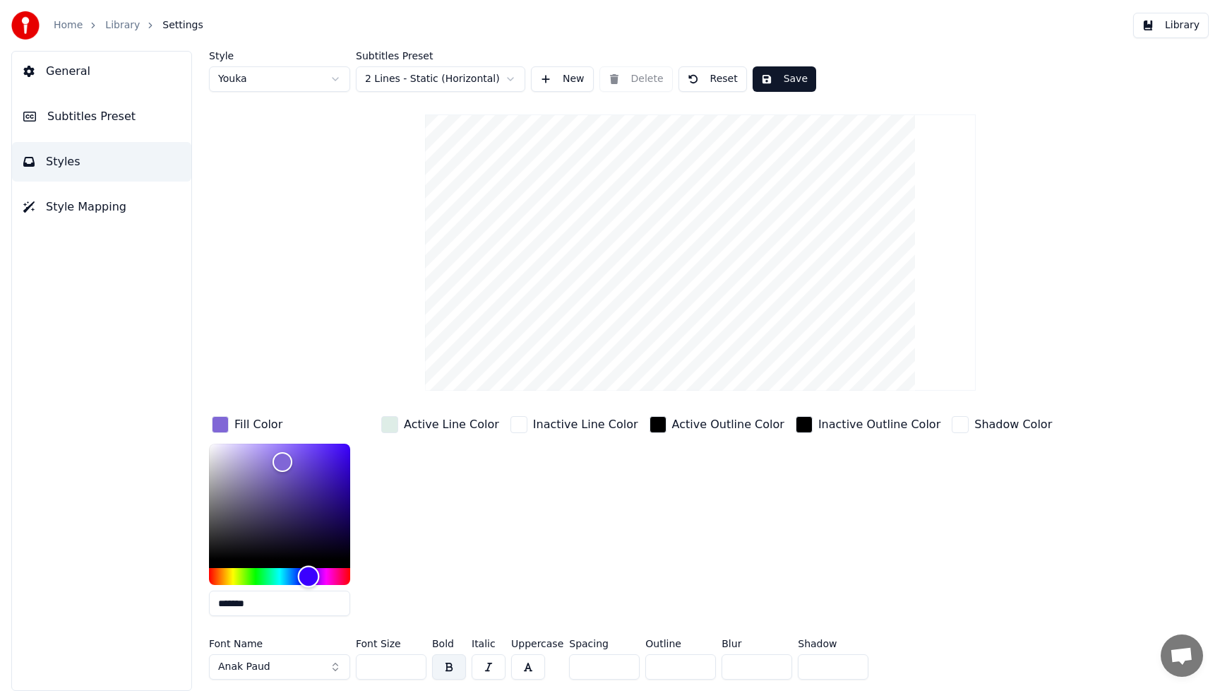
type input "*******"
drag, startPoint x: 290, startPoint y: 578, endPoint x: 310, endPoint y: 576, distance: 19.9
click at [310, 576] on div "Hue" at bounding box center [310, 577] width 22 height 22
click at [530, 552] on div "Inactive Line Color" at bounding box center [574, 520] width 133 height 214
click at [335, 665] on button "Anak Paud" at bounding box center [279, 666] width 141 height 25
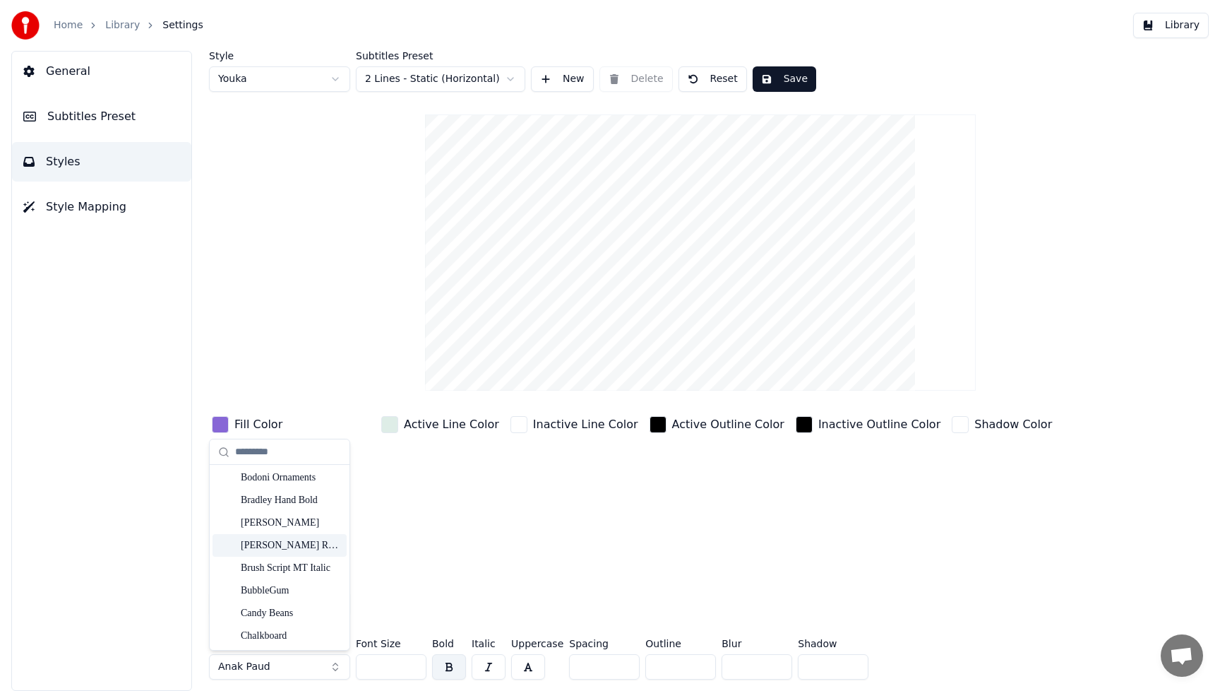
scroll to position [2715, 0]
click at [302, 525] on div "BubbleGum" at bounding box center [291, 520] width 100 height 14
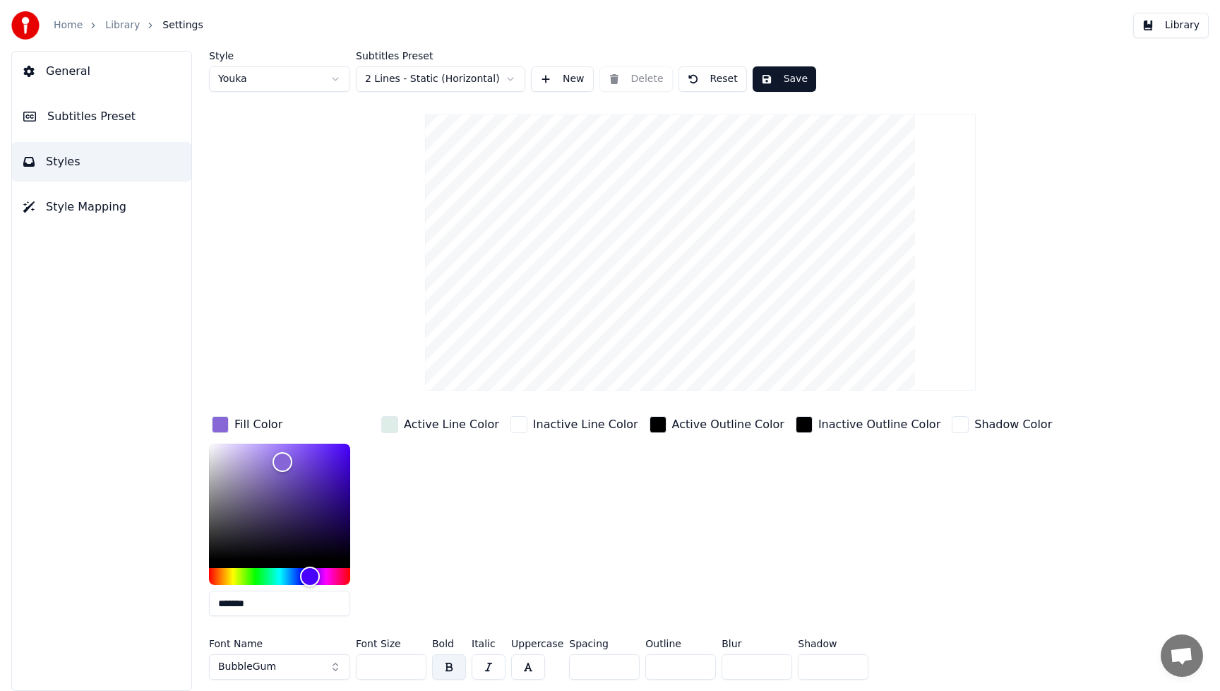
click at [794, 76] on button "Save" at bounding box center [785, 78] width 64 height 25
click at [1182, 30] on button "Library" at bounding box center [1171, 25] width 76 height 25
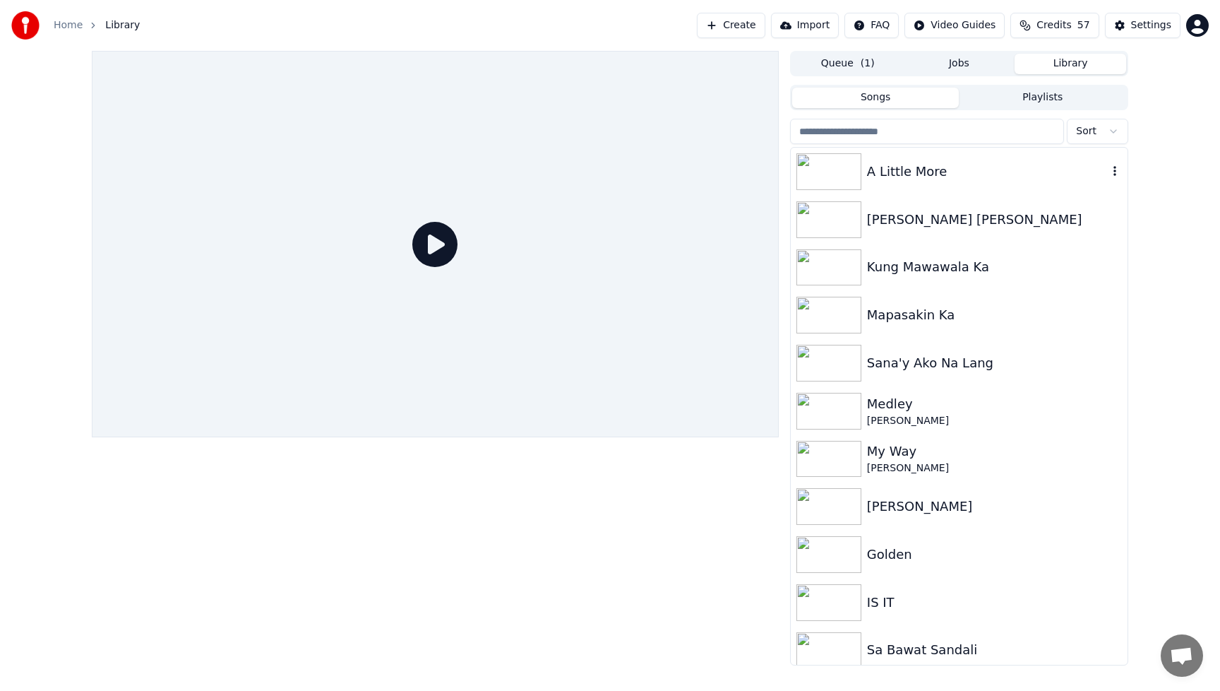
click at [829, 177] on img at bounding box center [829, 171] width 65 height 37
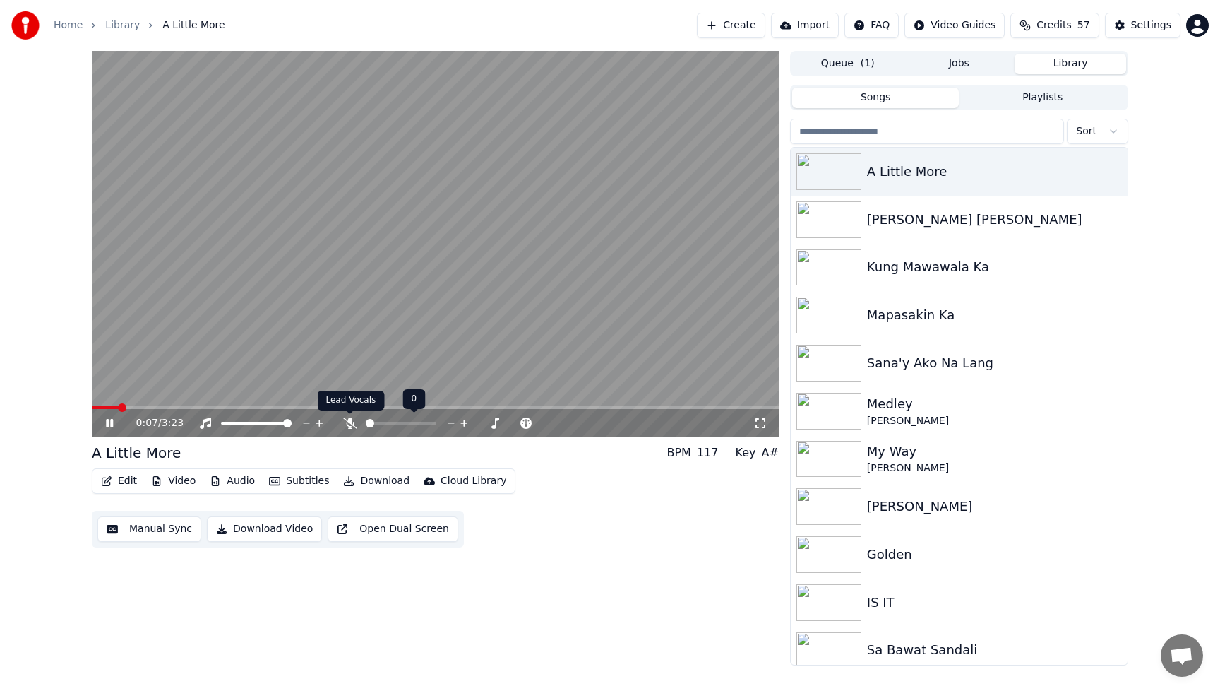
click at [347, 423] on icon at bounding box center [350, 422] width 14 height 11
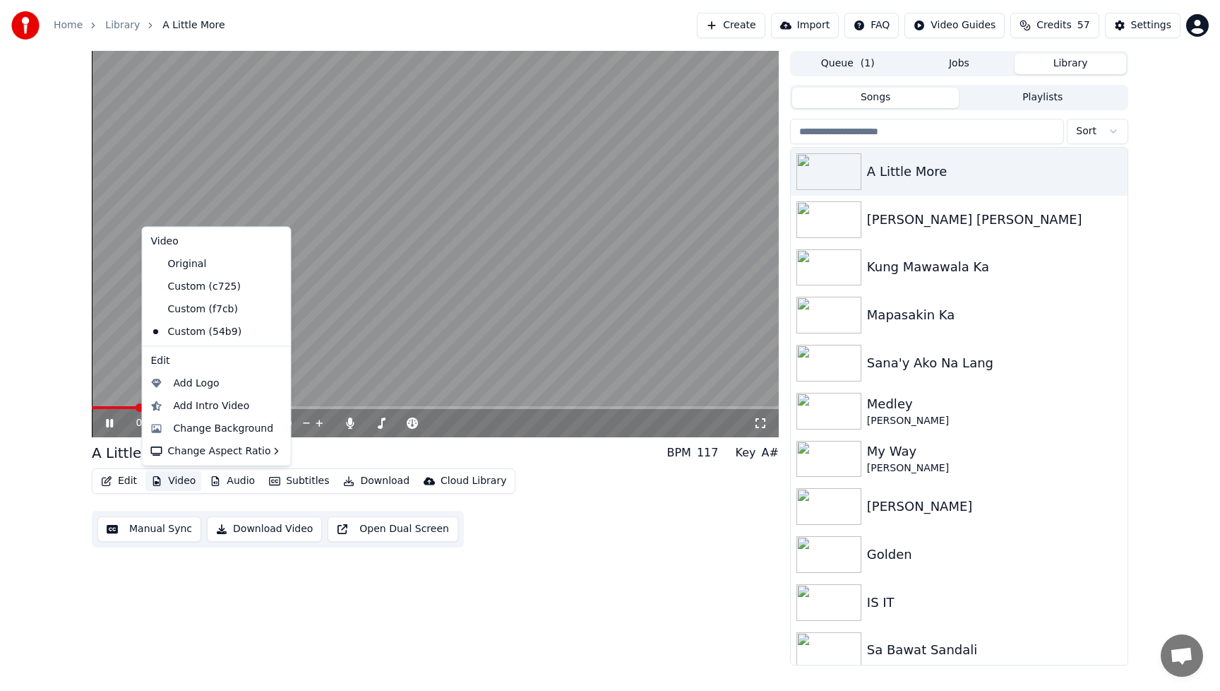
click at [181, 482] on button "Video" at bounding box center [173, 481] width 56 height 20
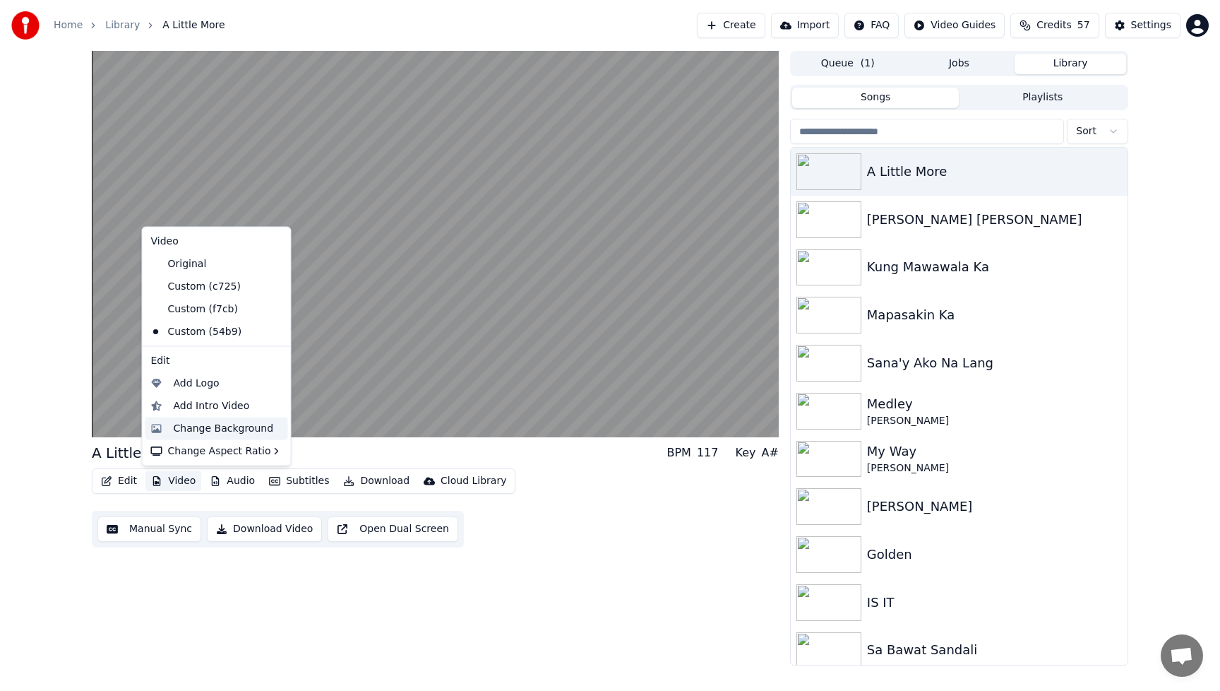
click at [192, 429] on div "Change Background" at bounding box center [224, 428] width 100 height 14
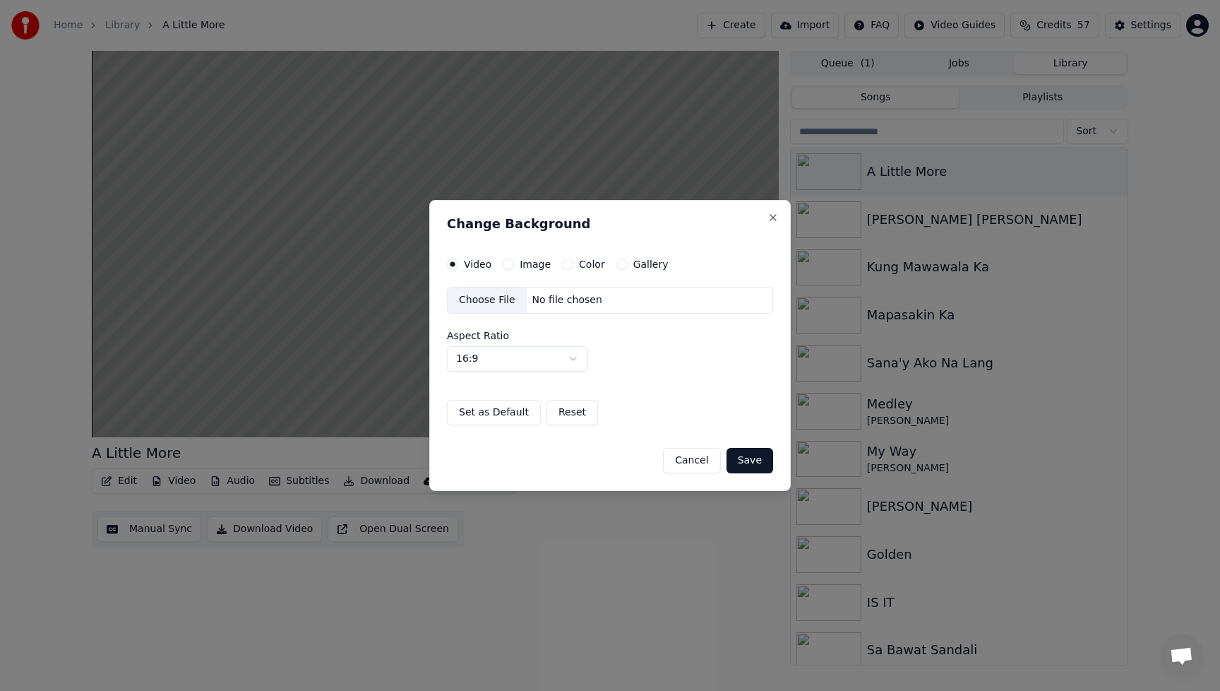
click at [496, 304] on div "Choose File" at bounding box center [487, 299] width 79 height 25
click at [749, 462] on button "Save" at bounding box center [750, 460] width 47 height 25
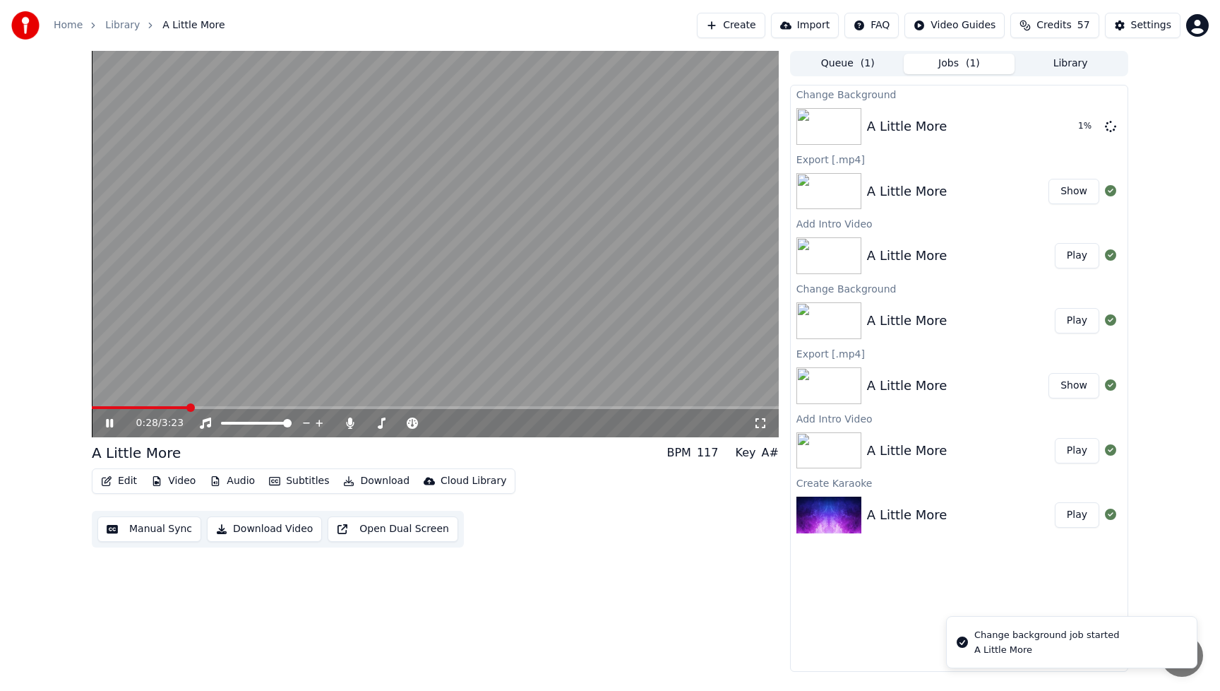
click at [111, 423] on icon at bounding box center [109, 423] width 7 height 8
click at [1076, 125] on button "Play" at bounding box center [1077, 126] width 44 height 25
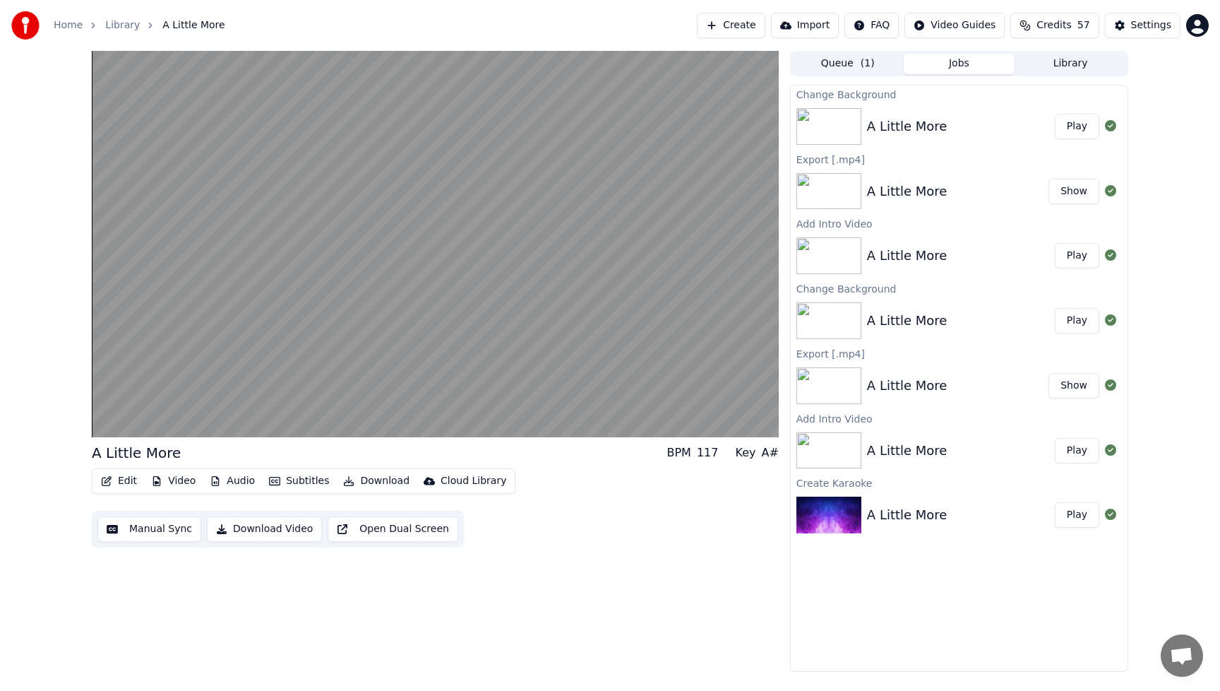
click at [115, 479] on button "Edit" at bounding box center [118, 481] width 47 height 20
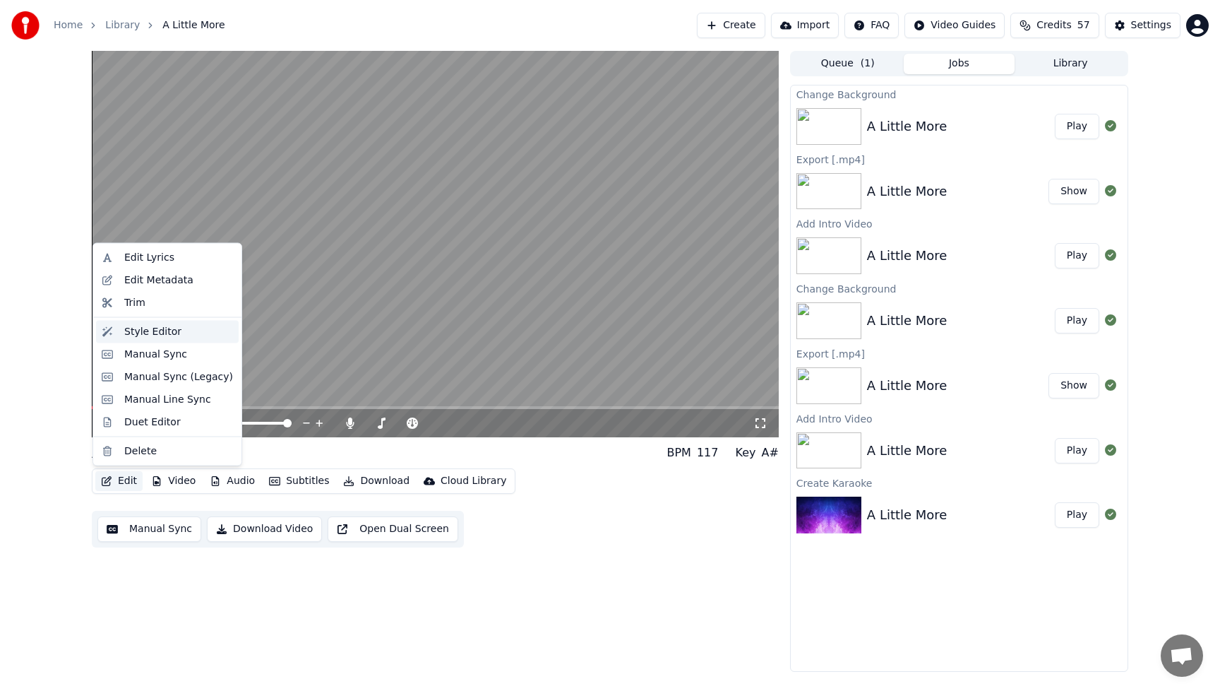
click at [137, 336] on div "Style Editor" at bounding box center [152, 331] width 57 height 14
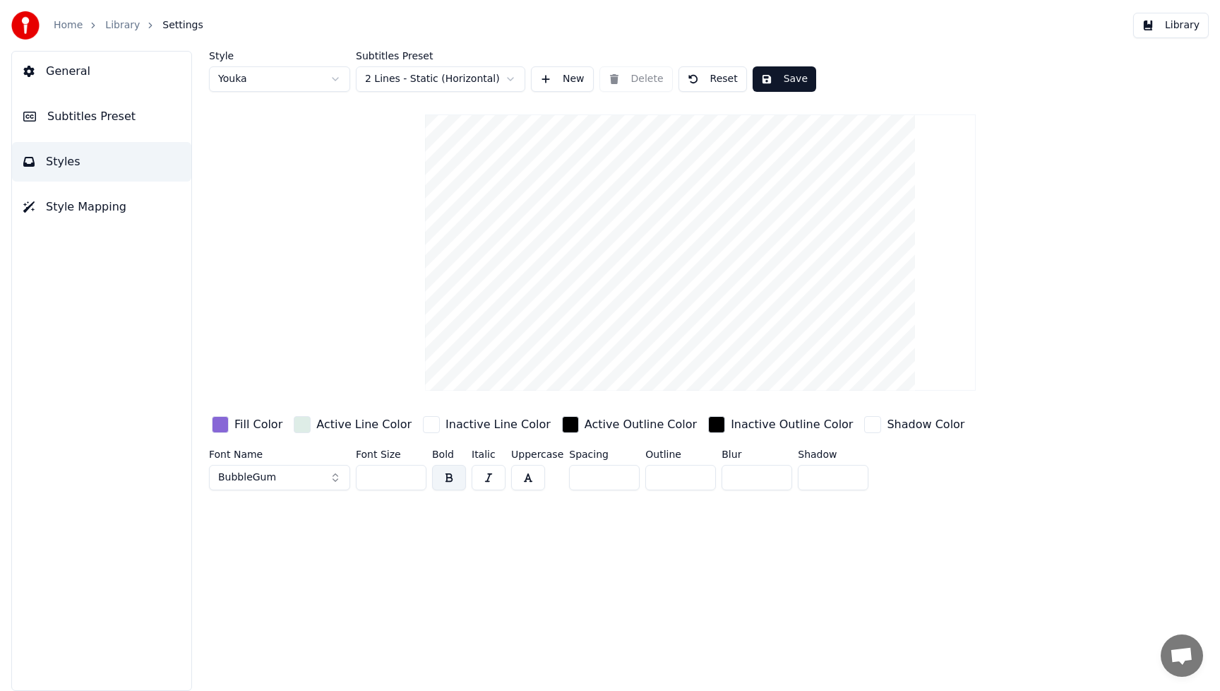
click at [395, 477] on input "***" at bounding box center [391, 477] width 71 height 25
drag, startPoint x: 391, startPoint y: 476, endPoint x: 328, endPoint y: 477, distance: 62.9
click at [327, 477] on div "Font Name BubbleGum Font Size *** Bold Italic Uppercase Spacing * Outline * Blu…" at bounding box center [636, 472] width 855 height 47
type input "**"
click at [492, 599] on div "Style Youka Subtitles Preset 2 Lines - Static (Horizontal) New Delete Reset Sav…" at bounding box center [701, 371] width 1040 height 640
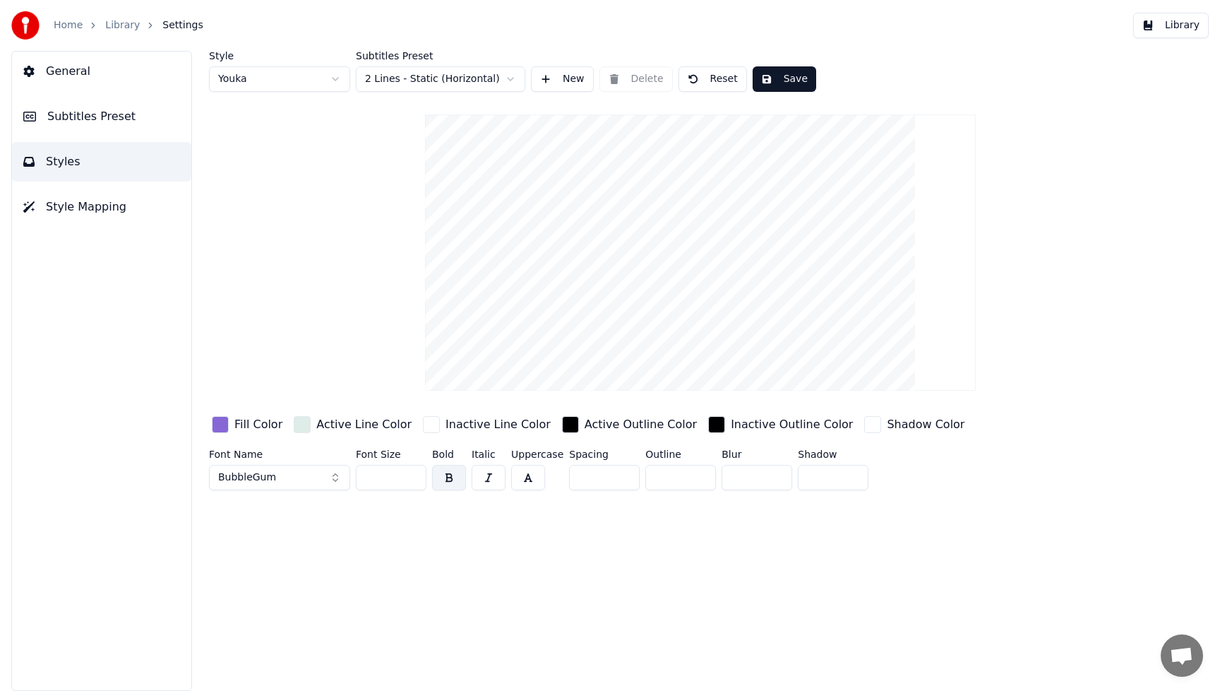
click at [789, 80] on button "Save" at bounding box center [785, 78] width 64 height 25
click at [1187, 30] on button "Library" at bounding box center [1171, 25] width 76 height 25
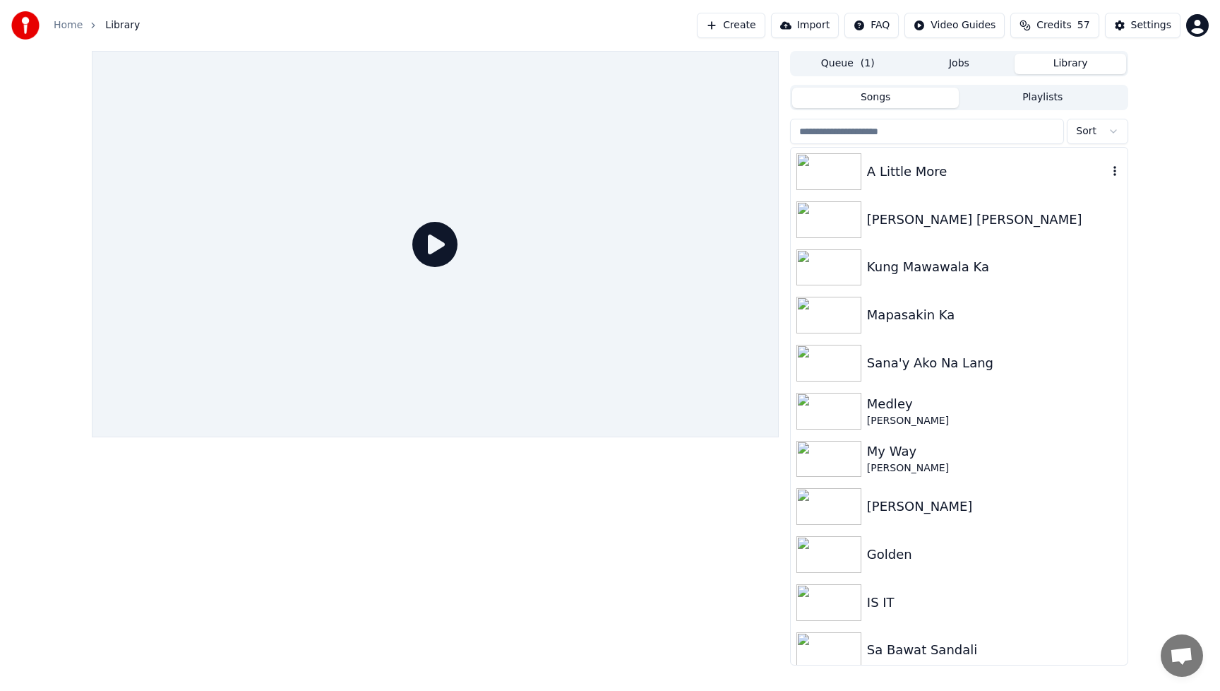
click at [847, 170] on img at bounding box center [829, 171] width 65 height 37
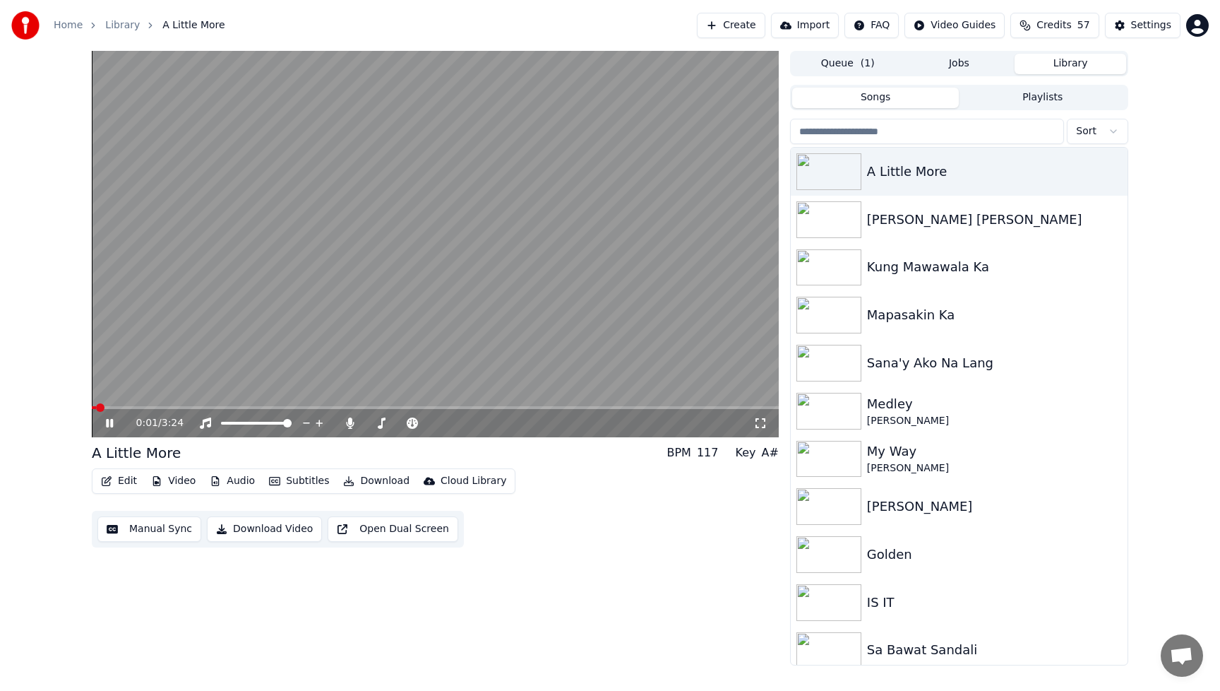
click at [181, 483] on button "Video" at bounding box center [173, 481] width 56 height 20
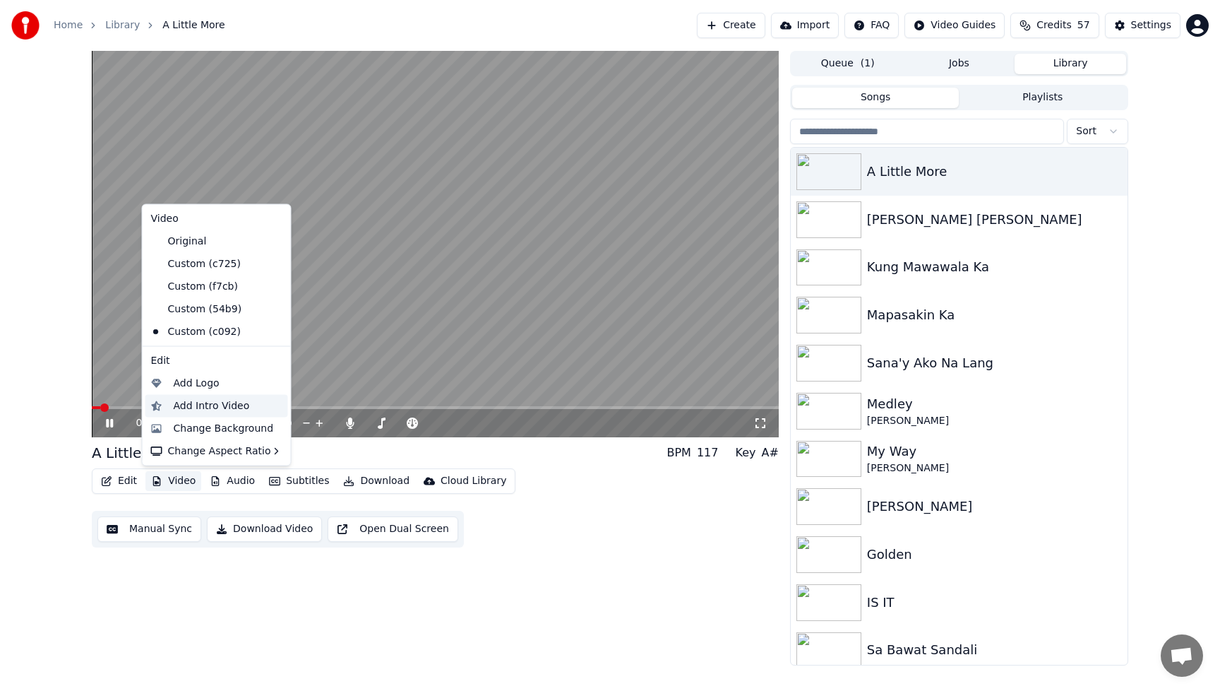
click at [182, 408] on div "Add Intro Video" at bounding box center [212, 405] width 76 height 14
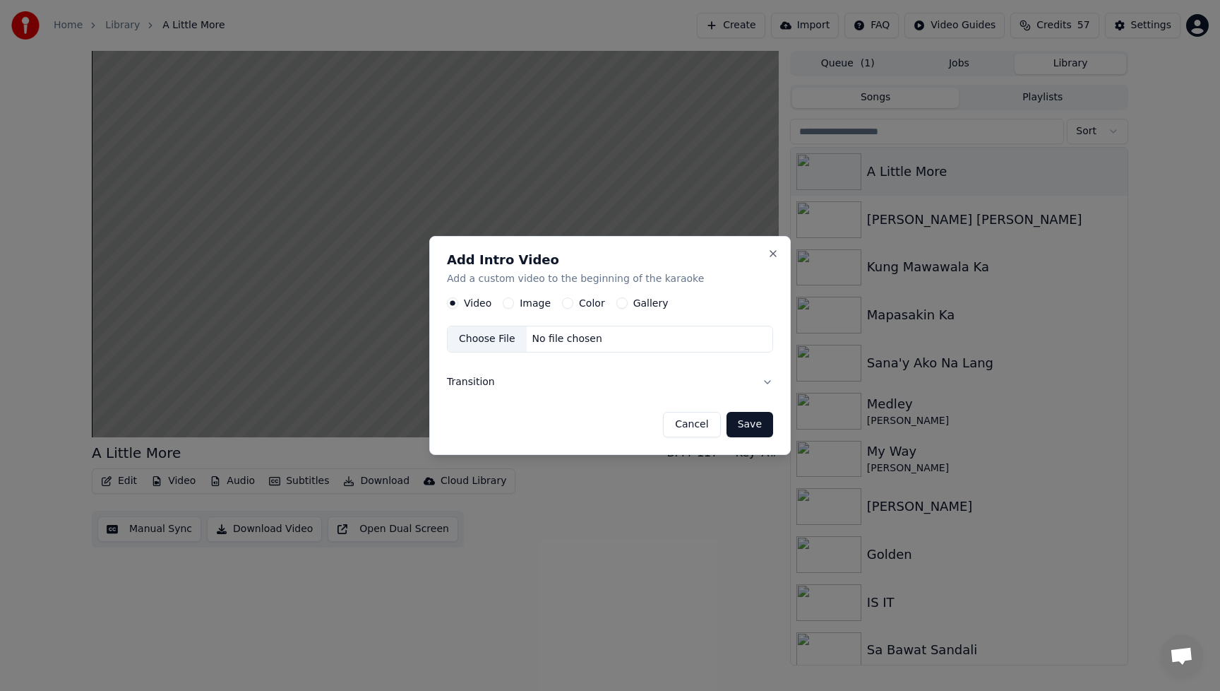
click at [507, 302] on button "Image" at bounding box center [508, 302] width 11 height 11
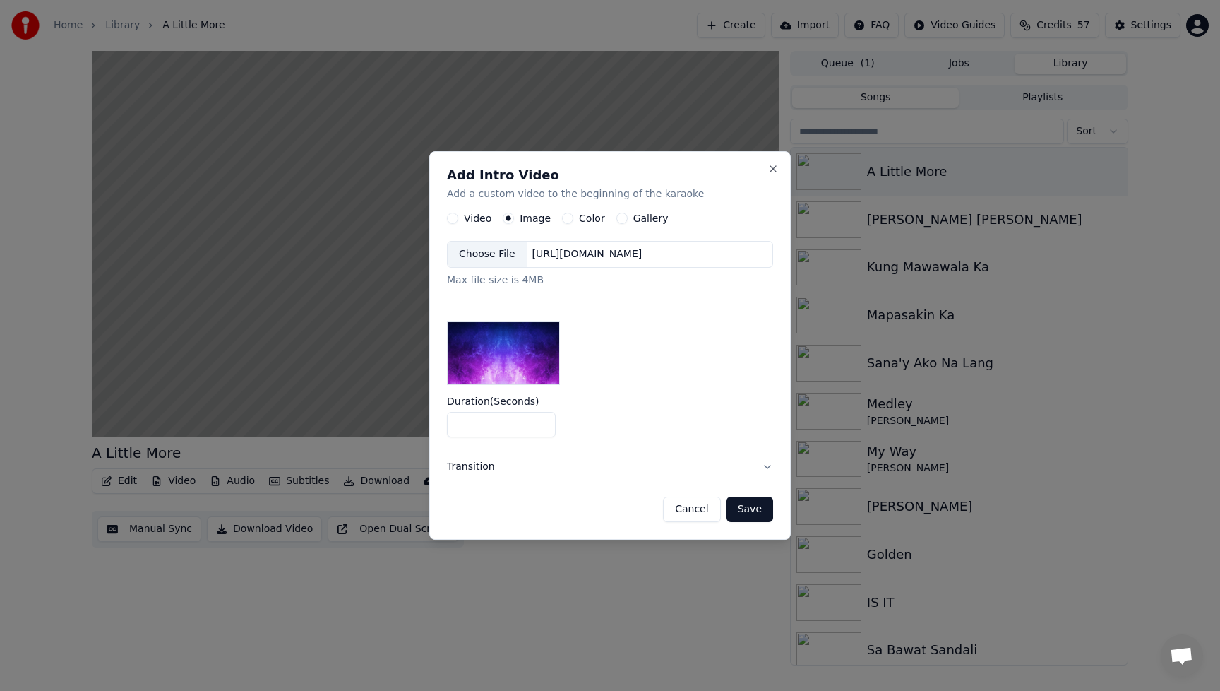
drag, startPoint x: 477, startPoint y: 431, endPoint x: 426, endPoint y: 430, distance: 50.9
click at [426, 430] on body "Home Library A Little More Create Import FAQ Video Guides Credits 57 Settings A…" at bounding box center [610, 345] width 1220 height 691
type input "*"
click at [593, 451] on button "Transition" at bounding box center [610, 466] width 326 height 37
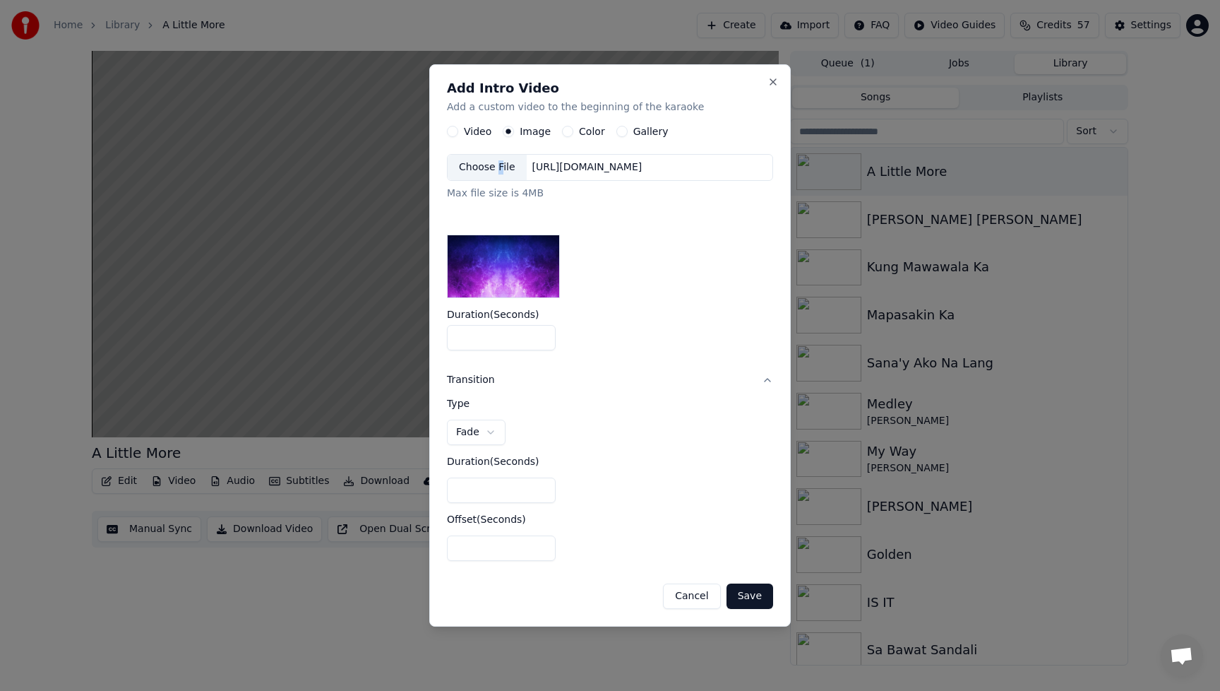
click at [499, 164] on div "Choose File" at bounding box center [487, 167] width 79 height 25
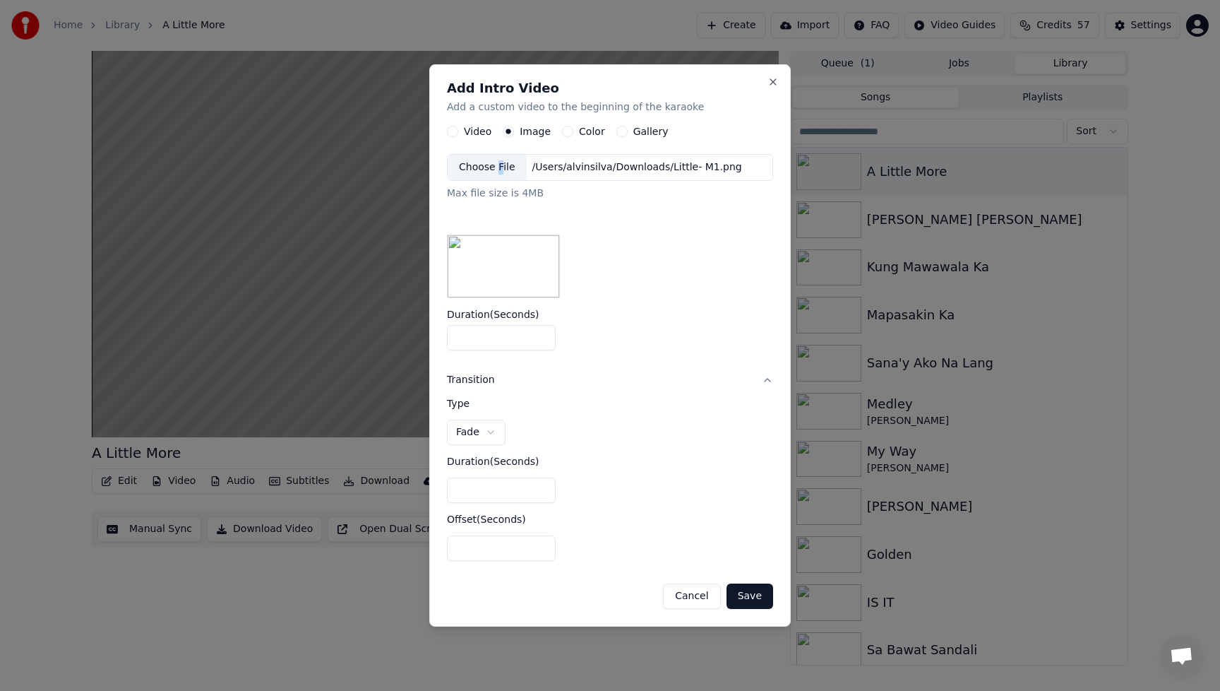
click at [737, 593] on button "Save" at bounding box center [750, 595] width 47 height 25
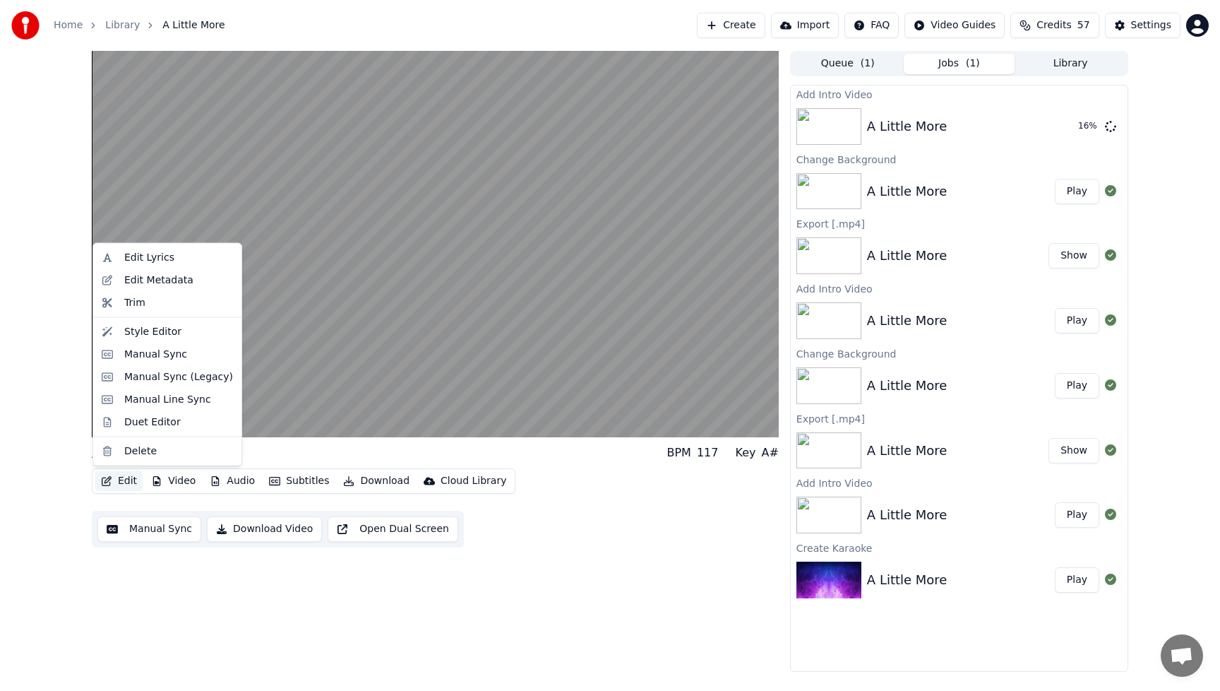
click at [119, 477] on button "Edit" at bounding box center [118, 481] width 47 height 20
click at [145, 330] on div "Style Editor" at bounding box center [152, 331] width 57 height 14
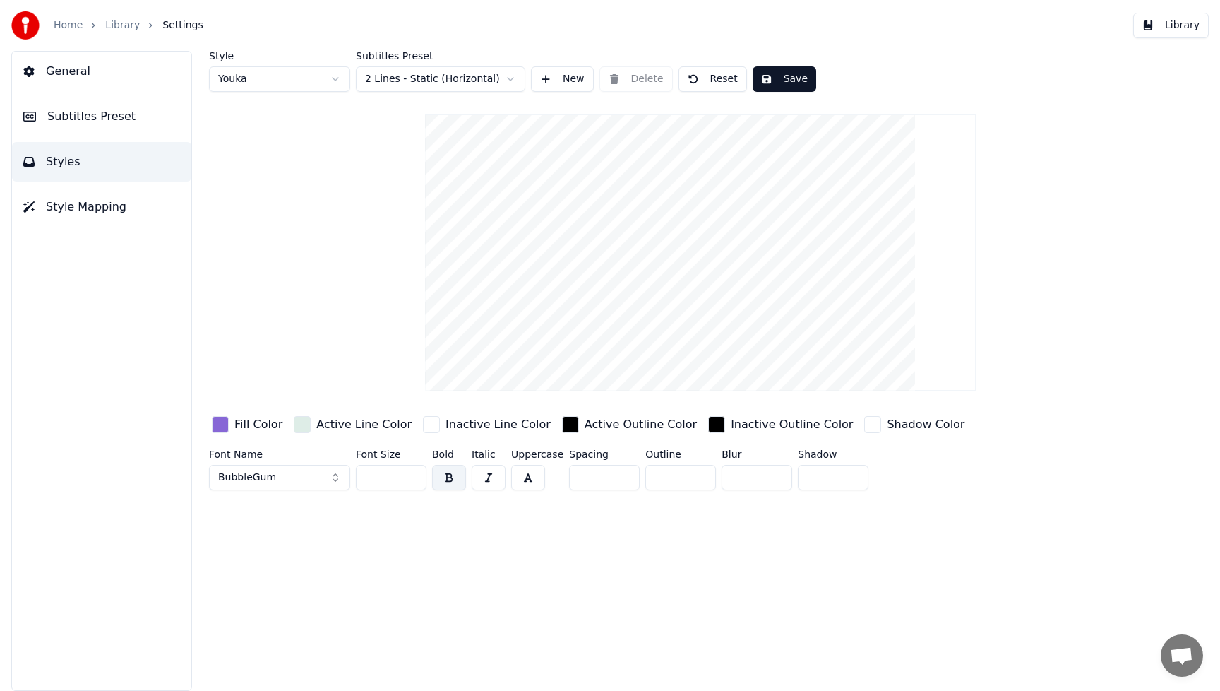
drag, startPoint x: 333, startPoint y: 479, endPoint x: 306, endPoint y: 549, distance: 74.6
click at [333, 479] on button "BubbleGum" at bounding box center [279, 477] width 141 height 25
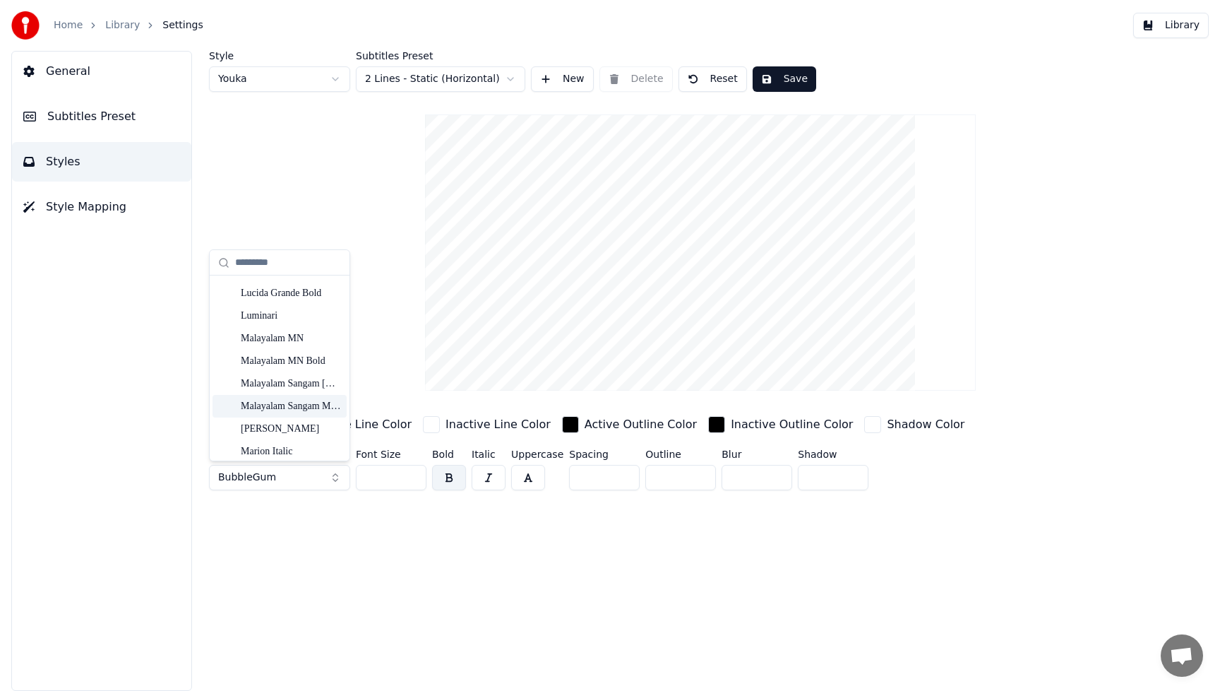
scroll to position [7531, 0]
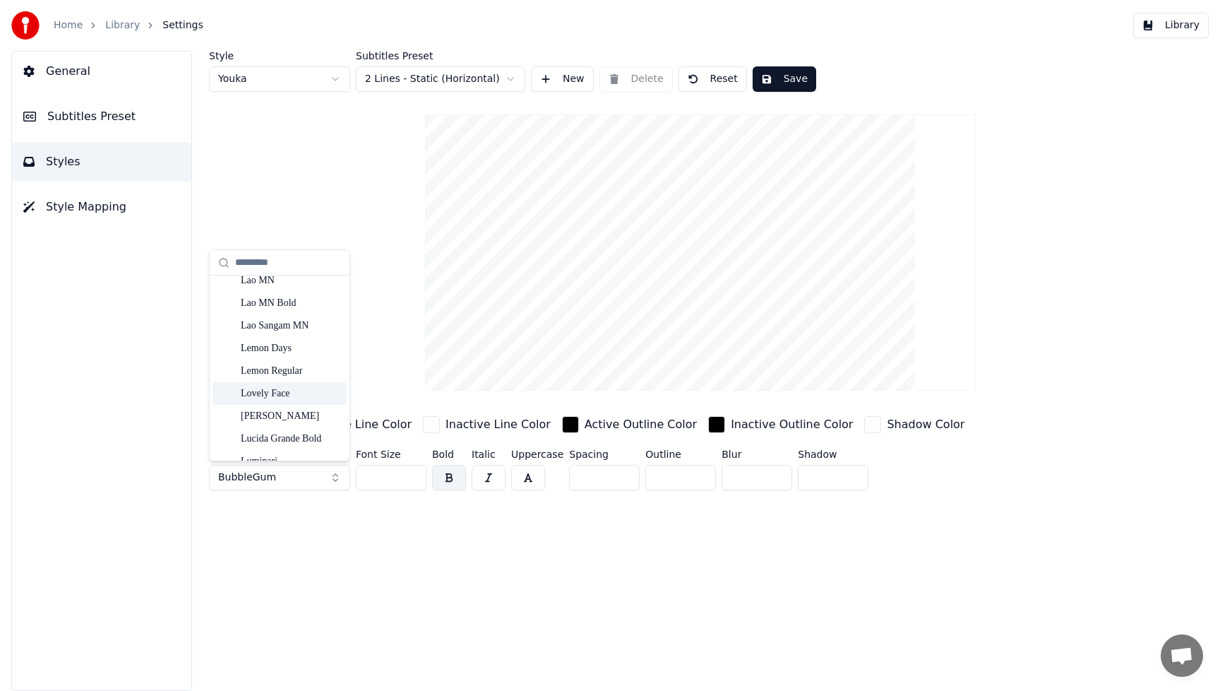
click at [299, 395] on div "Lovely Face" at bounding box center [291, 393] width 100 height 14
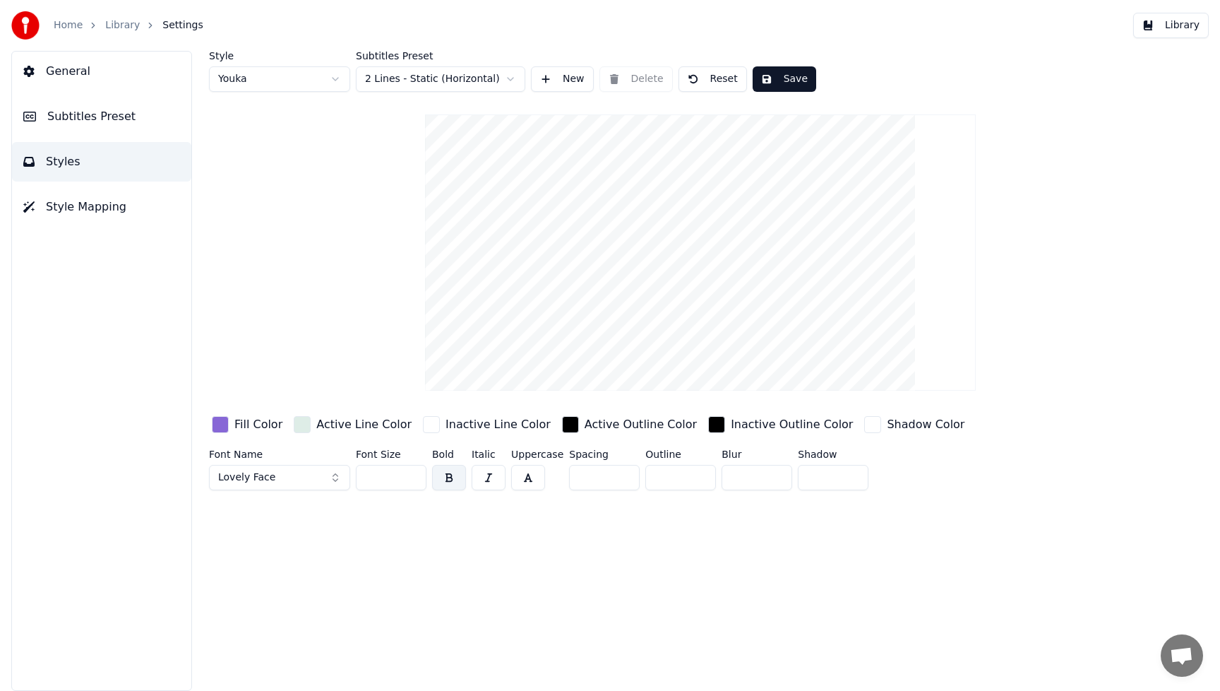
drag, startPoint x: 395, startPoint y: 470, endPoint x: 317, endPoint y: 477, distance: 78.7
click at [317, 477] on div "Font Name Lovely Face Font Size ** Bold Italic Uppercase Spacing * Outline * Bl…" at bounding box center [636, 472] width 855 height 47
click at [414, 475] on input "**" at bounding box center [391, 477] width 71 height 25
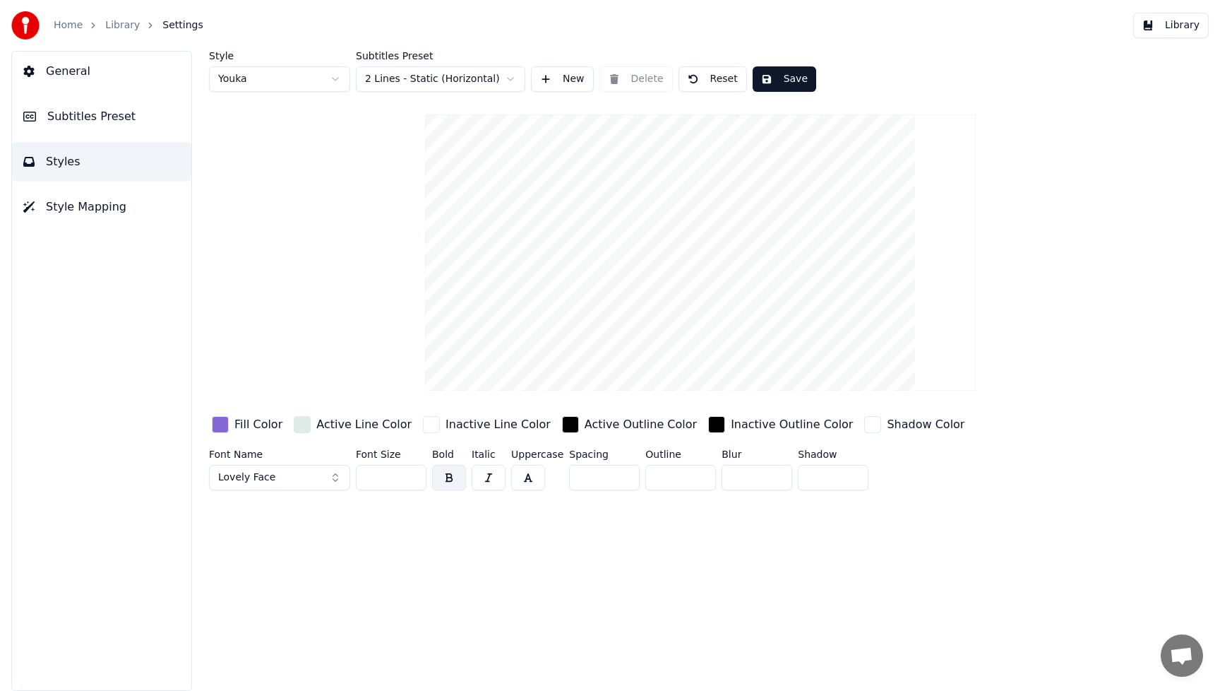
click at [414, 475] on input "**" at bounding box center [391, 477] width 71 height 25
click at [413, 475] on input "**" at bounding box center [391, 477] width 71 height 25
click at [412, 475] on input "**" at bounding box center [391, 477] width 71 height 25
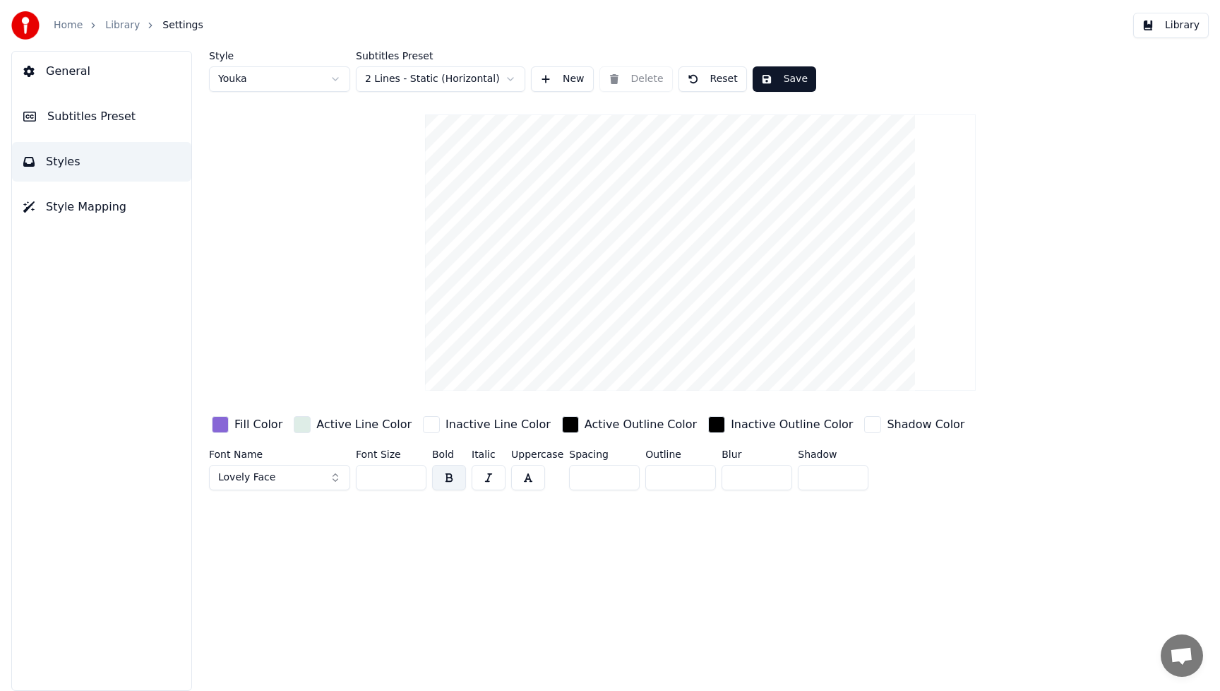
click at [412, 475] on input "**" at bounding box center [391, 477] width 71 height 25
click at [412, 475] on input "***" at bounding box center [391, 477] width 71 height 25
click at [411, 475] on input "***" at bounding box center [391, 477] width 71 height 25
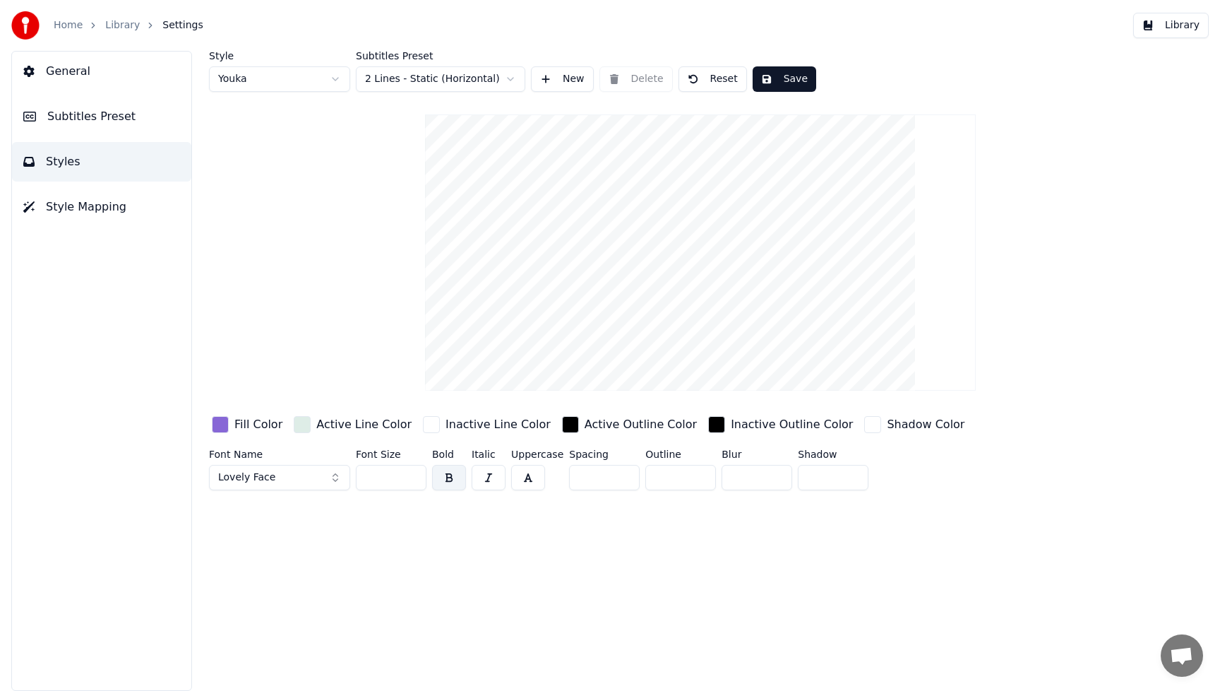
click at [410, 475] on input "***" at bounding box center [391, 477] width 71 height 25
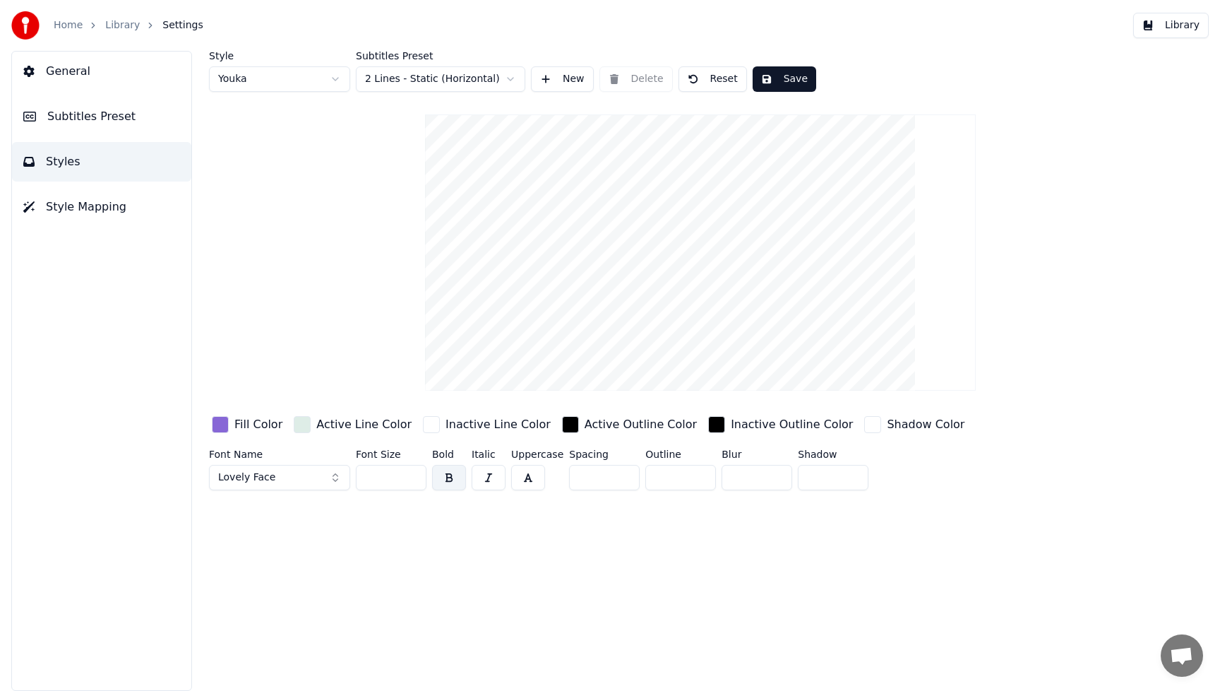
click at [410, 475] on input "***" at bounding box center [391, 477] width 71 height 25
type input "***"
click at [409, 475] on input "***" at bounding box center [391, 477] width 71 height 25
click at [794, 77] on button "Save" at bounding box center [785, 78] width 64 height 25
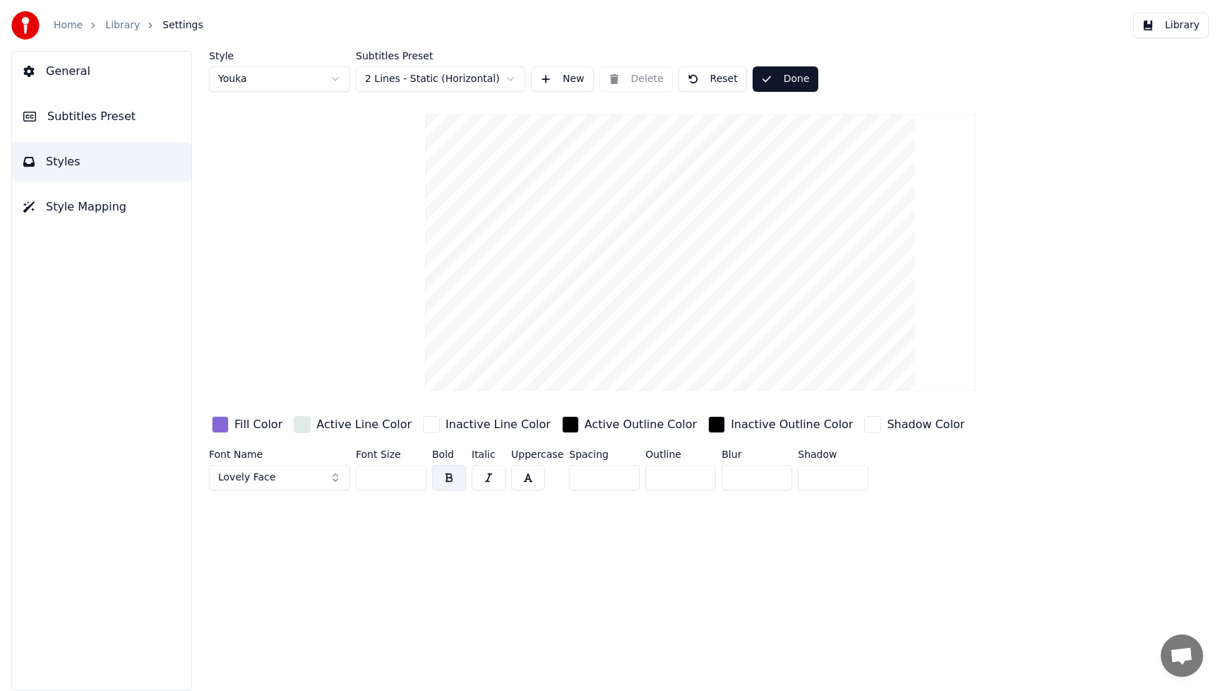
click at [1198, 31] on button "Library" at bounding box center [1171, 25] width 76 height 25
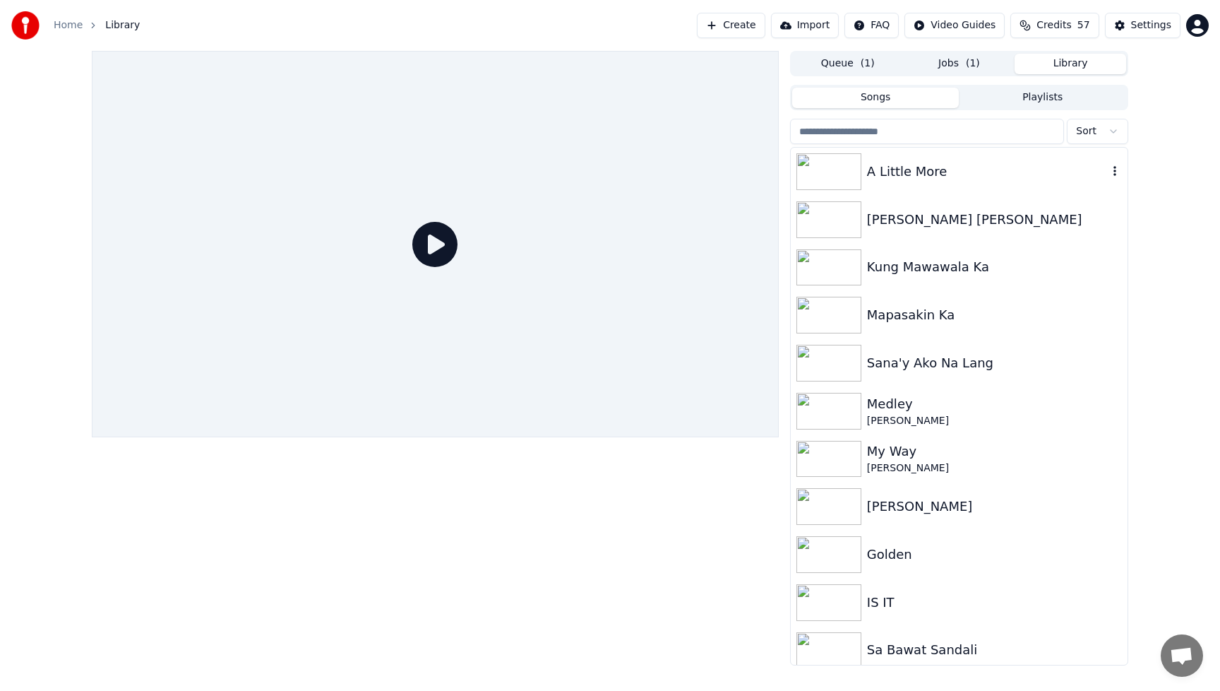
click at [831, 169] on img at bounding box center [829, 171] width 65 height 37
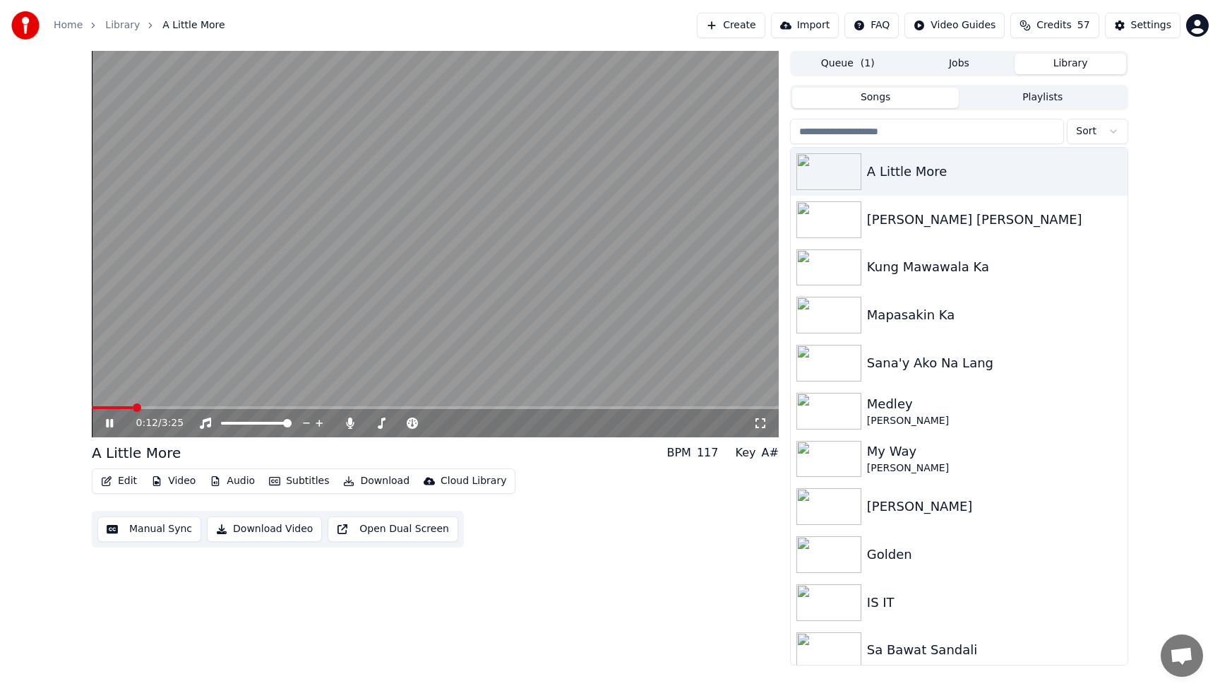
click at [251, 482] on button "Audio" at bounding box center [232, 481] width 56 height 20
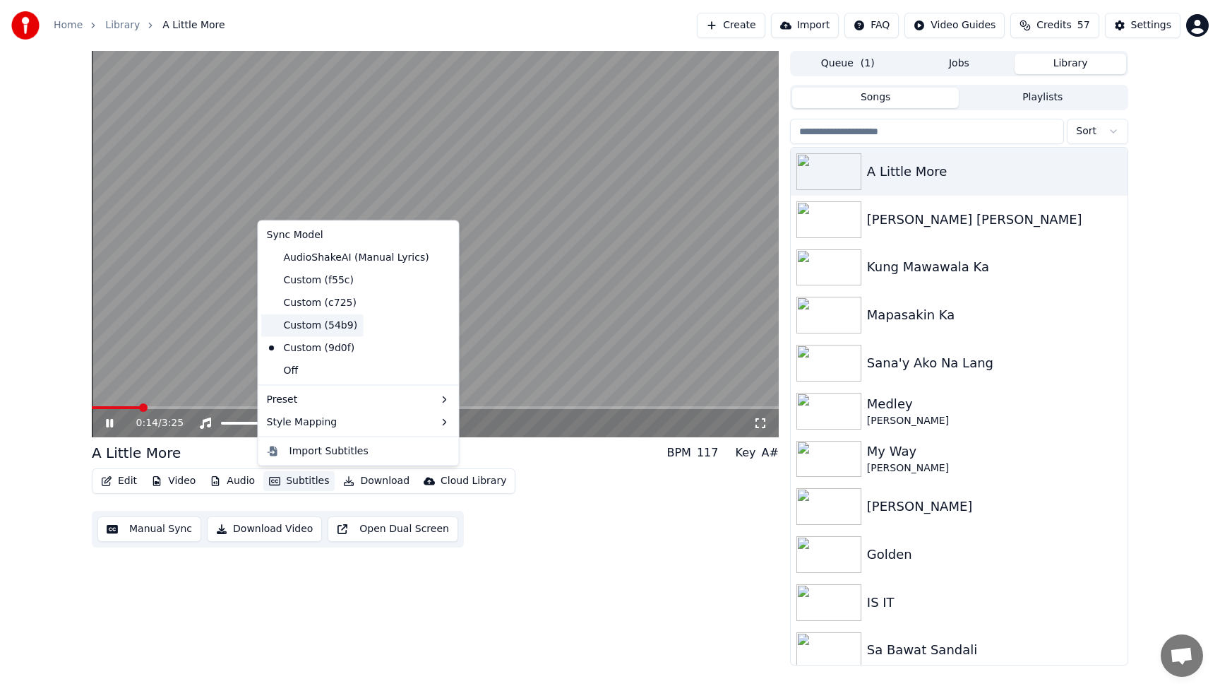
click at [302, 330] on div "Custom (54b9)" at bounding box center [312, 325] width 102 height 23
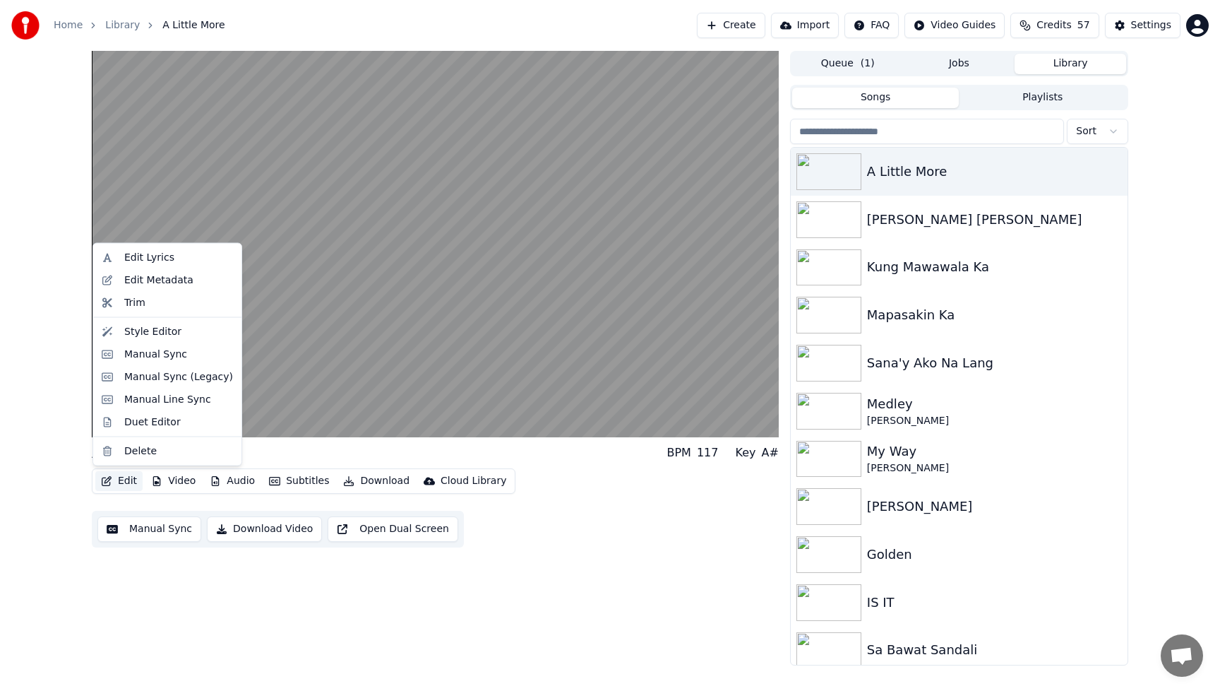
click at [125, 480] on button "Edit" at bounding box center [118, 481] width 47 height 20
click at [137, 333] on div "Style Editor" at bounding box center [152, 331] width 57 height 14
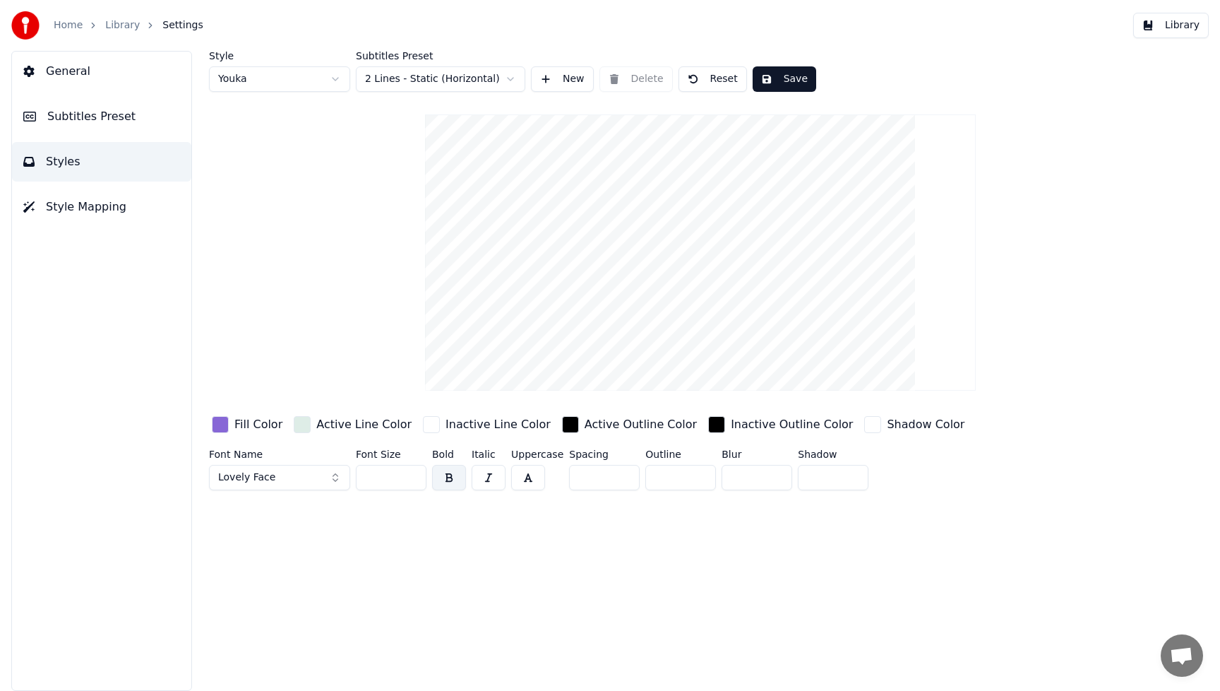
click at [777, 83] on button "Save" at bounding box center [785, 78] width 64 height 25
click at [1182, 29] on button "Library" at bounding box center [1171, 25] width 76 height 25
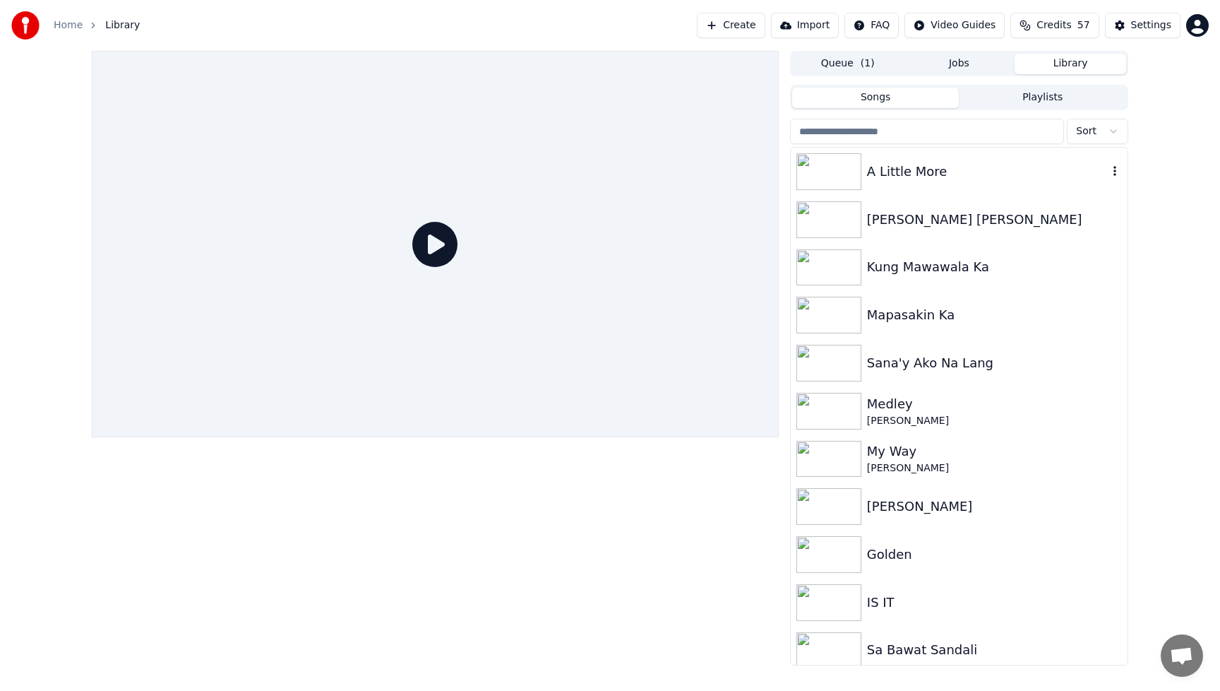
click at [831, 169] on img at bounding box center [829, 171] width 65 height 37
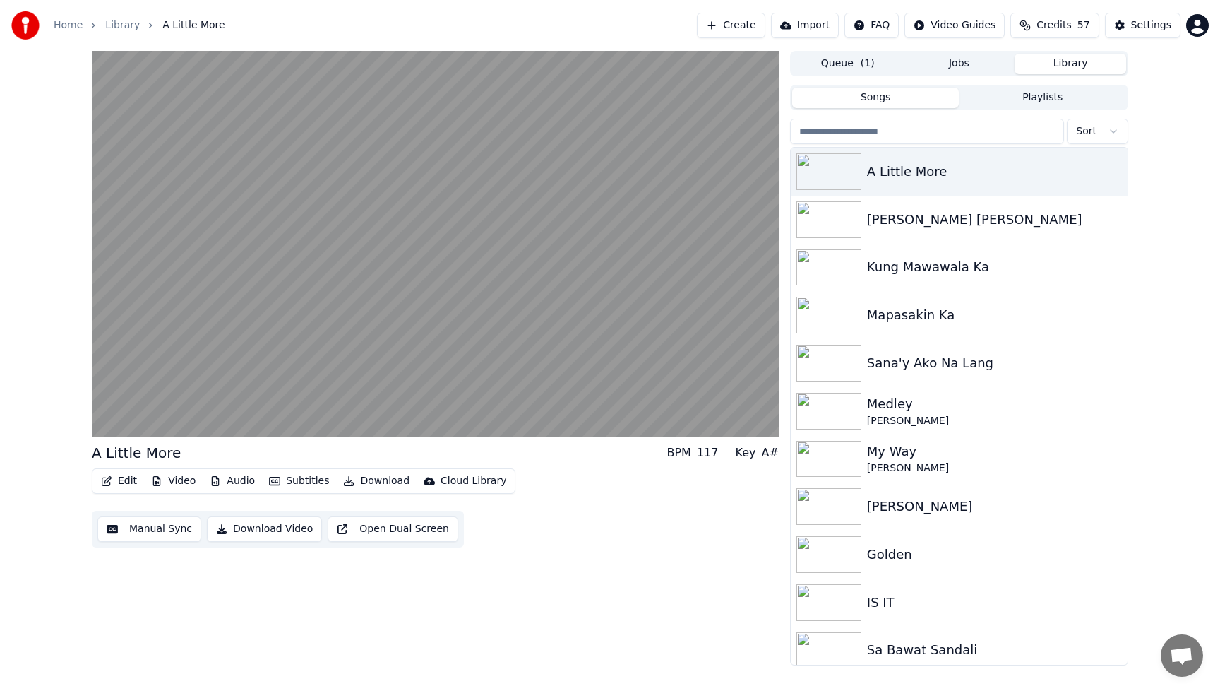
click at [177, 481] on button "Video" at bounding box center [173, 481] width 56 height 20
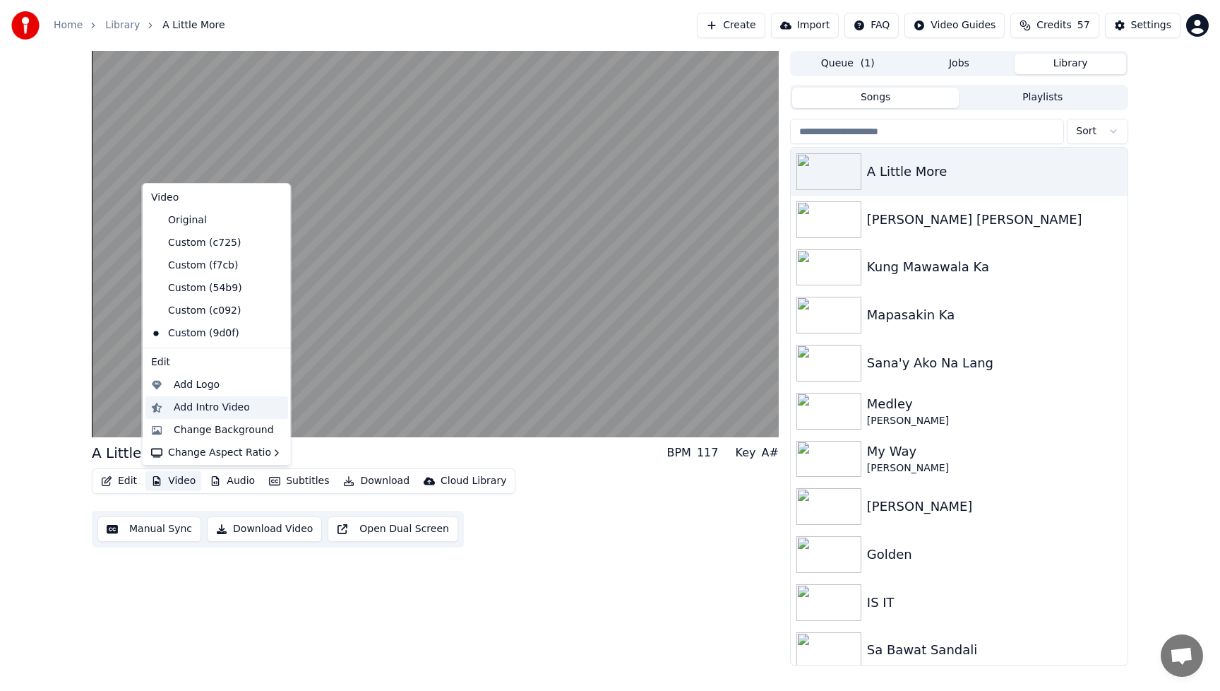
click at [195, 405] on div "Add Intro Video" at bounding box center [212, 407] width 76 height 14
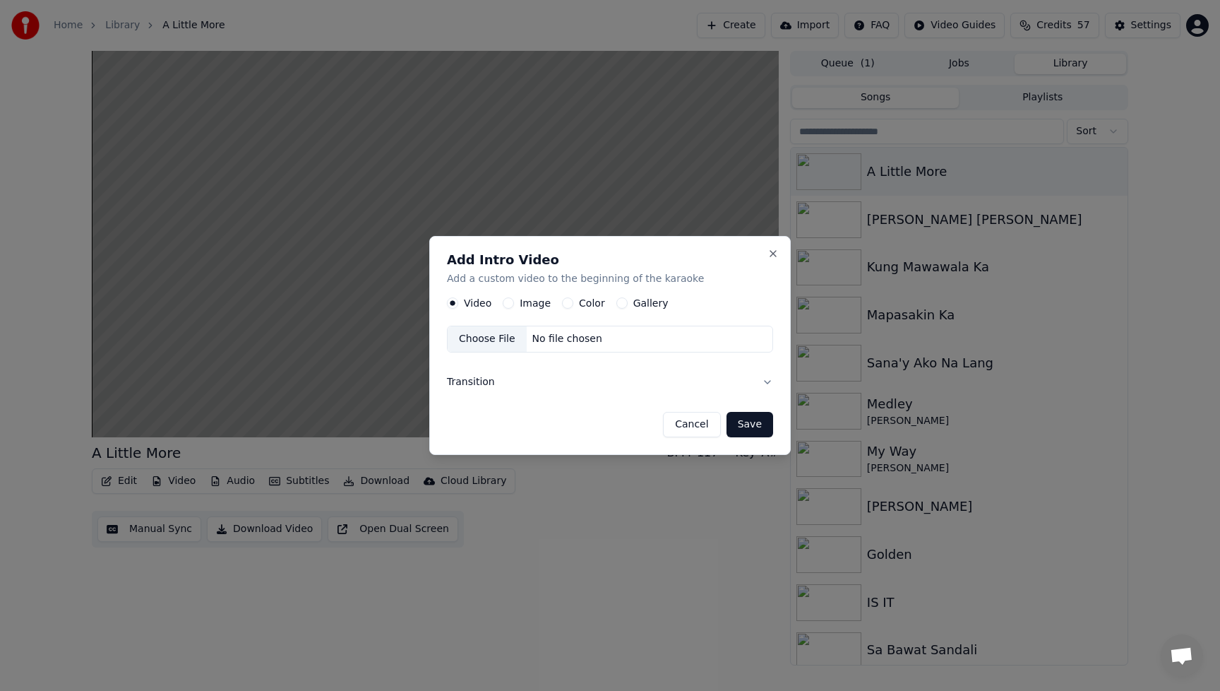
click at [505, 302] on button "Image" at bounding box center [508, 302] width 11 height 11
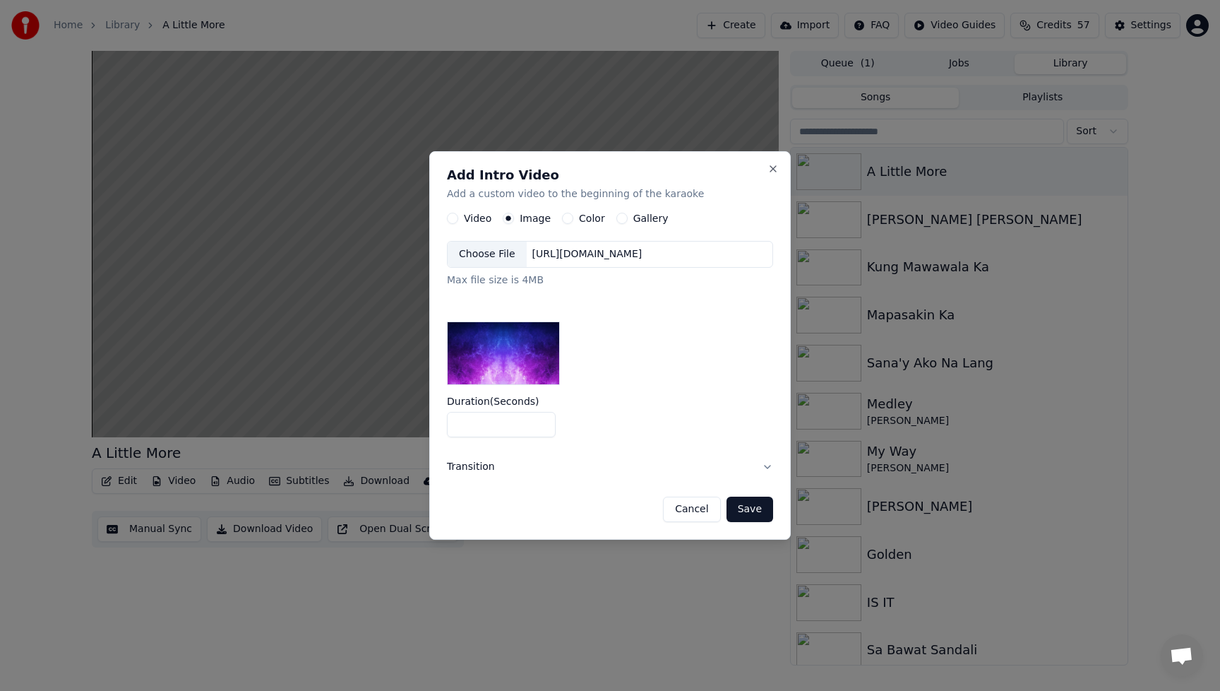
drag, startPoint x: 475, startPoint y: 429, endPoint x: 420, endPoint y: 429, distance: 55.1
click at [420, 429] on body "Home Library A Little More Create Import FAQ Video Guides Credits 57 Settings A…" at bounding box center [610, 345] width 1220 height 691
type input "*"
drag, startPoint x: 597, startPoint y: 314, endPoint x: 586, endPoint y: 306, distance: 14.1
click at [597, 314] on div "Choose File [URL][DOMAIN_NAME] Max file size is 4MB" at bounding box center [610, 313] width 326 height 144
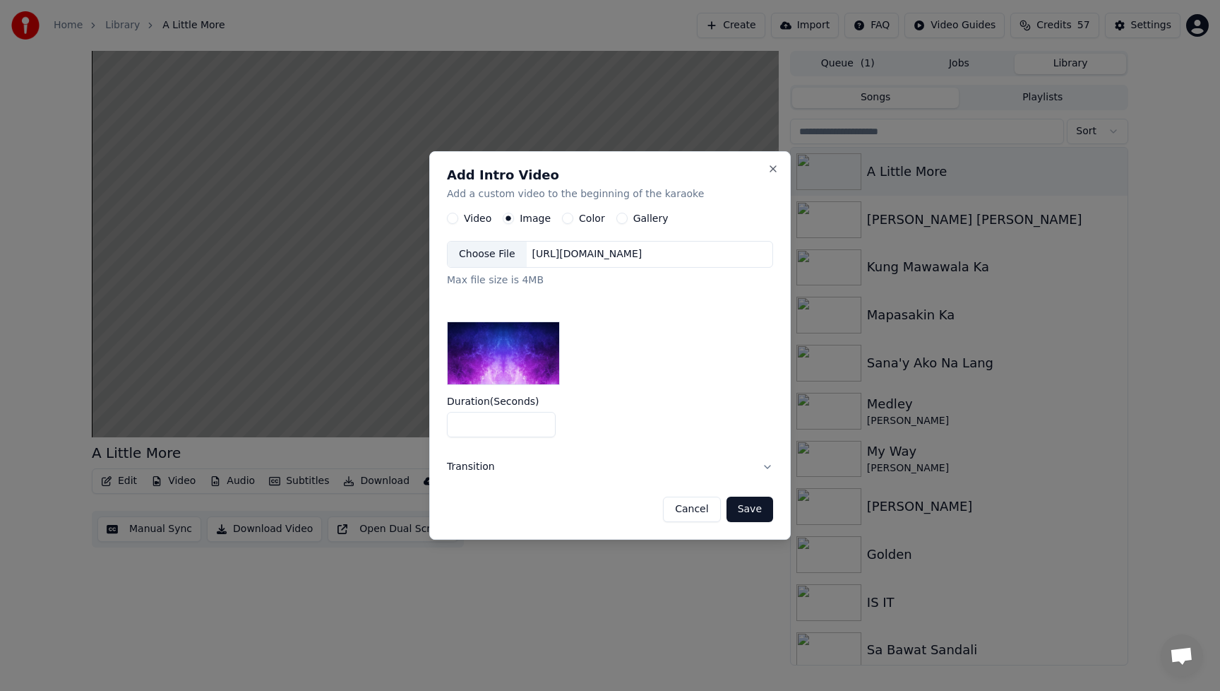
click at [497, 249] on div "Choose File" at bounding box center [487, 254] width 79 height 25
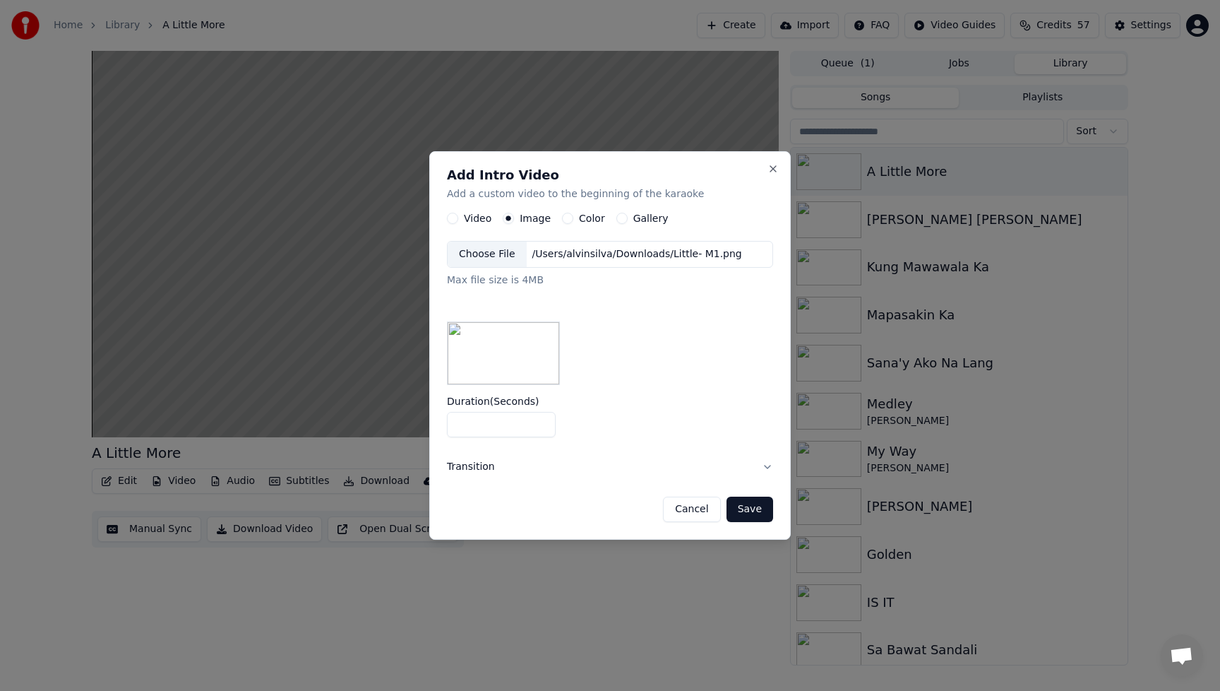
click at [763, 508] on button "Save" at bounding box center [750, 508] width 47 height 25
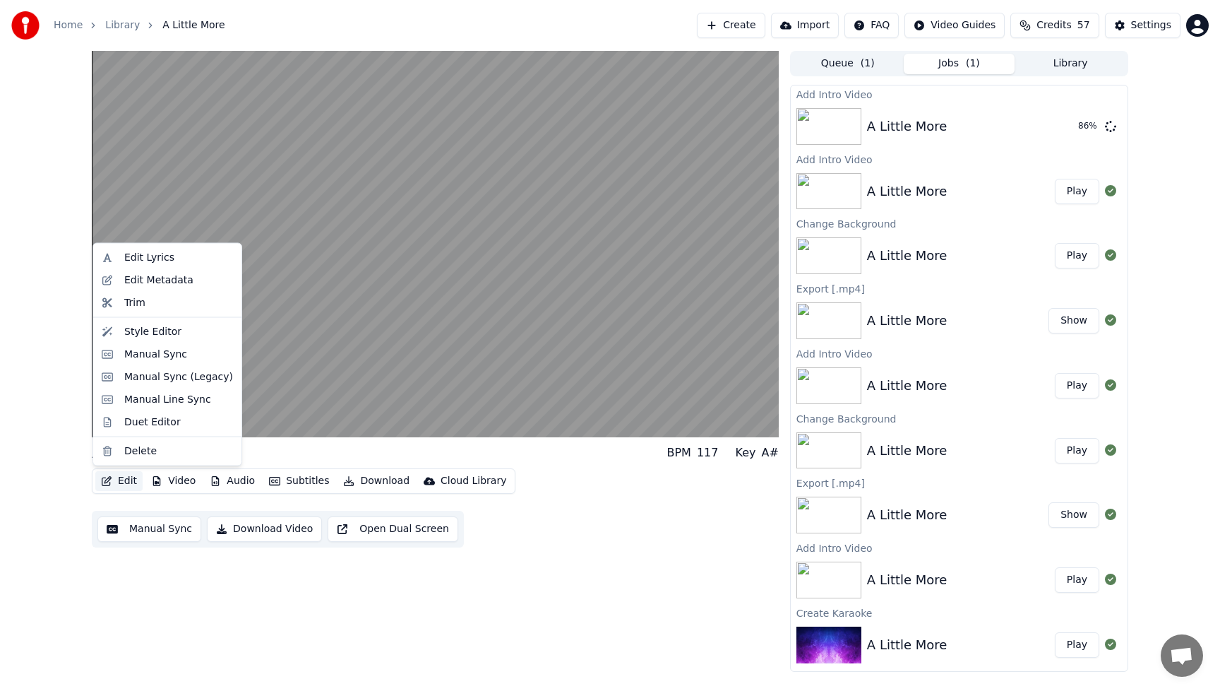
click at [130, 479] on button "Edit" at bounding box center [118, 481] width 47 height 20
click at [151, 329] on div "Style Editor" at bounding box center [152, 331] width 57 height 14
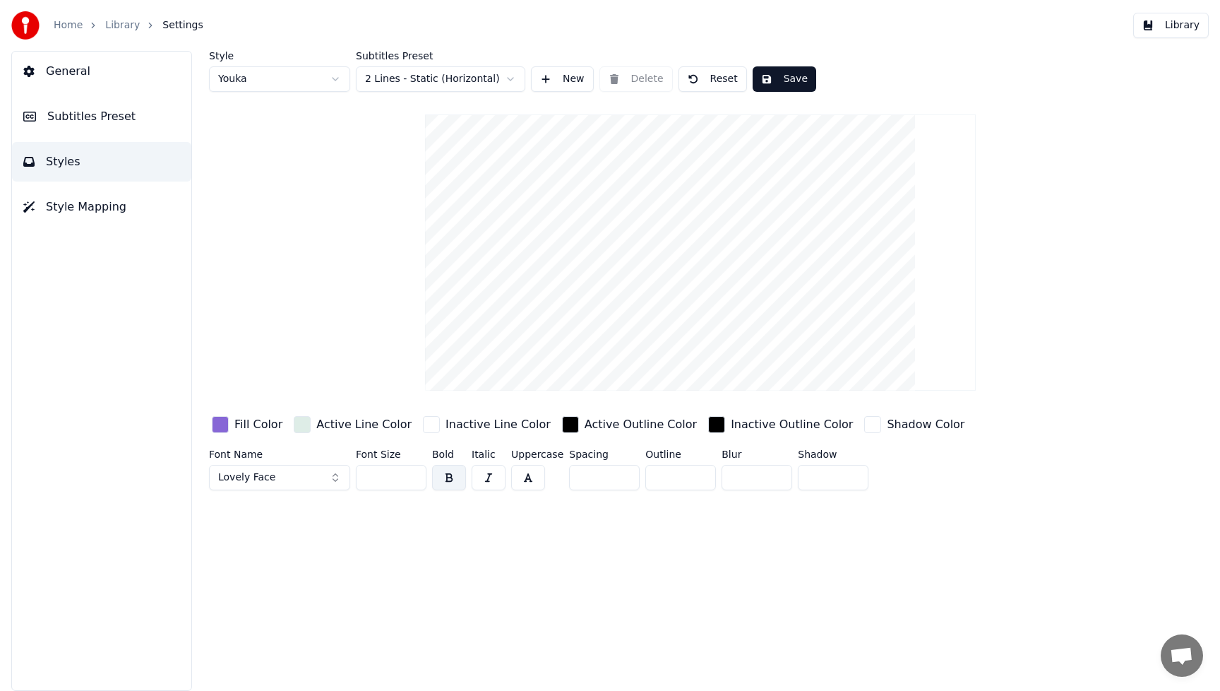
click at [1194, 29] on button "Library" at bounding box center [1171, 25] width 76 height 25
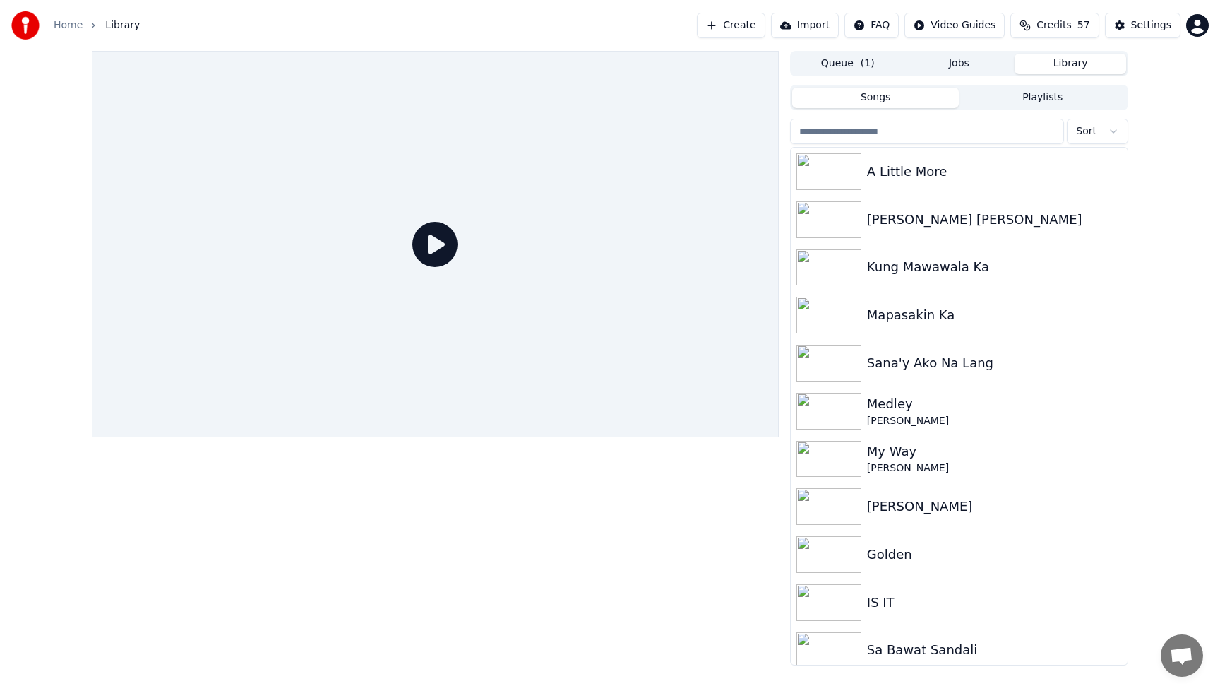
click at [876, 67] on button "Queue ( 1 )" at bounding box center [848, 64] width 112 height 20
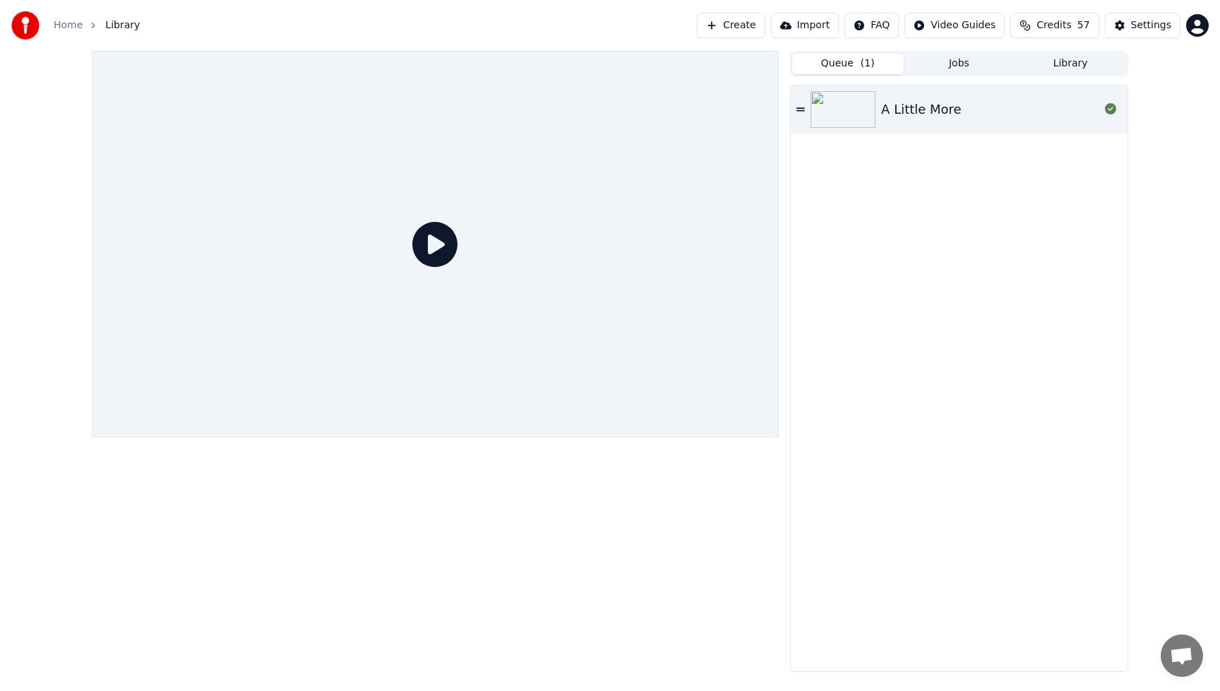
click at [965, 65] on button "Jobs" at bounding box center [960, 64] width 112 height 20
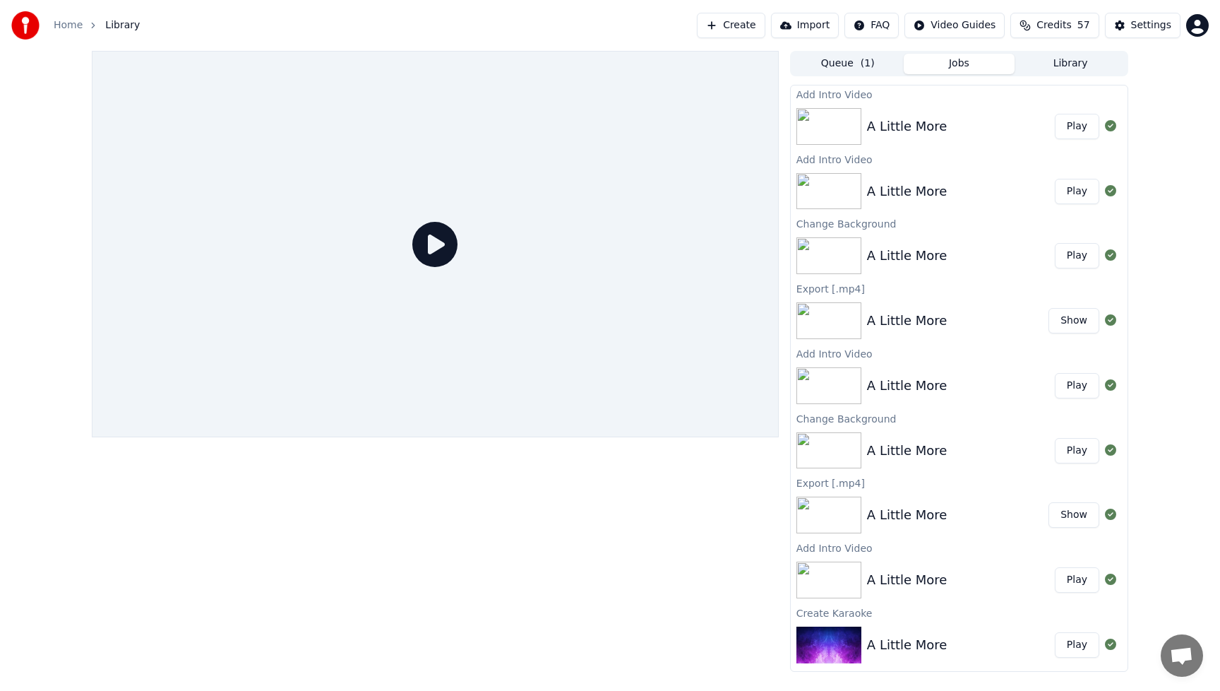
click at [1078, 131] on button "Play" at bounding box center [1077, 126] width 44 height 25
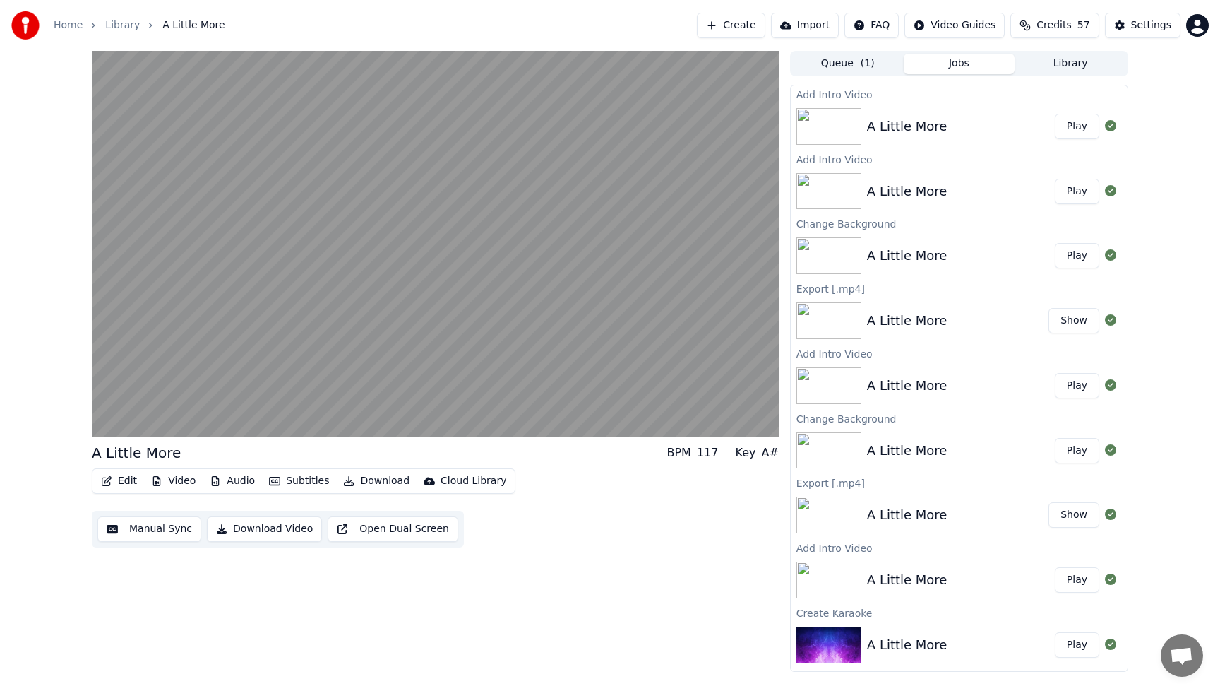
click at [186, 474] on button "Video" at bounding box center [173, 481] width 56 height 20
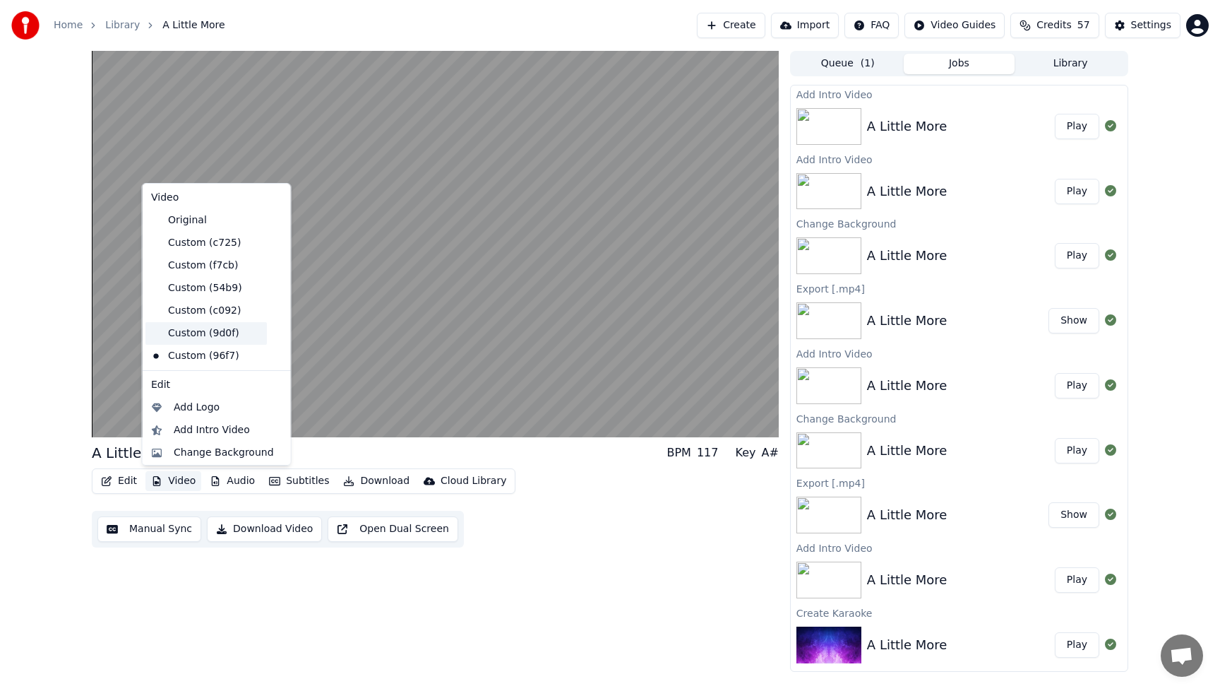
click at [195, 325] on div "Custom (9d0f)" at bounding box center [205, 333] width 121 height 23
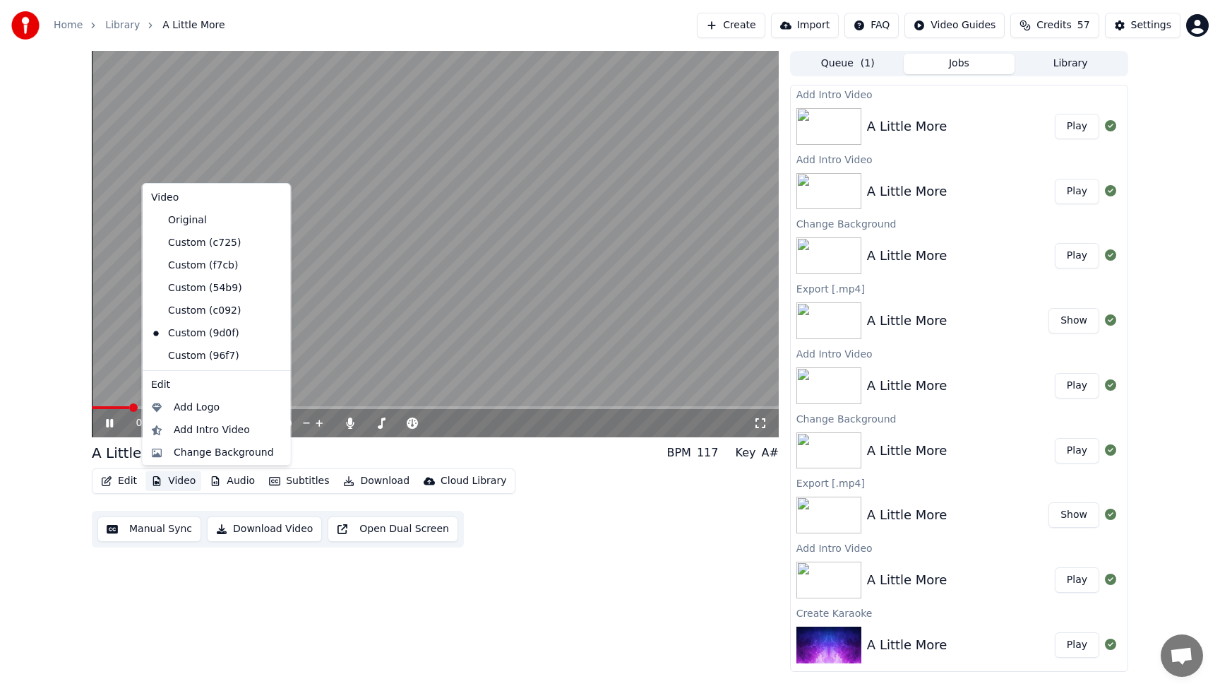
click at [182, 481] on button "Video" at bounding box center [173, 481] width 56 height 20
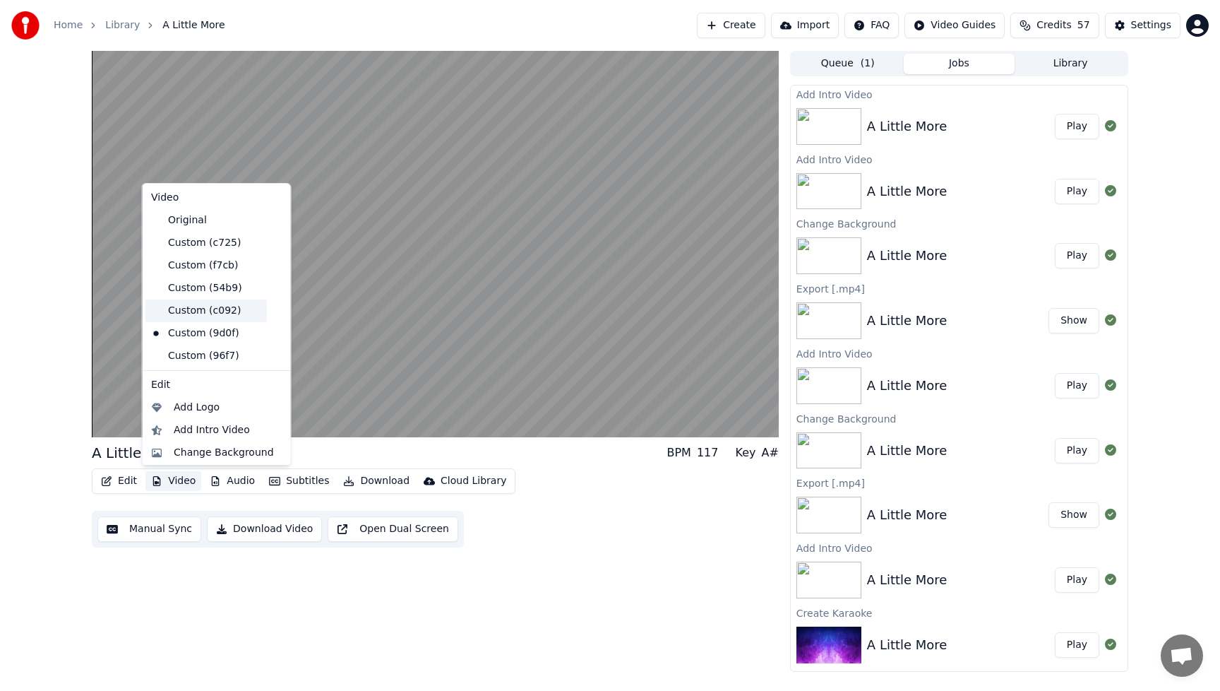
click at [203, 314] on div "Custom (c092)" at bounding box center [205, 310] width 121 height 23
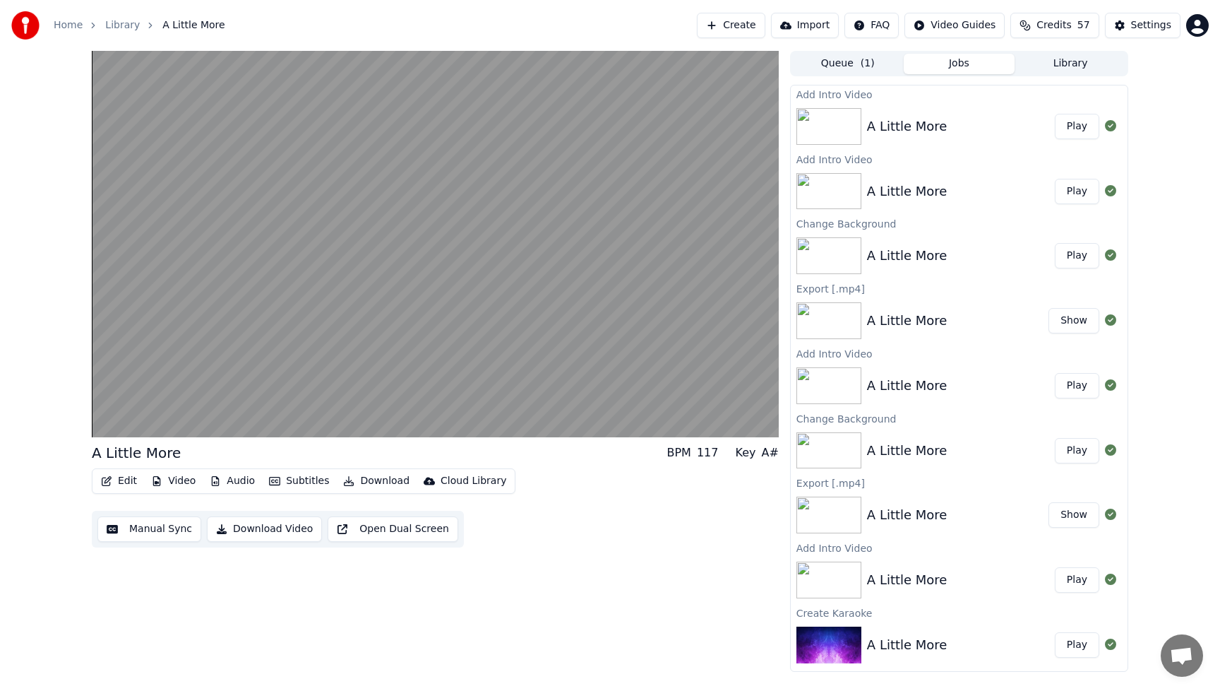
click at [279, 529] on button "Download Video" at bounding box center [264, 528] width 115 height 25
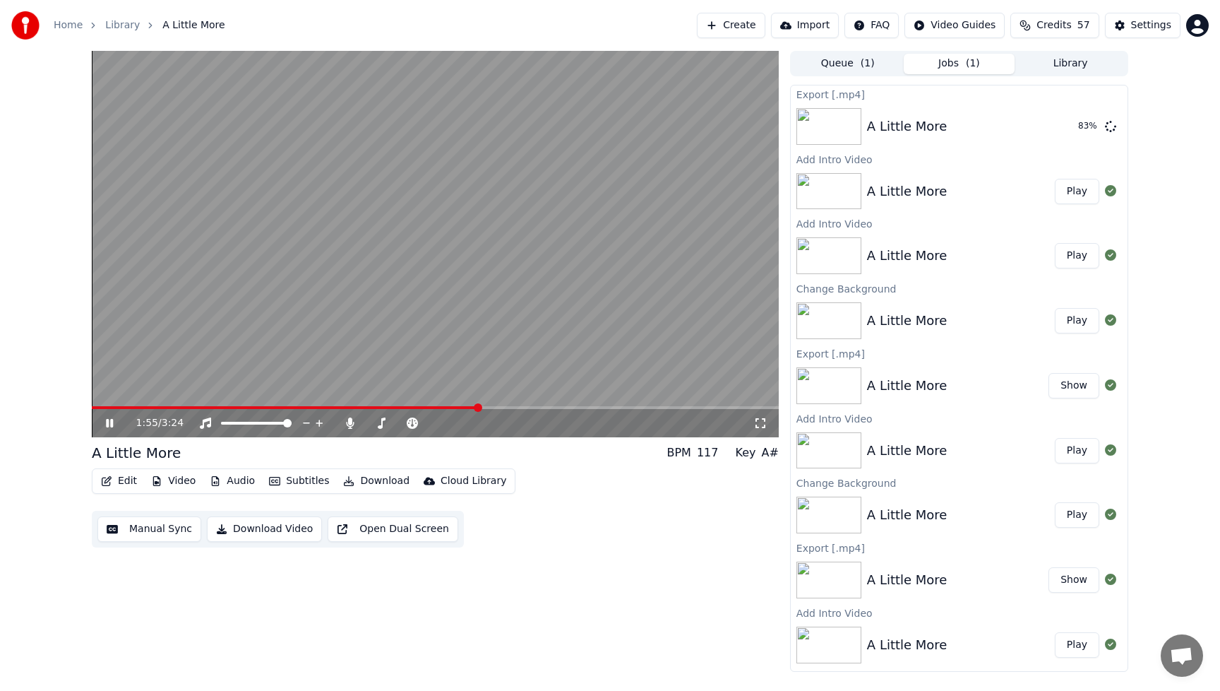
click at [113, 423] on icon at bounding box center [109, 423] width 7 height 8
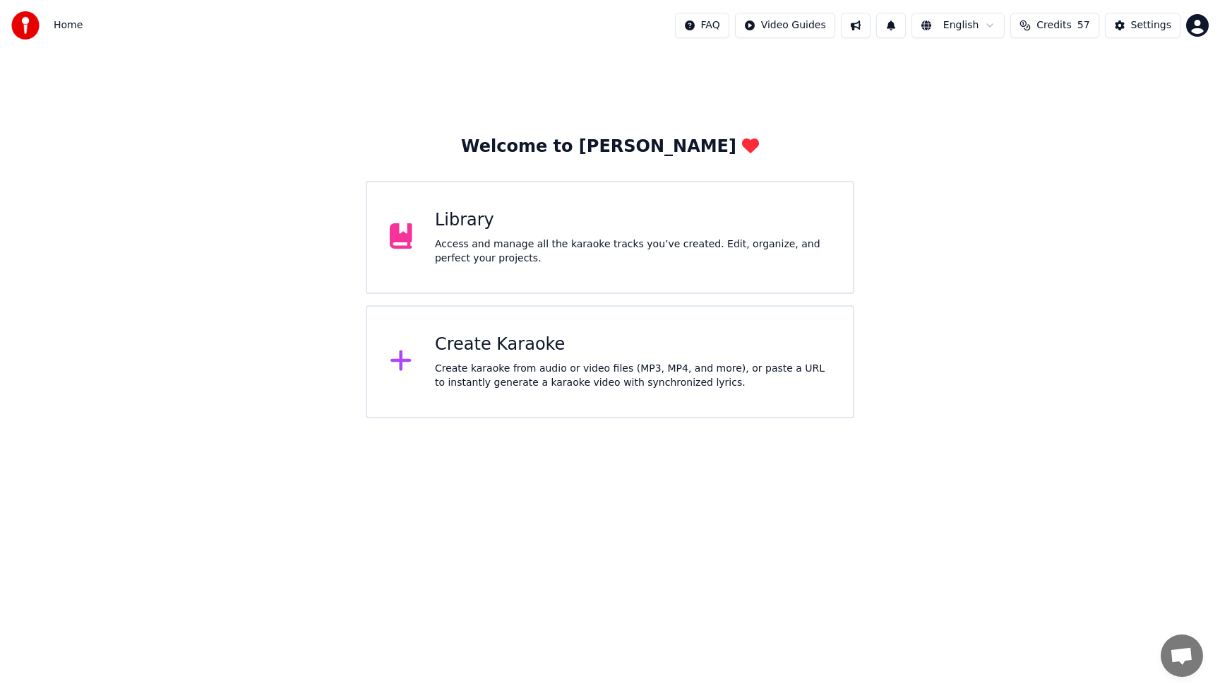
click at [499, 251] on div "Access and manage all the karaoke tracks you’ve created. Edit, organize, and pe…" at bounding box center [632, 251] width 395 height 28
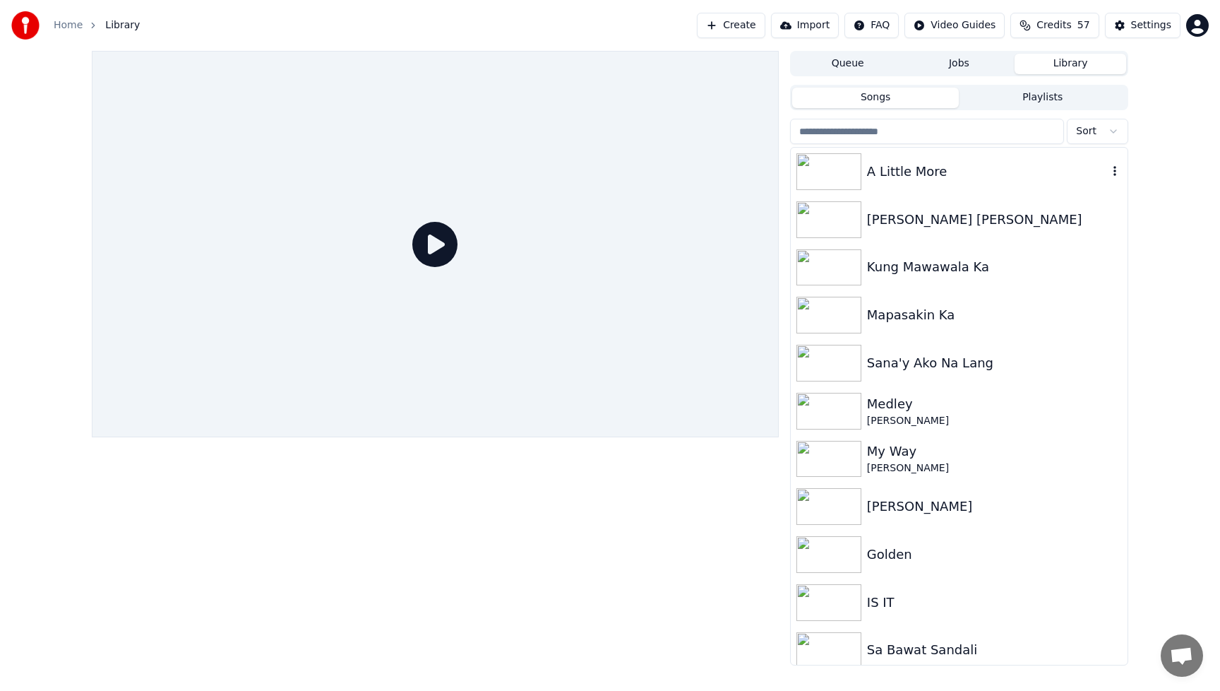
click at [900, 176] on div "A Little More" at bounding box center [987, 172] width 241 height 20
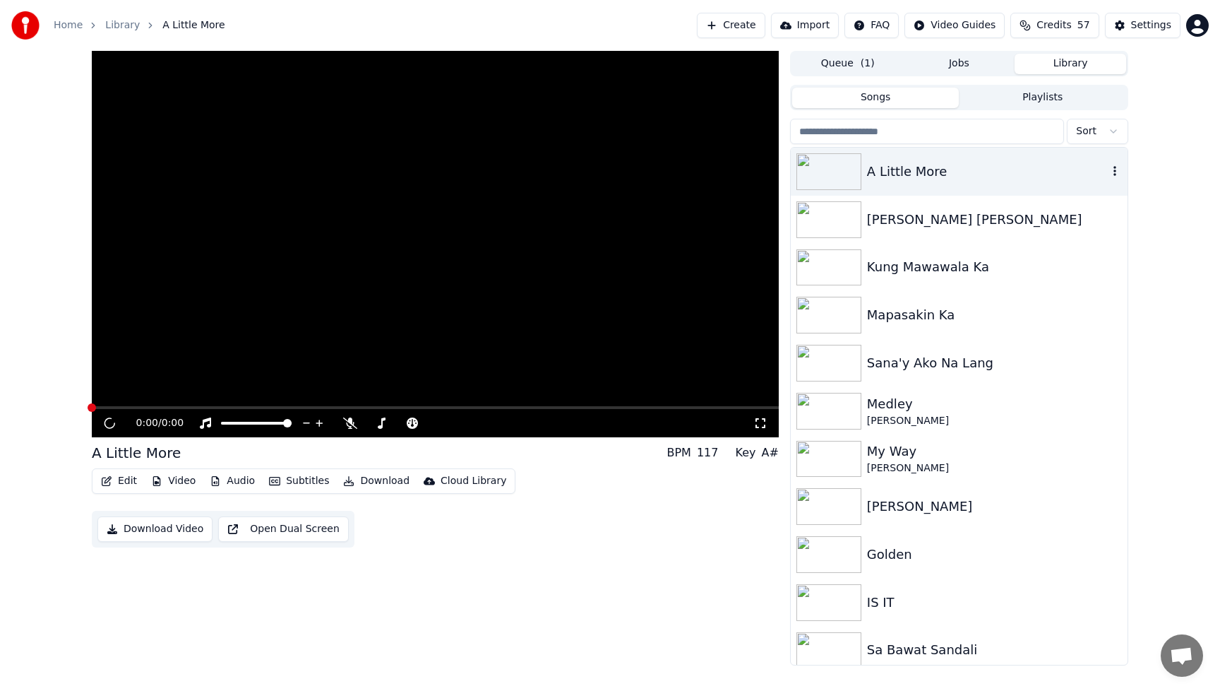
click at [900, 175] on div "A Little More" at bounding box center [987, 172] width 241 height 20
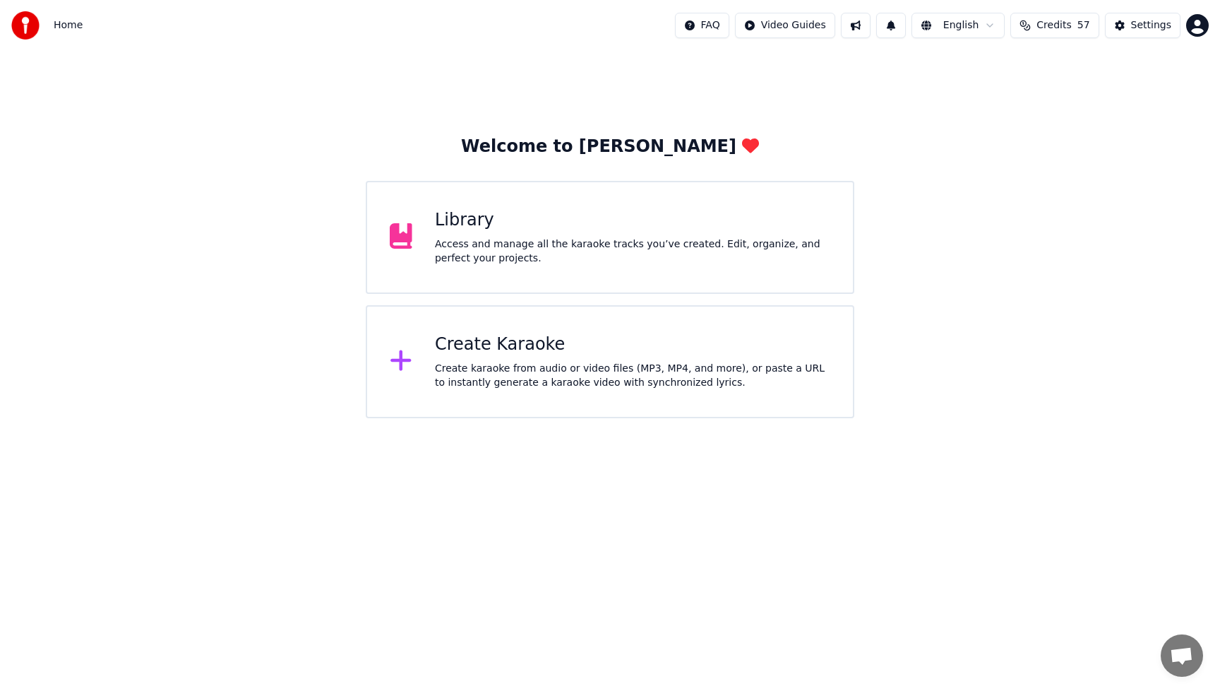
click at [571, 237] on div "Access and manage all the karaoke tracks you’ve created. Edit, organize, and pe…" at bounding box center [632, 251] width 395 height 28
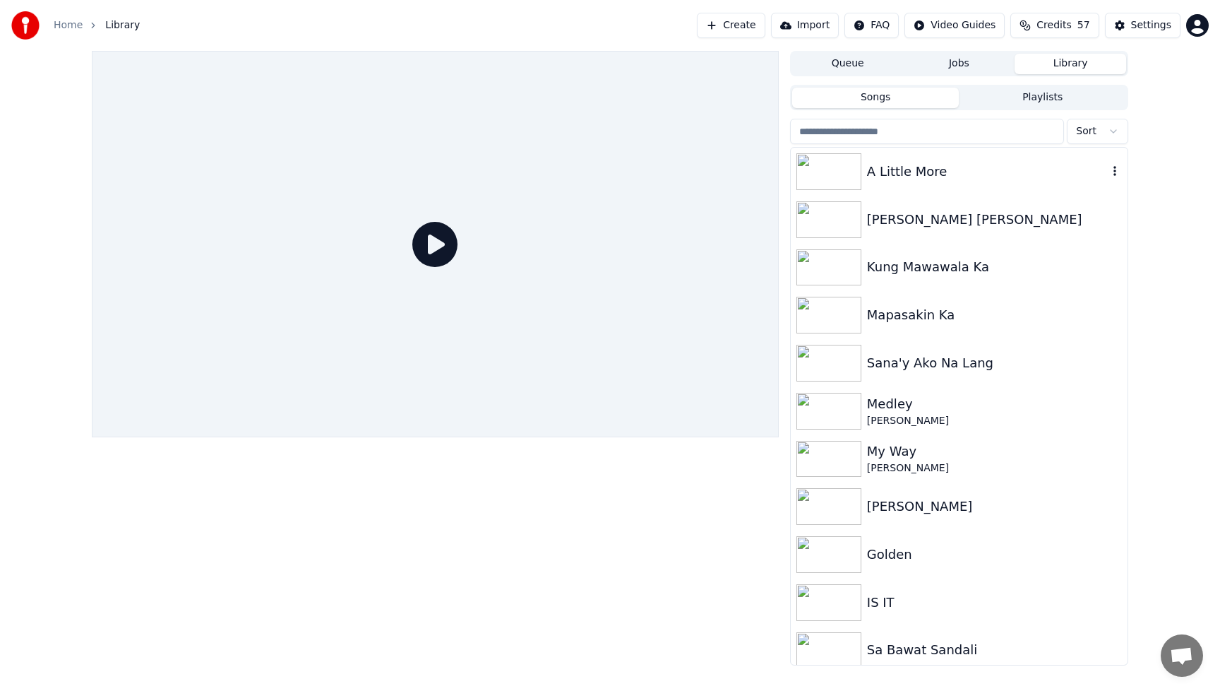
click at [912, 179] on div "A Little More" at bounding box center [987, 172] width 241 height 20
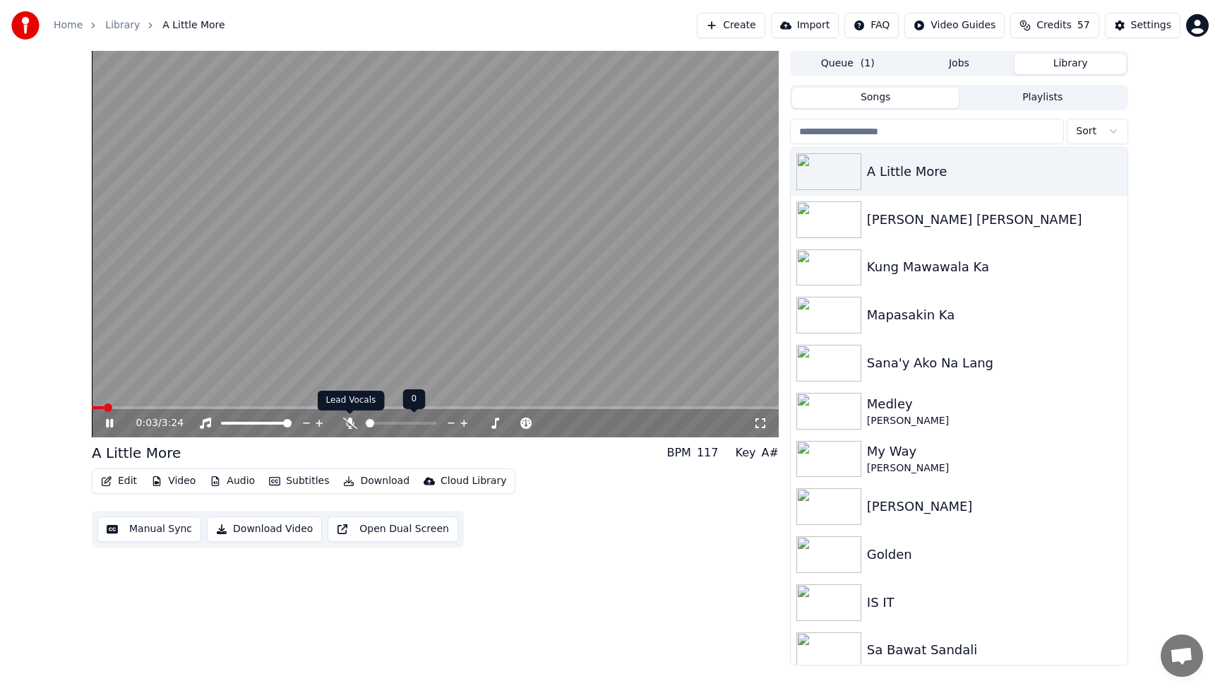
click at [354, 423] on icon at bounding box center [350, 422] width 14 height 11
click at [352, 422] on icon at bounding box center [350, 422] width 14 height 11
click at [111, 424] on icon at bounding box center [109, 423] width 7 height 8
click at [275, 532] on button "Download Video" at bounding box center [264, 528] width 115 height 25
